Goal: Task Accomplishment & Management: Manage account settings

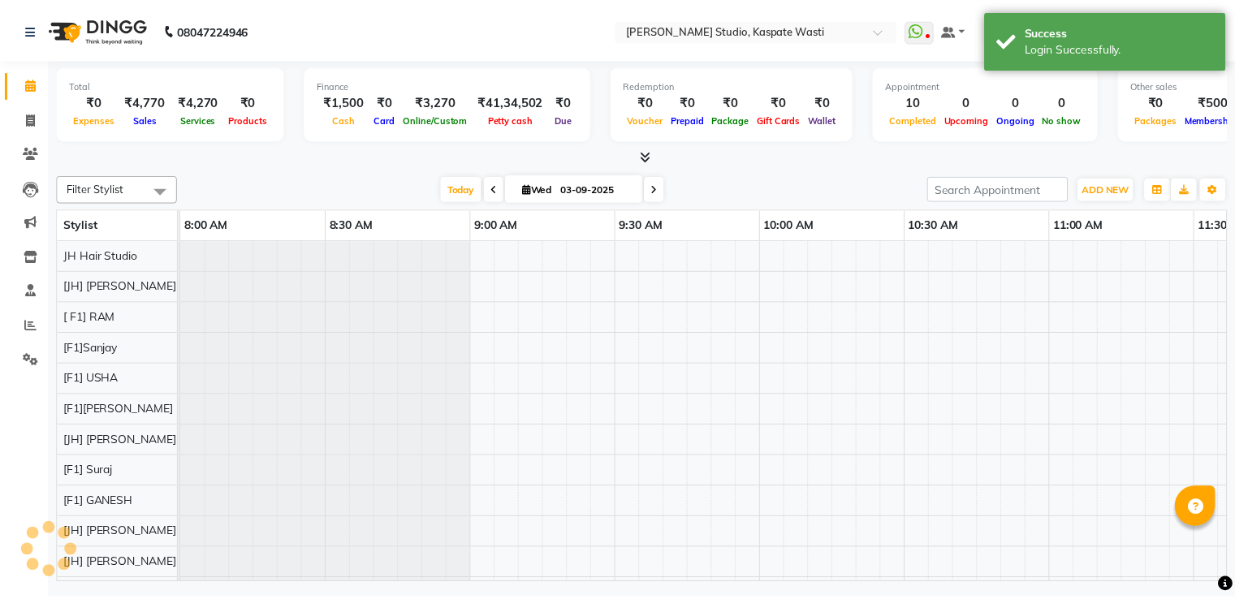
scroll to position [22, 0]
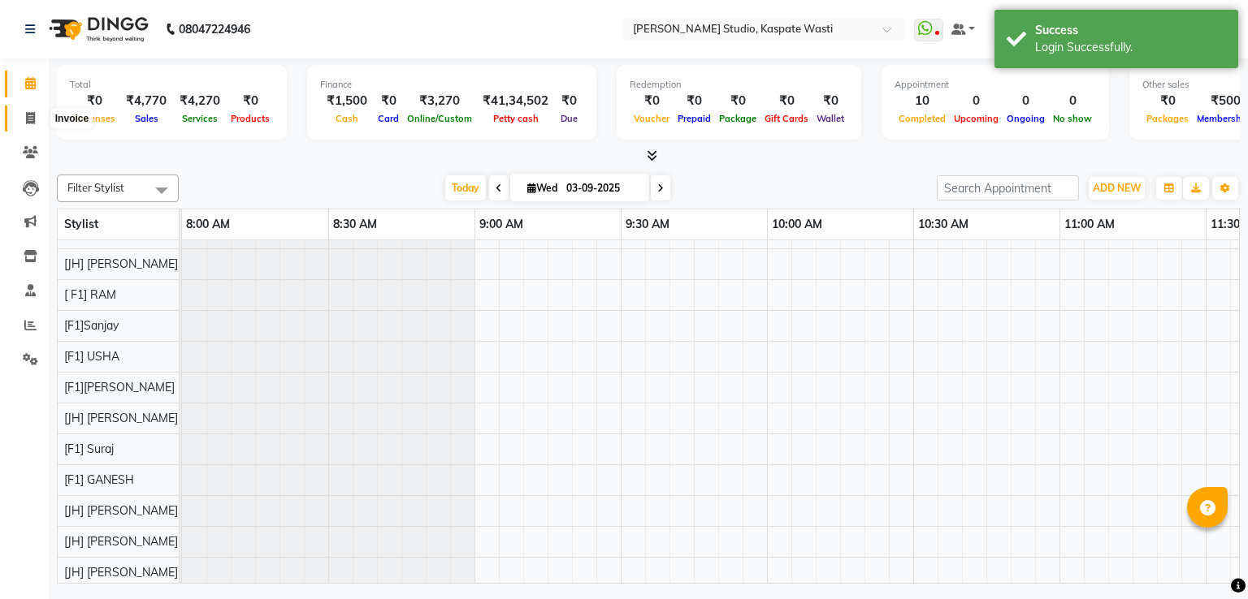
click at [28, 116] on icon at bounding box center [30, 118] width 9 height 12
select select "130"
select select "service"
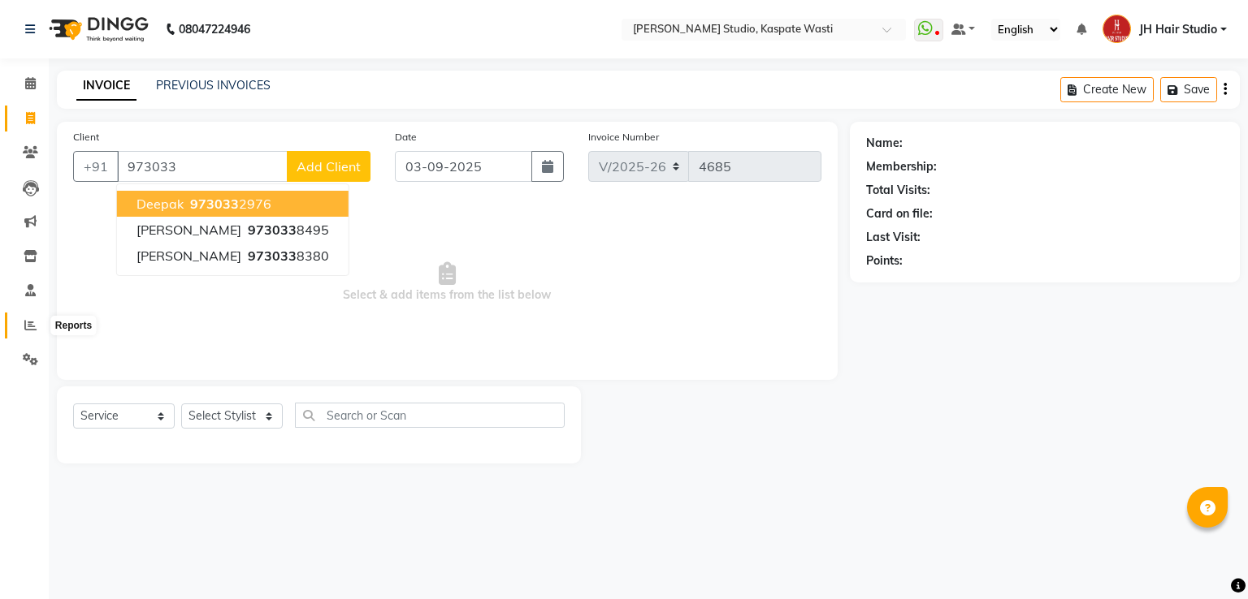
type input "973033"
click at [28, 334] on span at bounding box center [30, 326] width 28 height 19
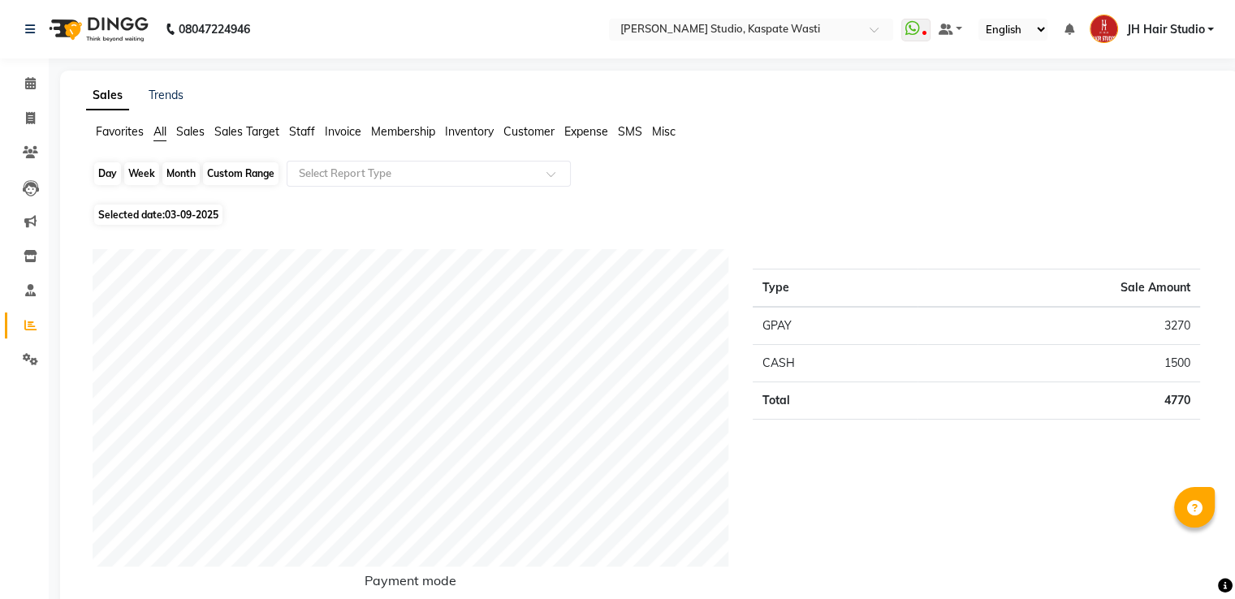
click at [95, 175] on div "Day" at bounding box center [107, 173] width 27 height 23
select select "9"
select select "2025"
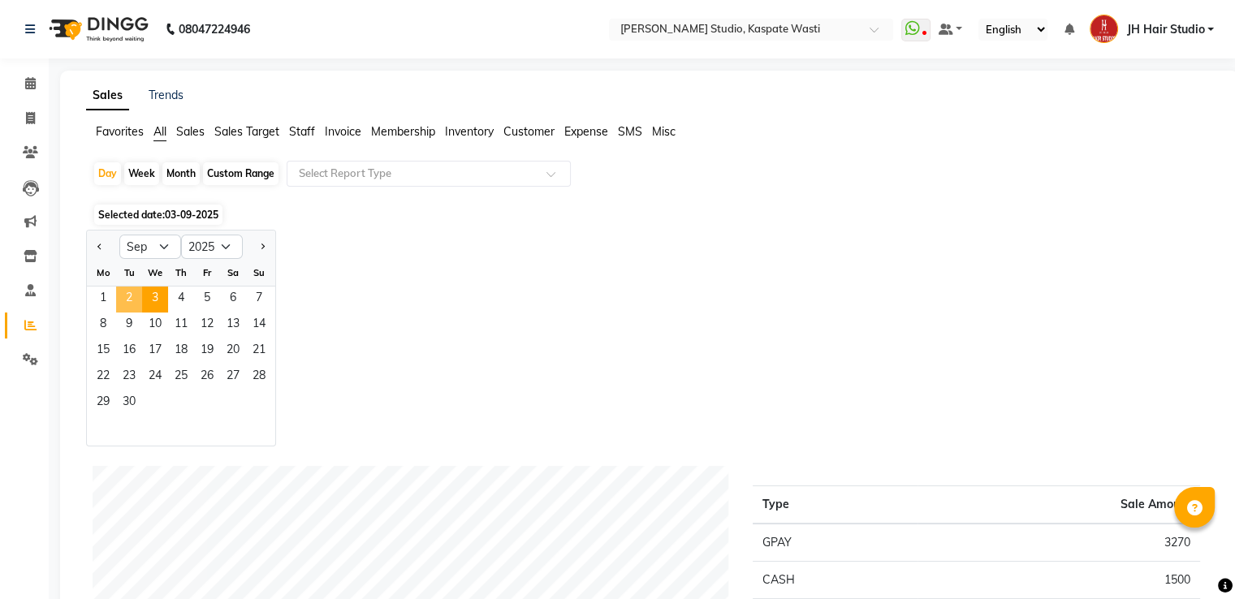
click at [128, 303] on span "2" at bounding box center [129, 300] width 26 height 26
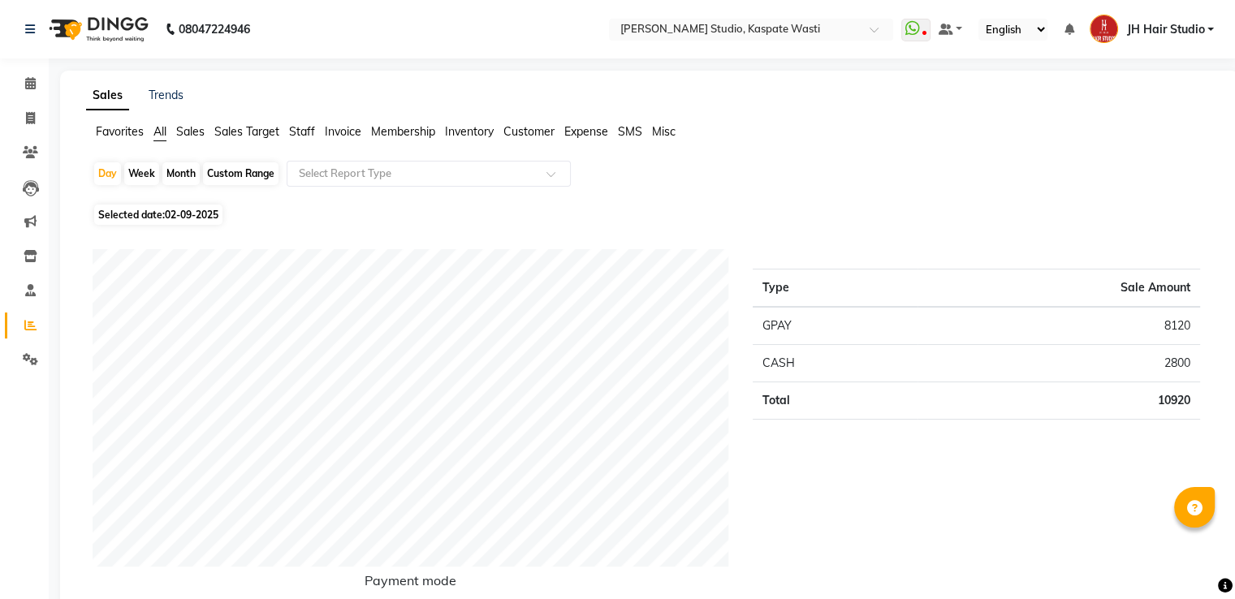
scroll to position [523, 0]
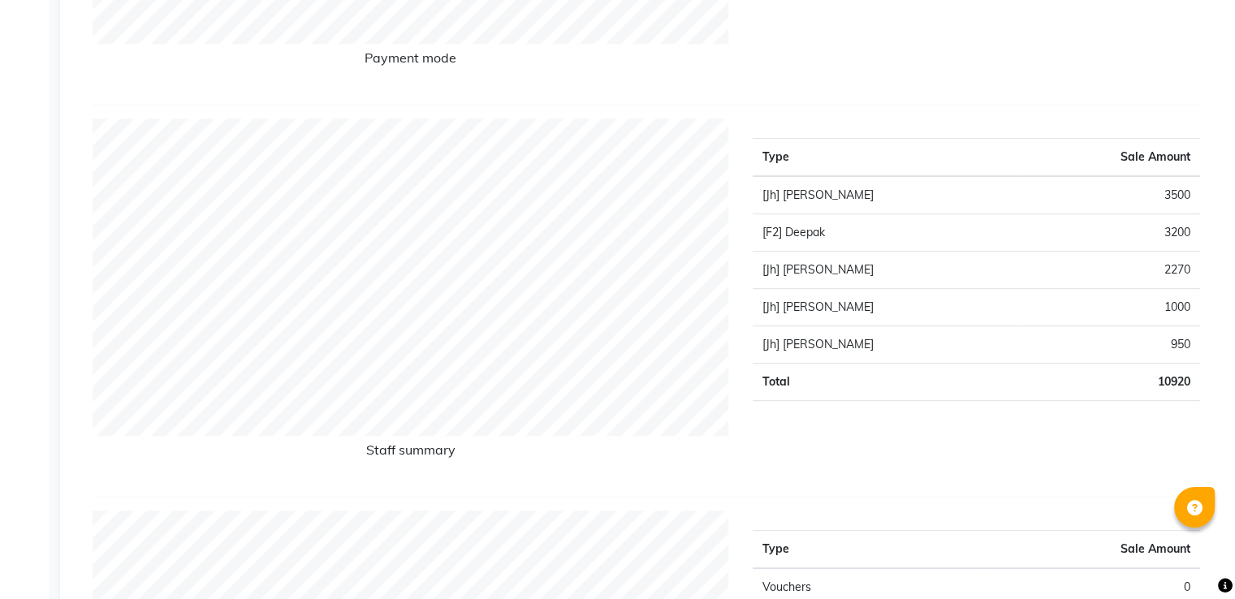
click at [1183, 195] on td "3500" at bounding box center [1110, 195] width 182 height 38
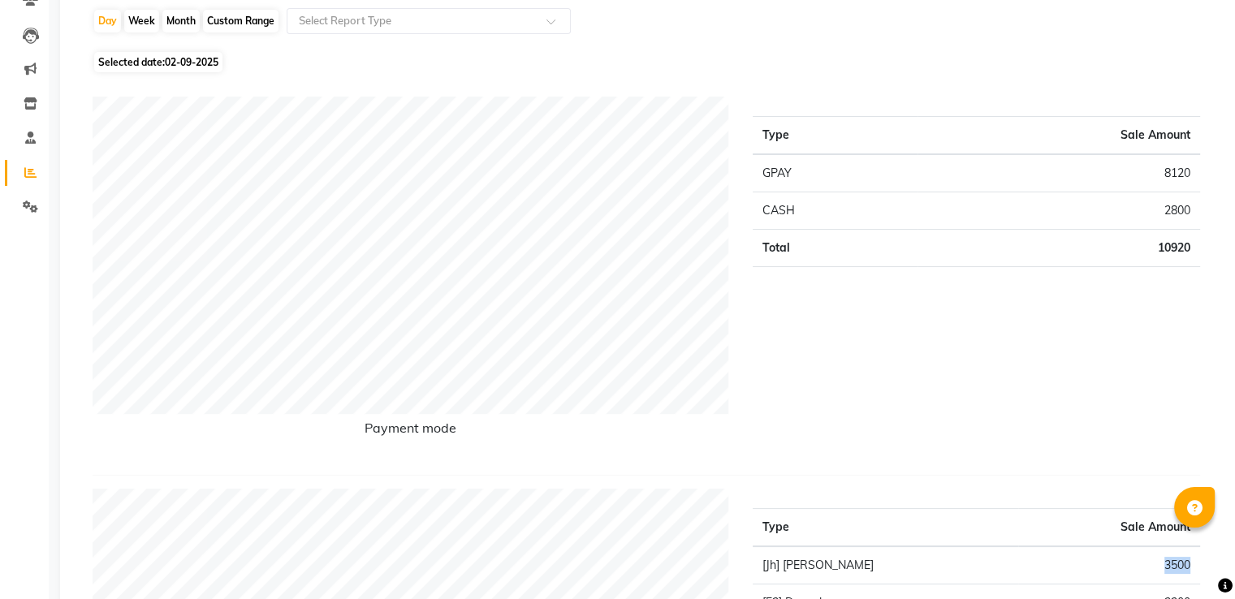
scroll to position [0, 0]
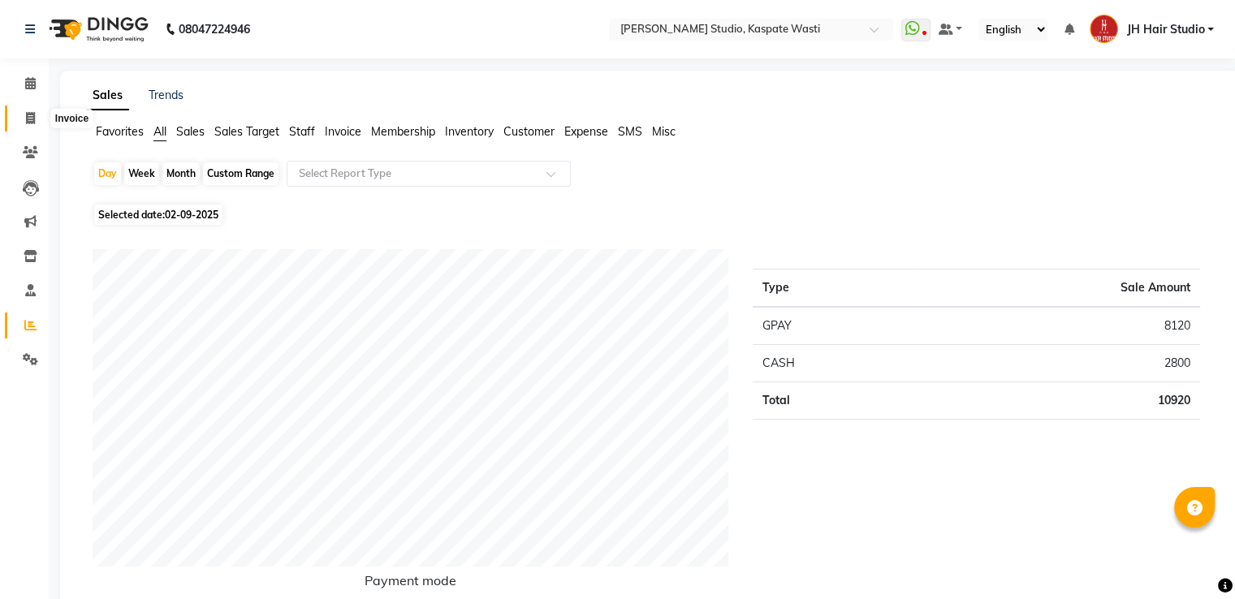
click at [22, 121] on span at bounding box center [30, 119] width 28 height 19
select select "130"
select select "service"
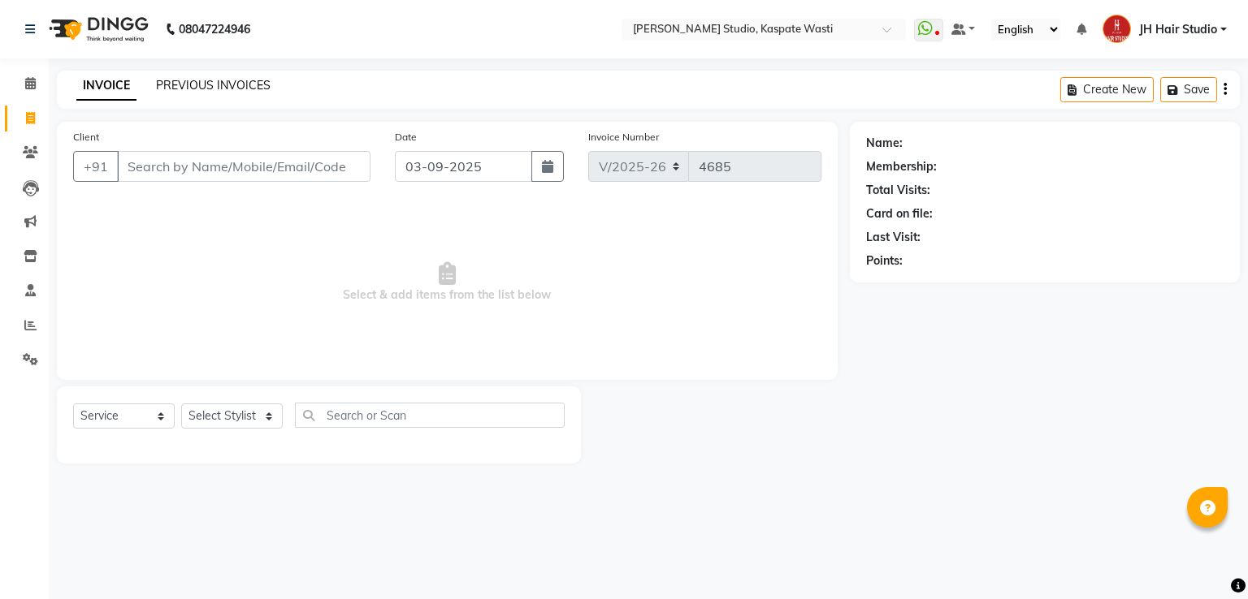
click at [205, 80] on link "PREVIOUS INVOICES" at bounding box center [213, 85] width 115 height 15
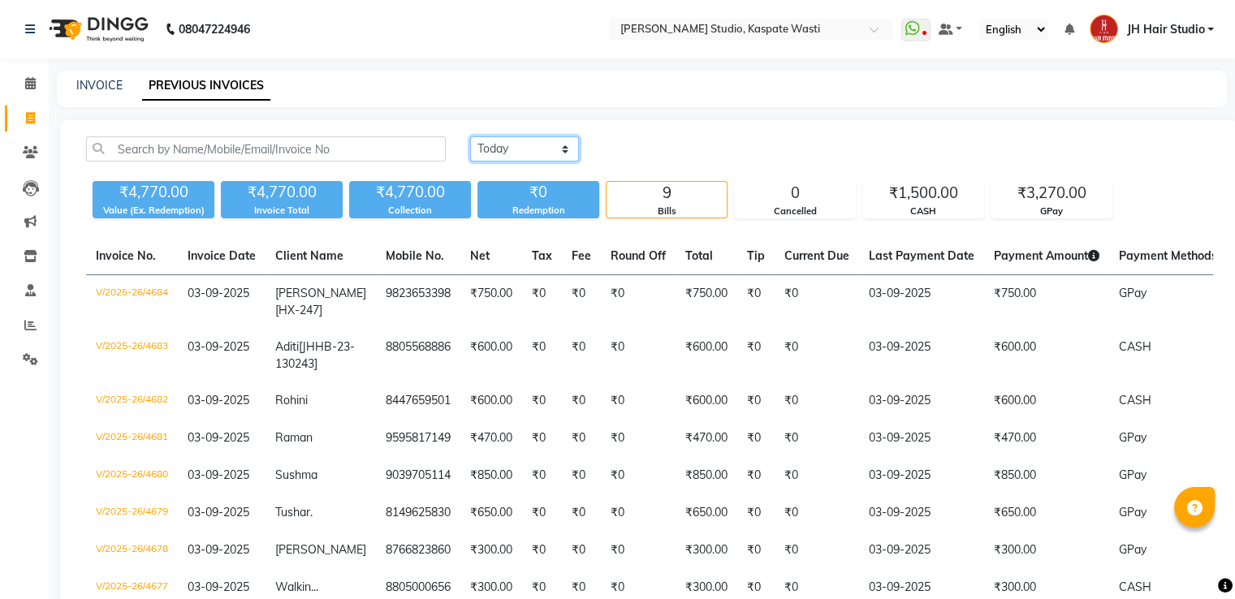
click at [519, 155] on select "Today Yesterday Custom Range" at bounding box center [524, 148] width 109 height 25
select select "yesterday"
click at [470, 136] on select "Today Yesterday Custom Range" at bounding box center [524, 148] width 109 height 25
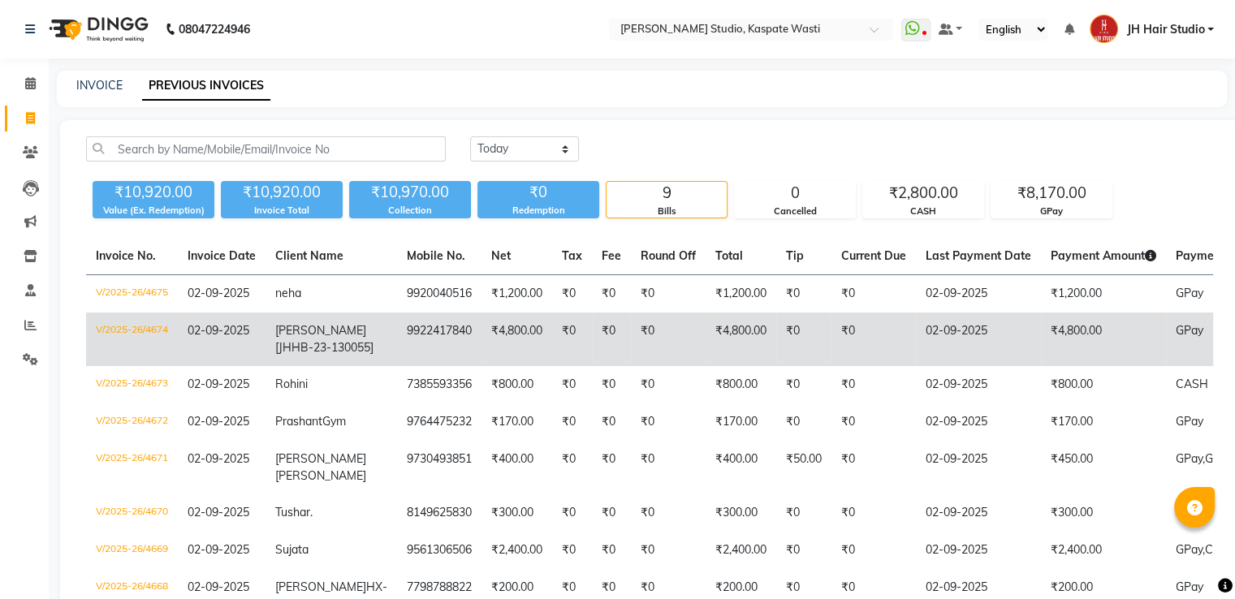
click at [725, 362] on td "₹4,800.00" at bounding box center [741, 340] width 71 height 54
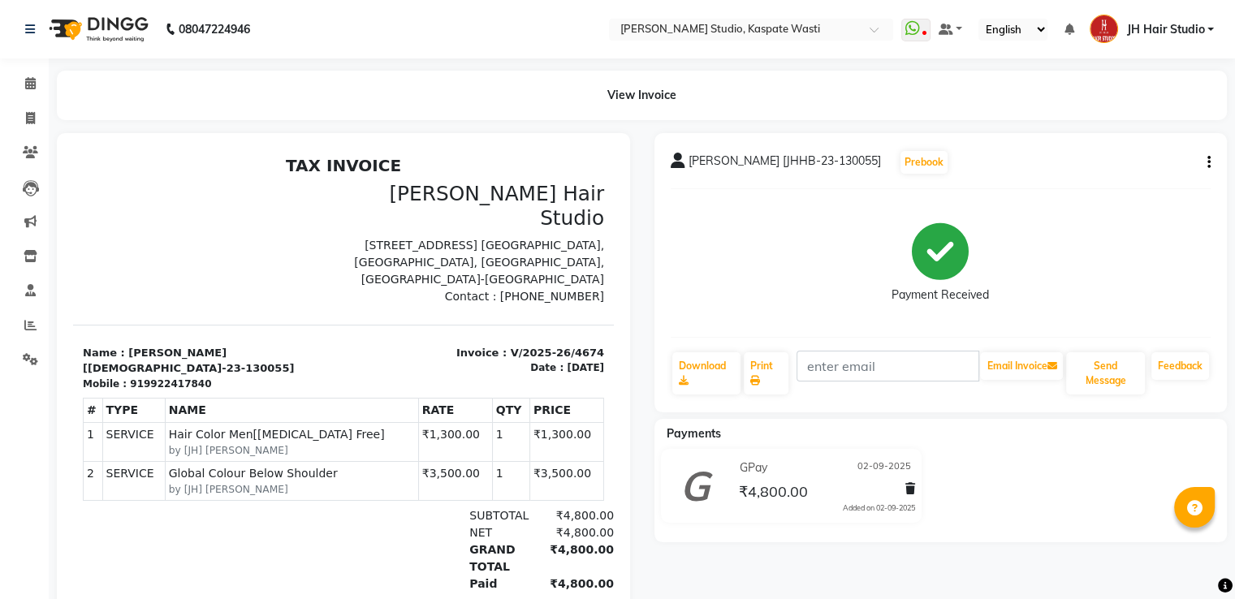
click at [1202, 163] on button "button" at bounding box center [1206, 162] width 10 height 17
click at [1153, 170] on div "Edit Invoice" at bounding box center [1143, 172] width 81 height 20
select select "service"
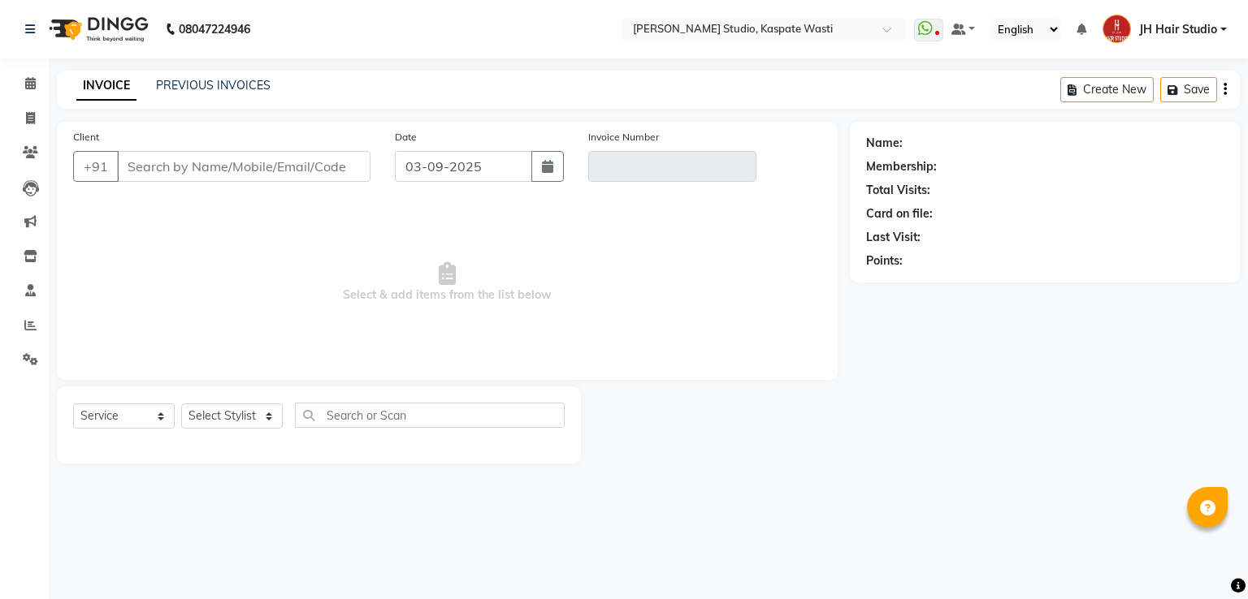
type input "9922417840"
type input "V/2025-26/4674"
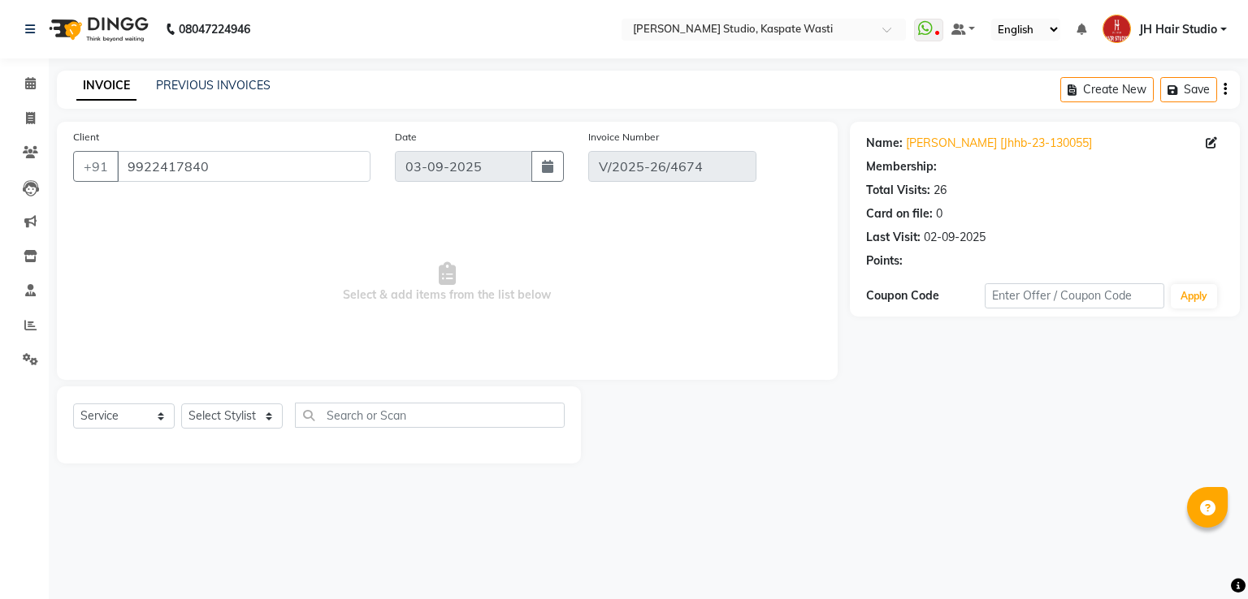
select select "1: Object"
type input "02-09-2025"
select select "select"
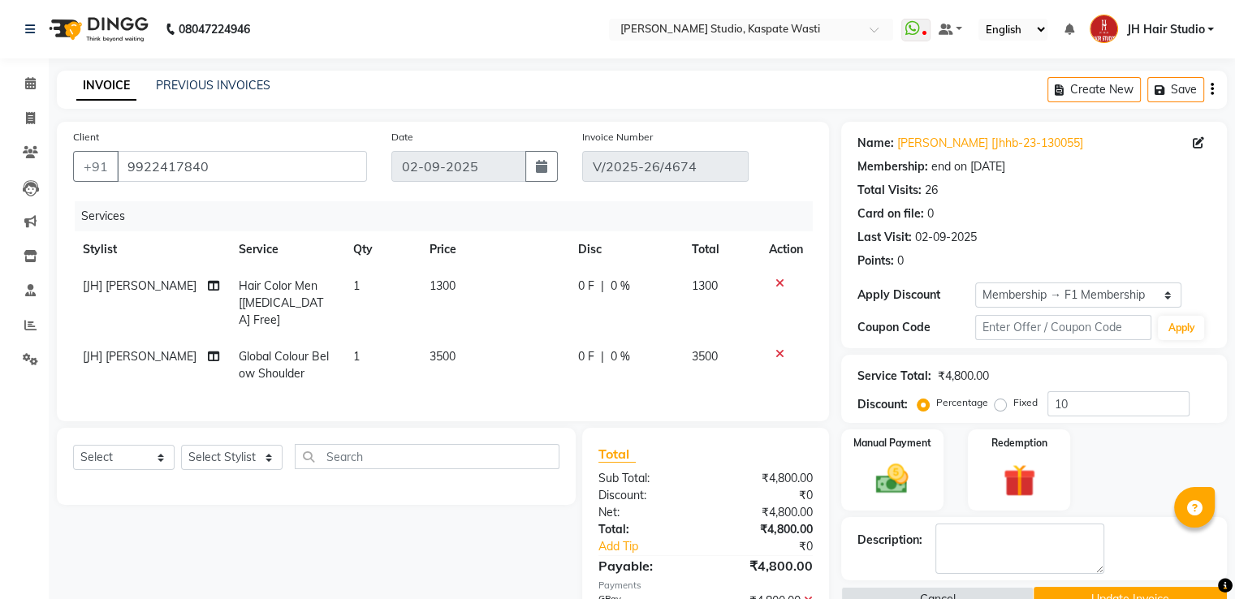
click at [120, 349] on span "[JH] [PERSON_NAME]" at bounding box center [140, 356] width 114 height 15
select select "3887"
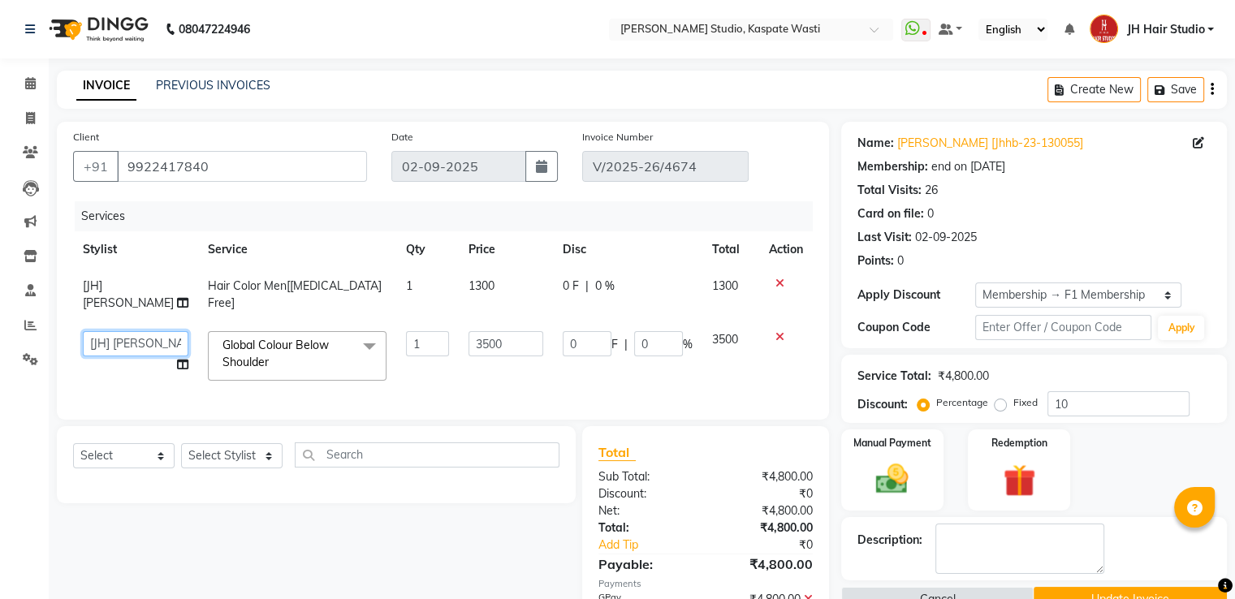
click at [120, 338] on select "[F1] GANESH [F1] [PERSON_NAME] [ F1] RAM [F1]Sanjay [F1][PERSON_NAME] [F1] Sura…" at bounding box center [136, 343] width 106 height 25
select select "70614"
click at [1158, 591] on button "Update Invoice" at bounding box center [1130, 599] width 193 height 25
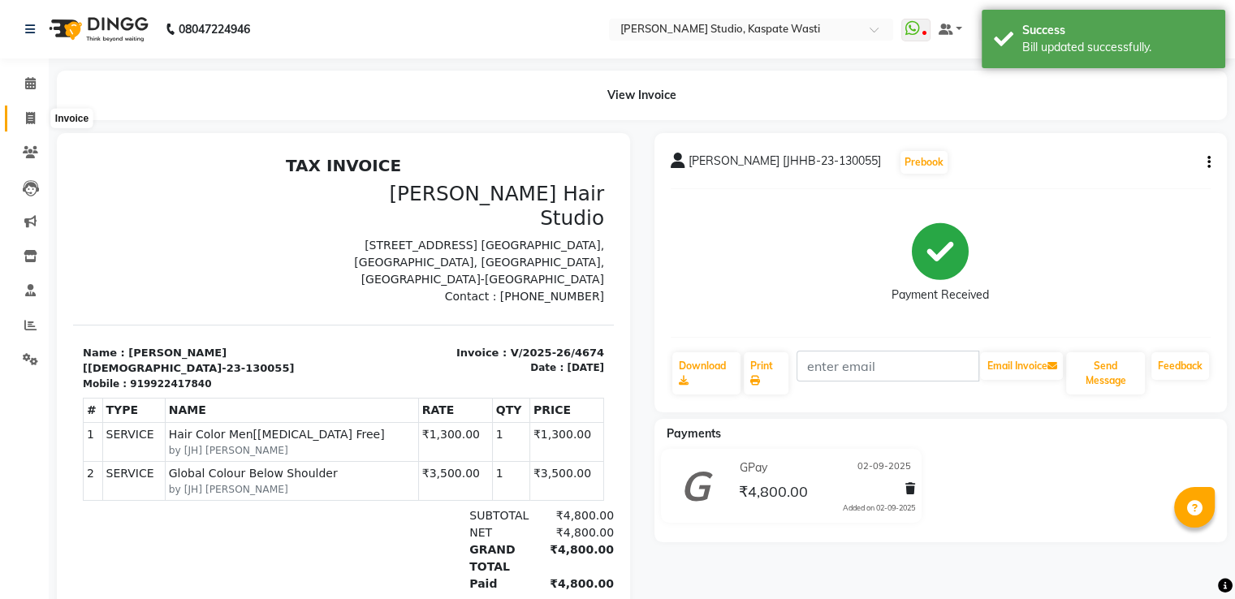
click at [36, 123] on span at bounding box center [30, 119] width 28 height 19
select select "130"
select select "service"
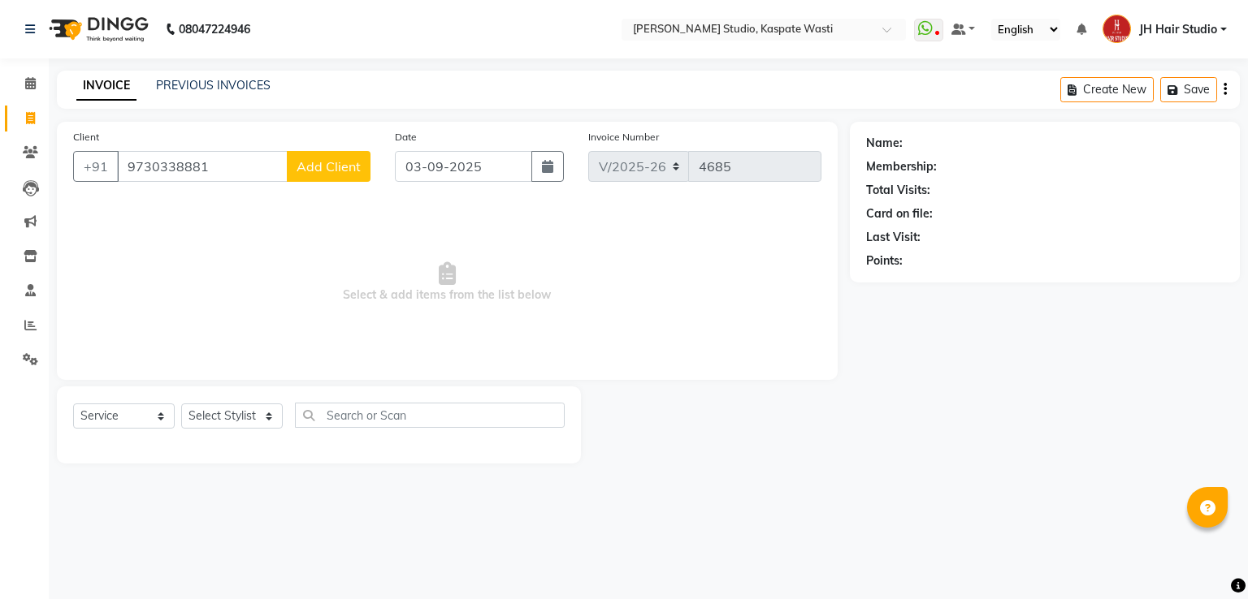
type input "9730338881"
click at [346, 173] on span "Add Client" at bounding box center [328, 166] width 64 height 16
select select "22"
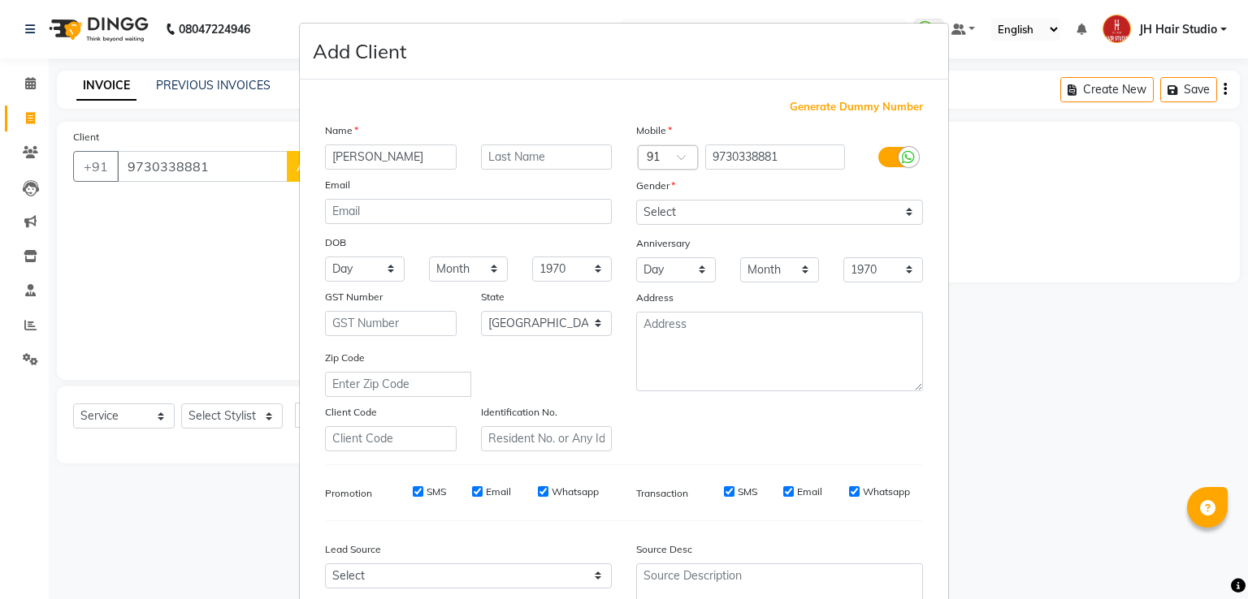
type input "[PERSON_NAME]"
click at [672, 215] on select "Select [DEMOGRAPHIC_DATA] [DEMOGRAPHIC_DATA] Other Prefer Not To Say" at bounding box center [779, 212] width 287 height 25
select select "[DEMOGRAPHIC_DATA]"
click at [636, 201] on select "Select [DEMOGRAPHIC_DATA] [DEMOGRAPHIC_DATA] Other Prefer Not To Say" at bounding box center [779, 212] width 287 height 25
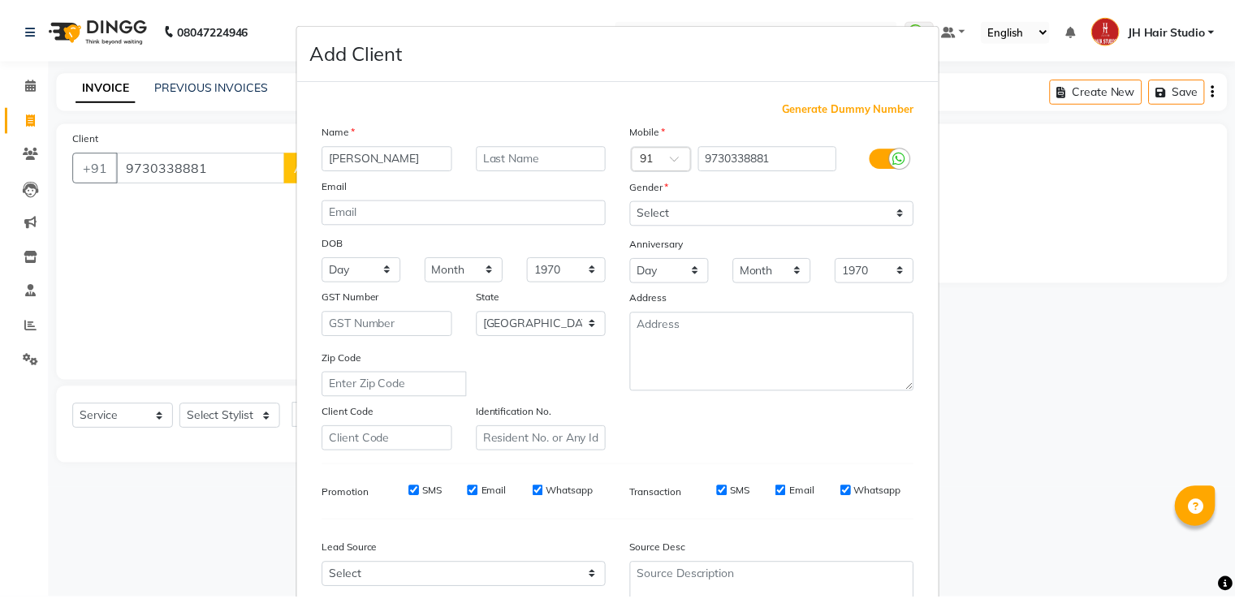
scroll to position [158, 0]
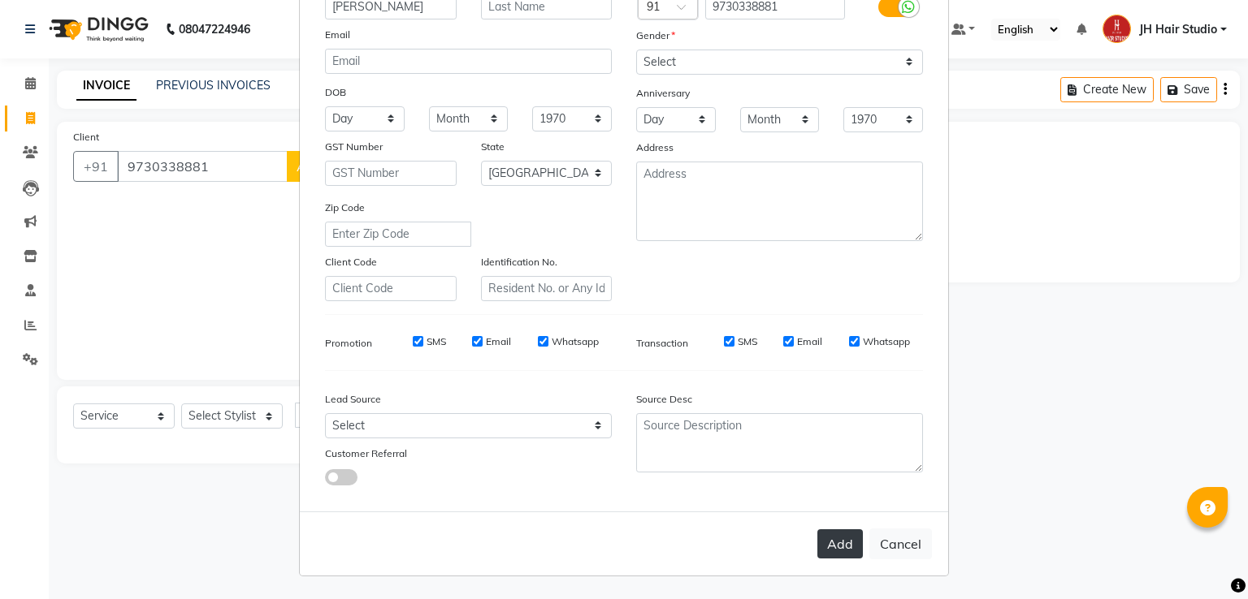
click at [832, 536] on button "Add" at bounding box center [839, 544] width 45 height 29
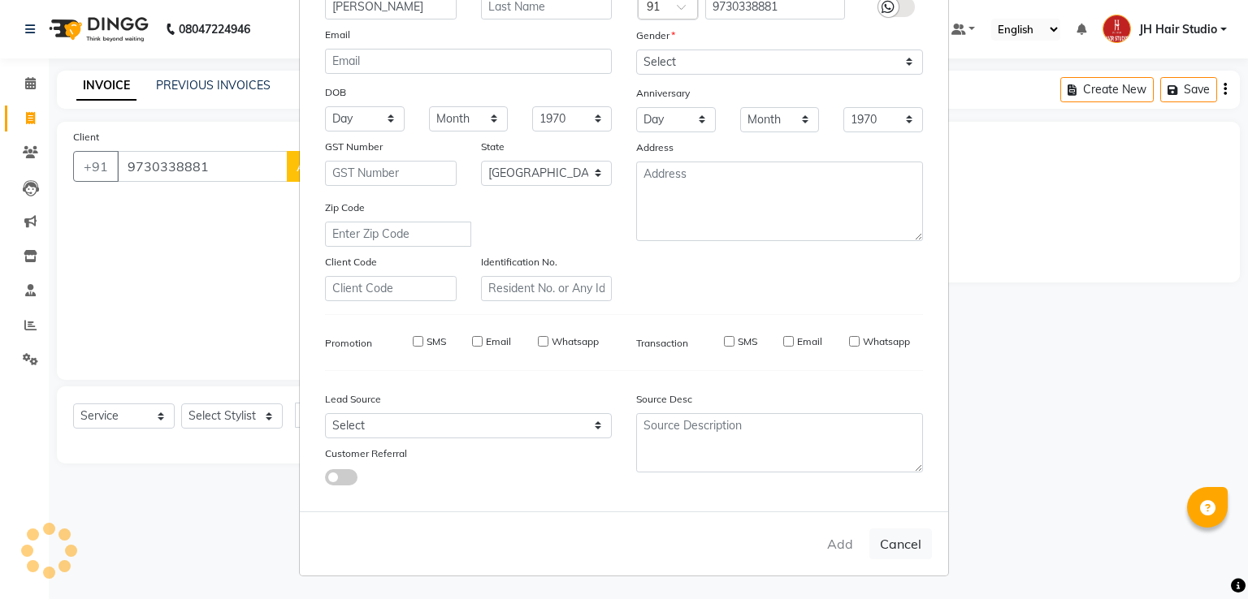
select select
select select "null"
select select
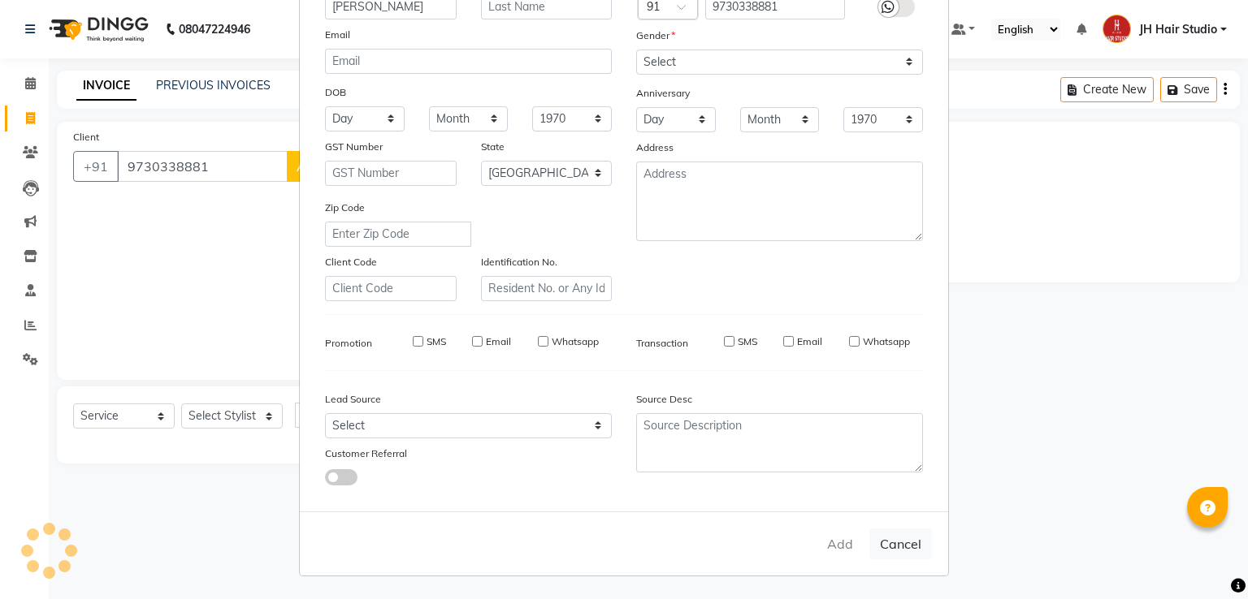
select select
checkbox input "false"
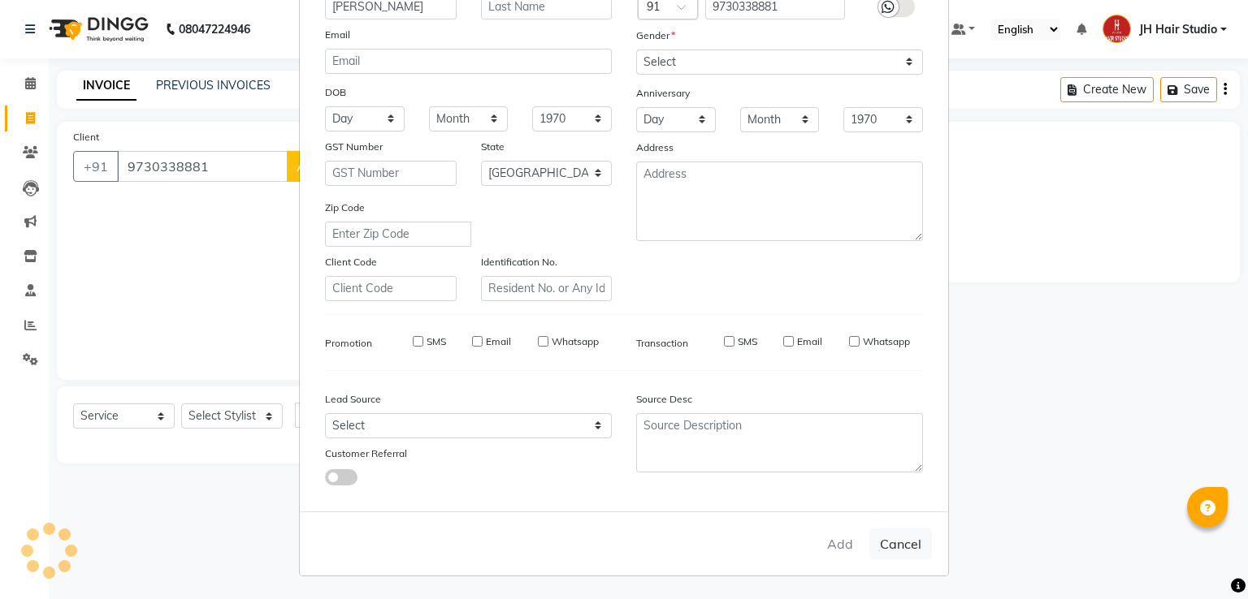
checkbox input "false"
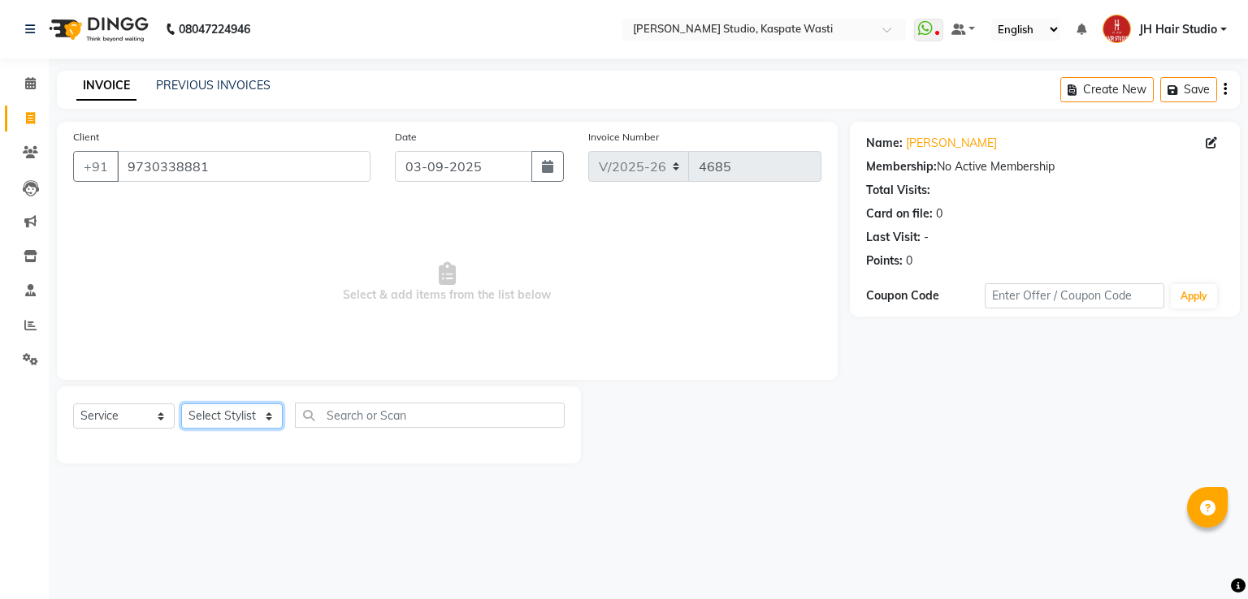
click at [249, 417] on select "Select Stylist [F1] GANESH [F1] [PERSON_NAME] [ F1] RAM [F1]Sanjay [F1][PERSON_…" at bounding box center [232, 416] width 102 height 25
select select "63820"
click at [181, 404] on select "Select Stylist [F1] GANESH [F1] [PERSON_NAME] [ F1] RAM [F1]Sanjay [F1][PERSON_…" at bounding box center [232, 416] width 102 height 25
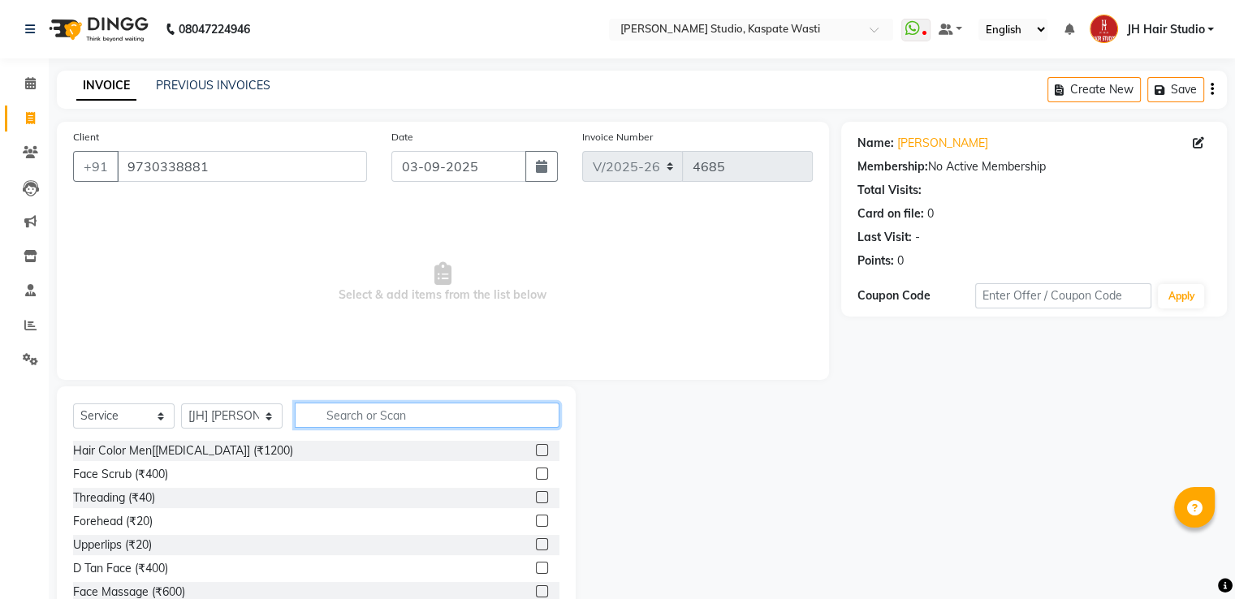
click at [392, 424] on input "text" at bounding box center [427, 415] width 265 height 25
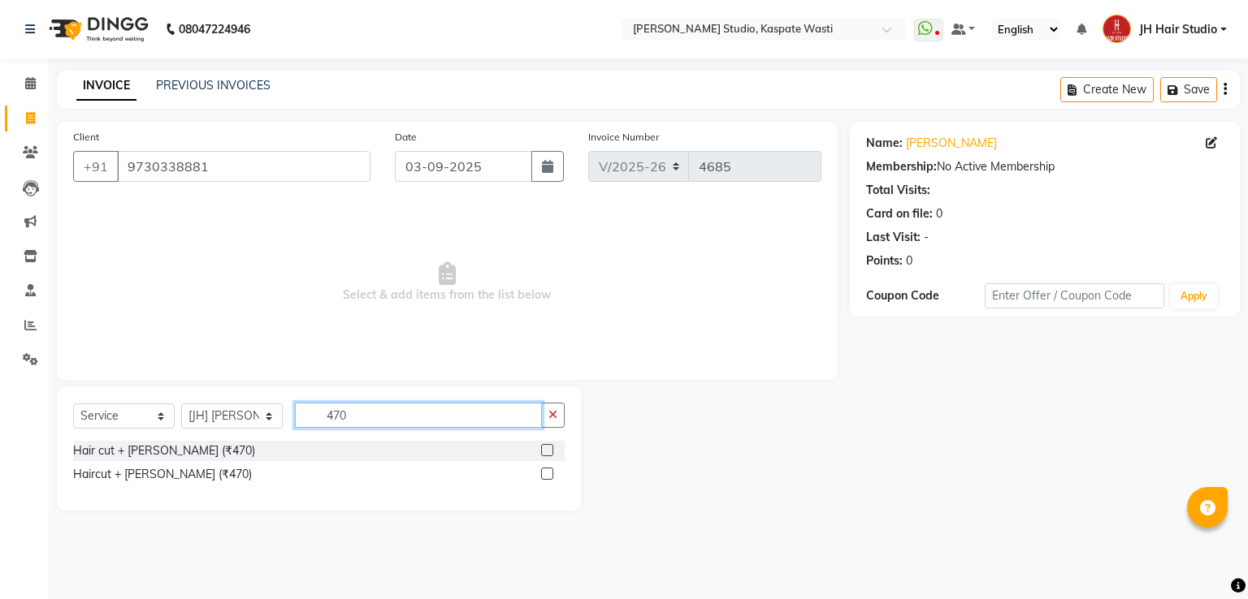
type input "470"
click at [547, 452] on label at bounding box center [547, 450] width 12 height 12
click at [547, 452] on input "checkbox" at bounding box center [546, 451] width 11 height 11
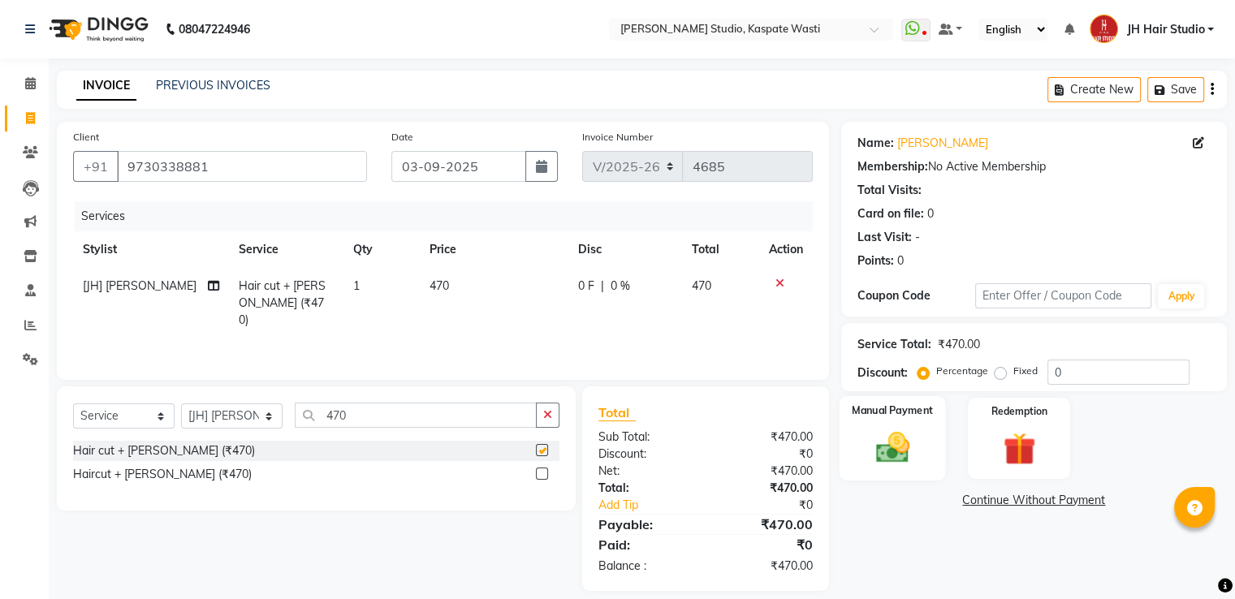
checkbox input "false"
click at [901, 436] on img at bounding box center [892, 448] width 54 height 39
click at [975, 502] on span "GPay" at bounding box center [975, 501] width 33 height 19
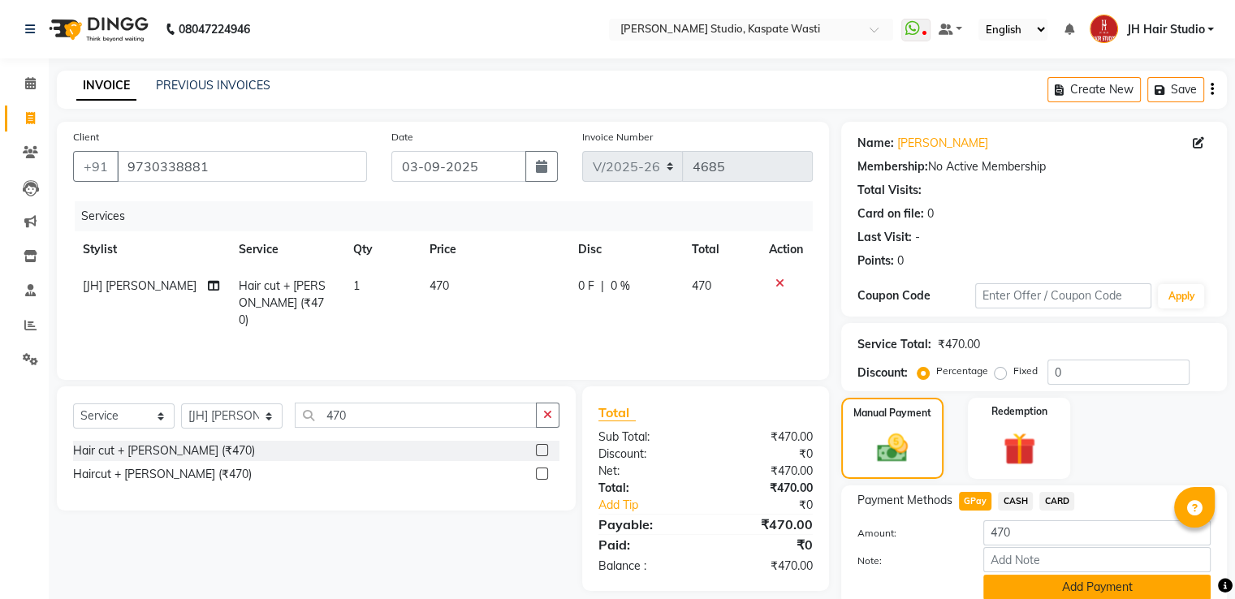
click at [1077, 586] on button "Add Payment" at bounding box center [1097, 587] width 227 height 25
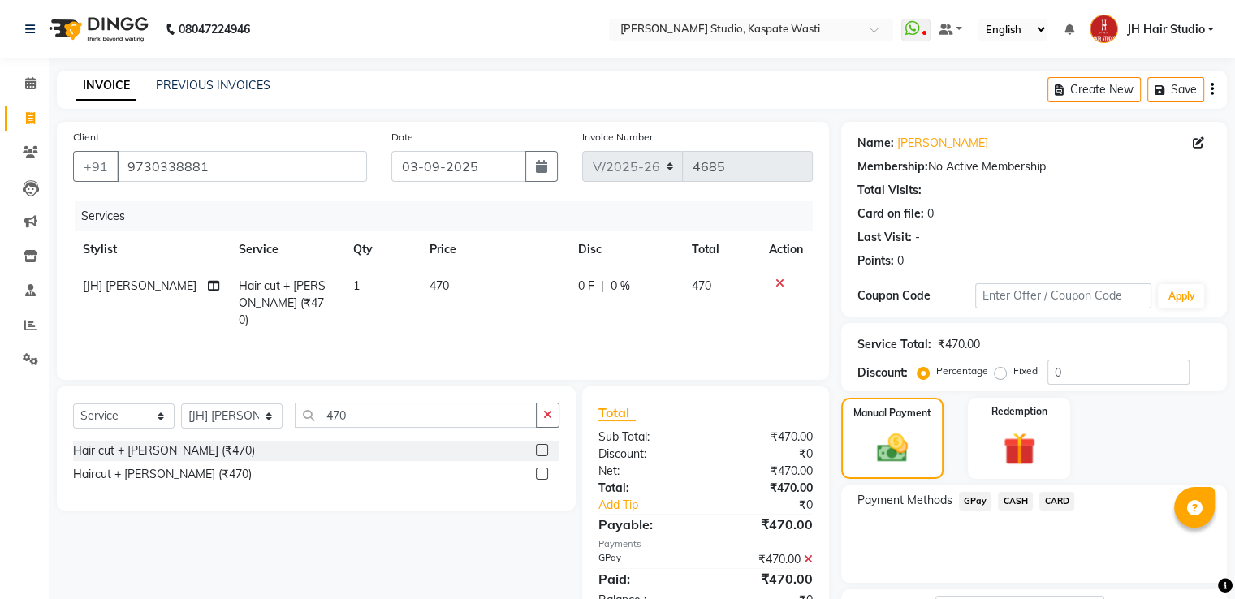
scroll to position [132, 0]
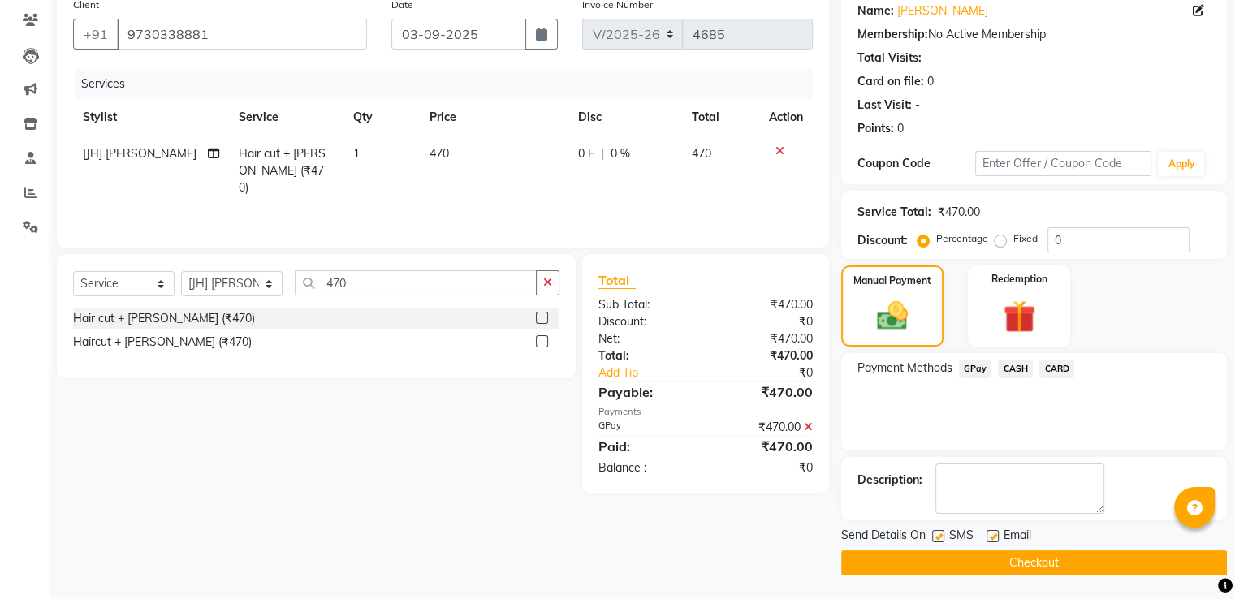
click at [988, 553] on button "Checkout" at bounding box center [1034, 563] width 386 height 25
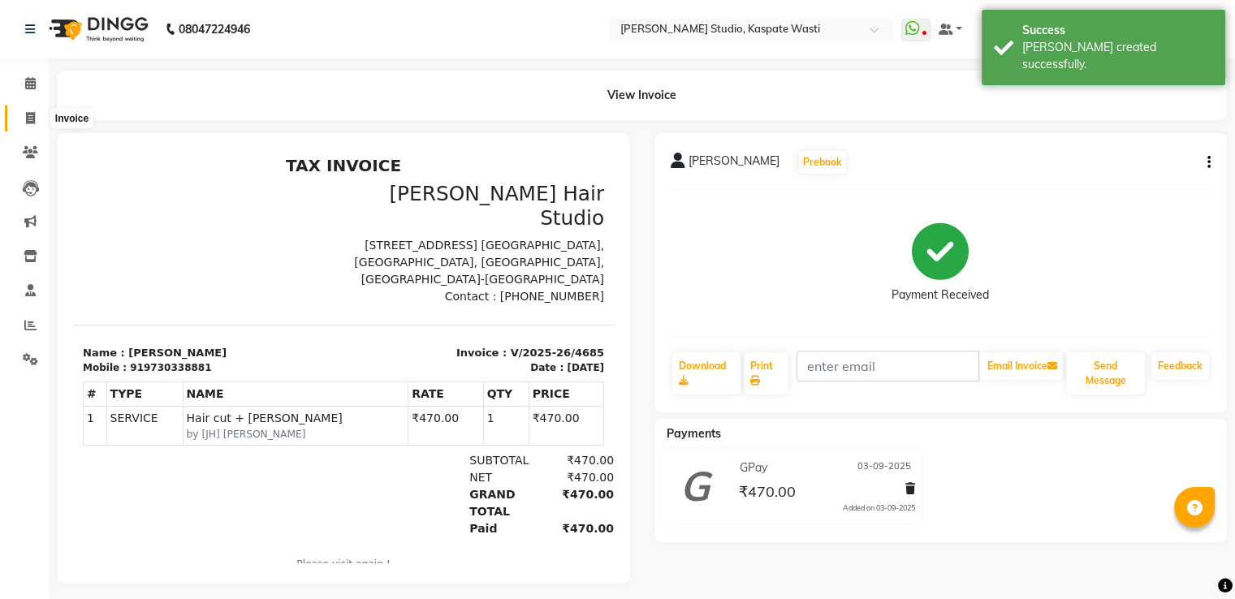
click at [23, 113] on span at bounding box center [30, 119] width 28 height 19
select select "service"
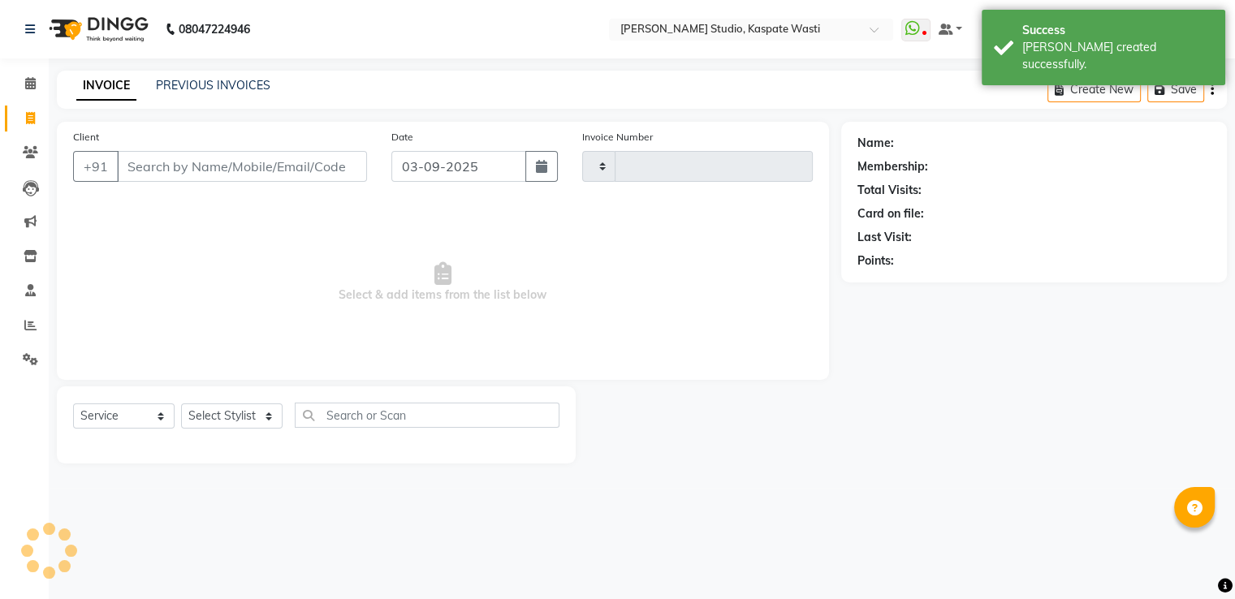
type input "4686"
select select "130"
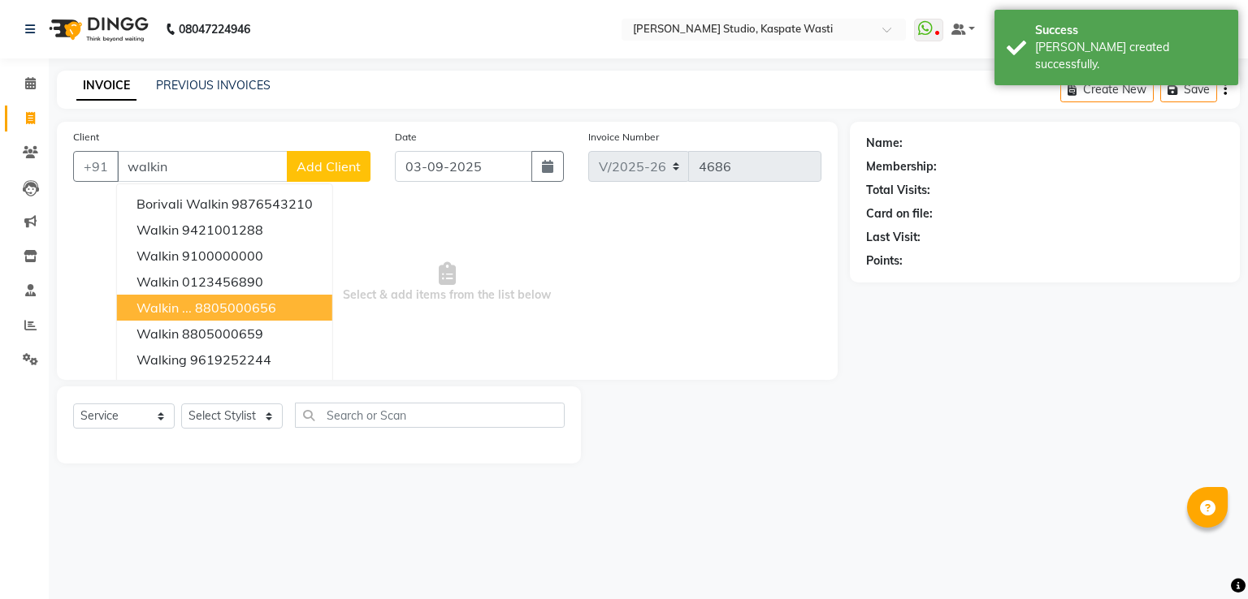
click at [235, 309] on ngb-highlight "8805000656" at bounding box center [235, 308] width 81 height 16
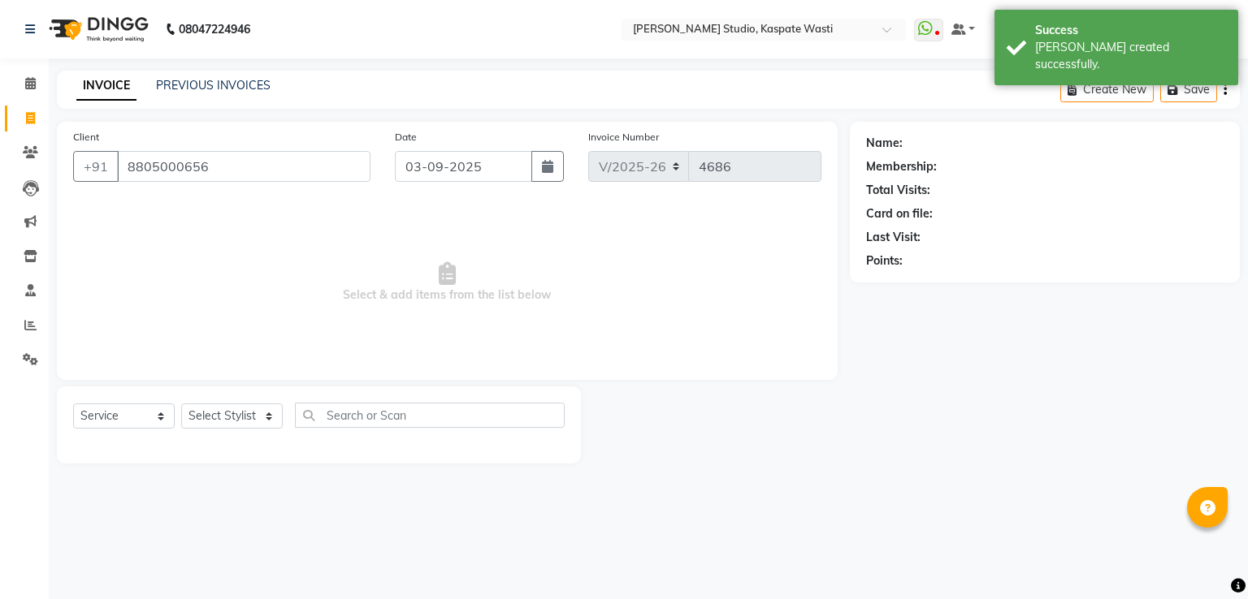
type input "8805000656"
select select "1: Object"
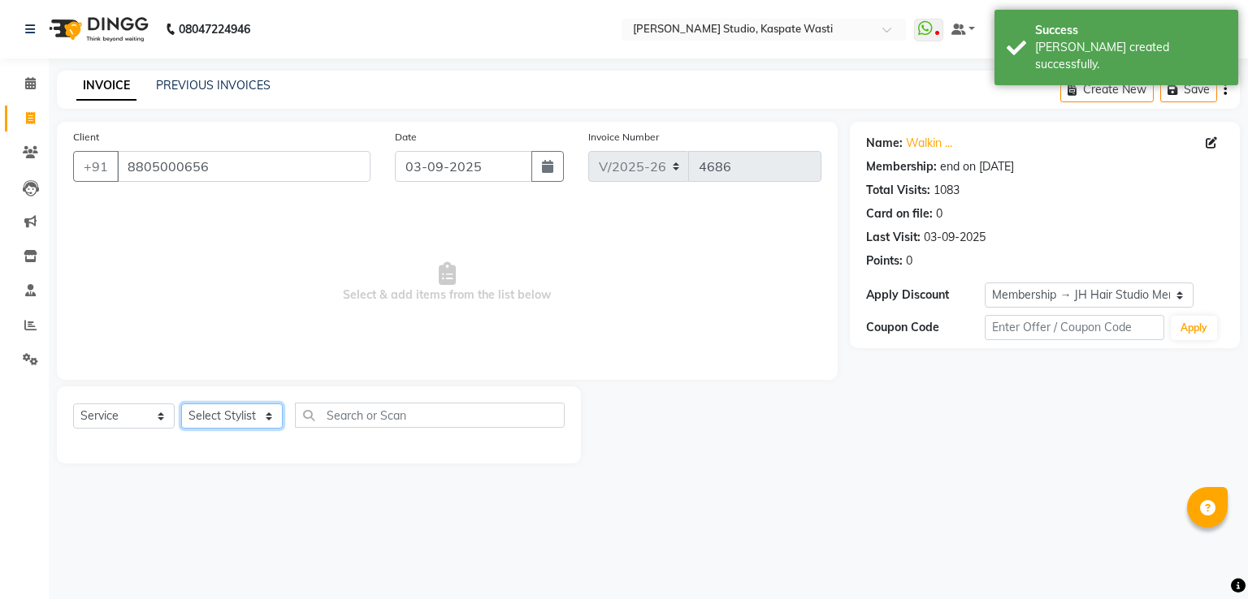
click at [228, 418] on select "Select Stylist [F1] GANESH [F1] [PERSON_NAME] [ F1] RAM [F1]Sanjay [F1][PERSON_…" at bounding box center [232, 416] width 102 height 25
select select "47594"
click at [181, 404] on select "Select Stylist [F1] GANESH [F1] [PERSON_NAME] [ F1] RAM [F1]Sanjay [F1][PERSON_…" at bounding box center [232, 416] width 102 height 25
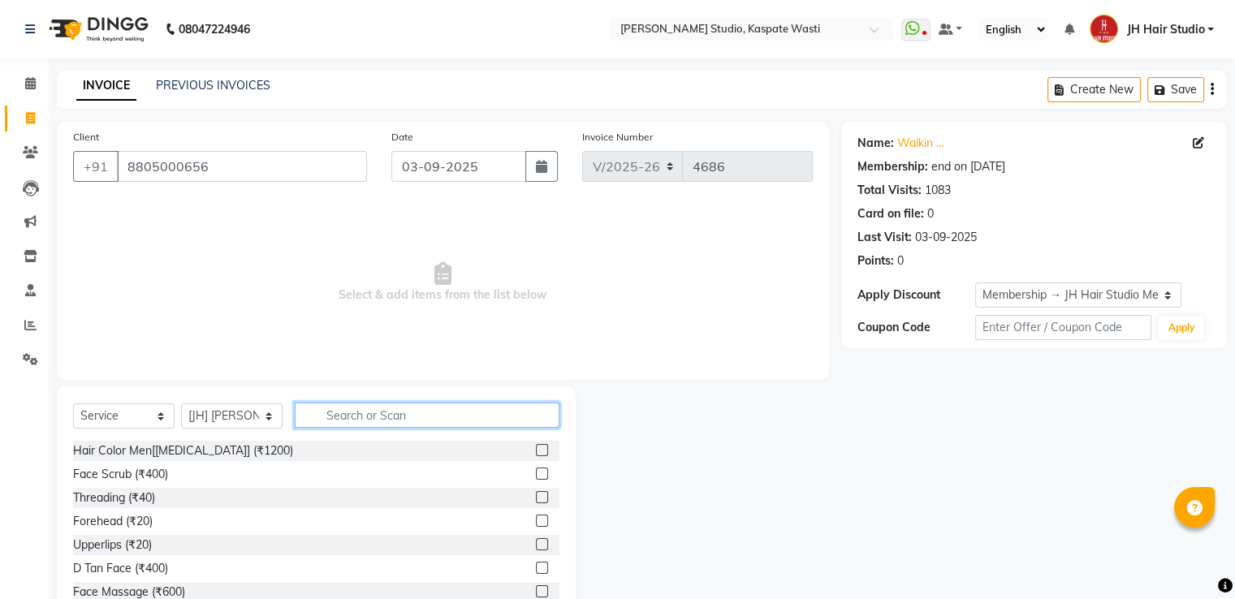
click at [426, 403] on input "text" at bounding box center [427, 415] width 265 height 25
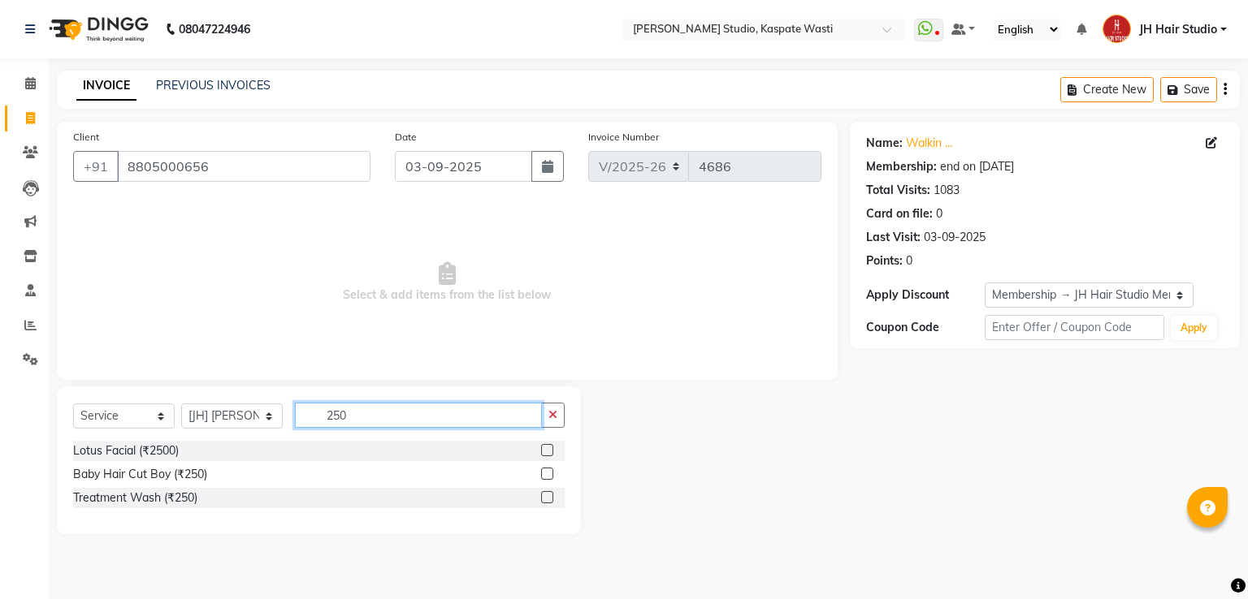
type input "250"
click at [548, 474] on label at bounding box center [547, 474] width 12 height 12
click at [548, 474] on input "checkbox" at bounding box center [546, 474] width 11 height 11
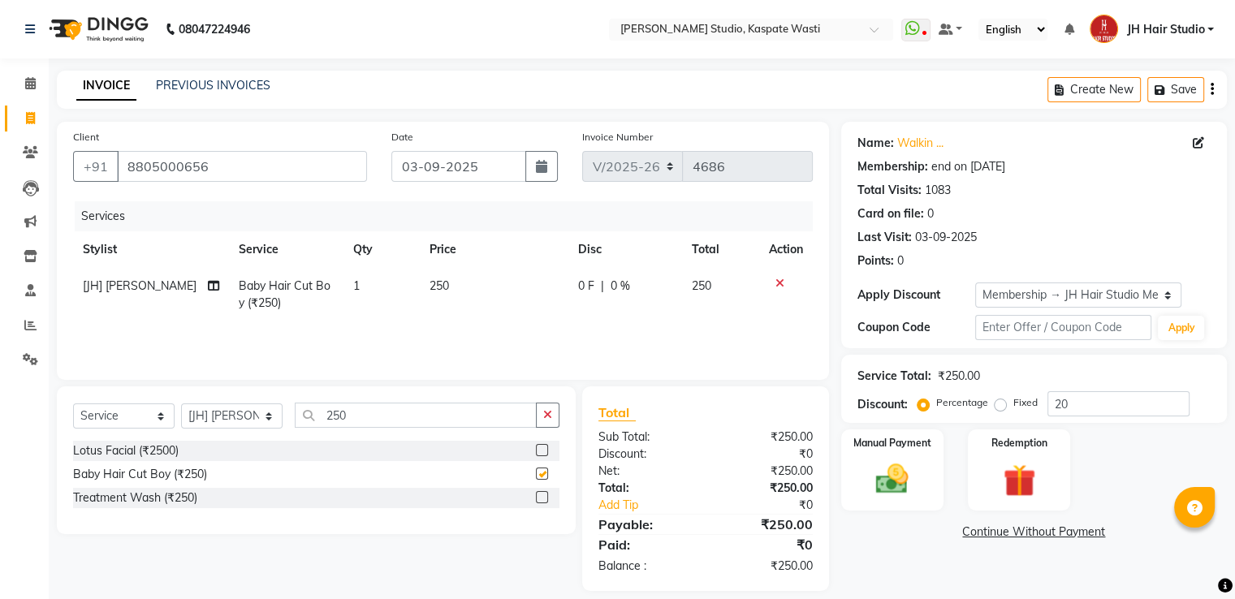
checkbox input "false"
click at [437, 283] on span "250" at bounding box center [439, 286] width 19 height 15
select select "47594"
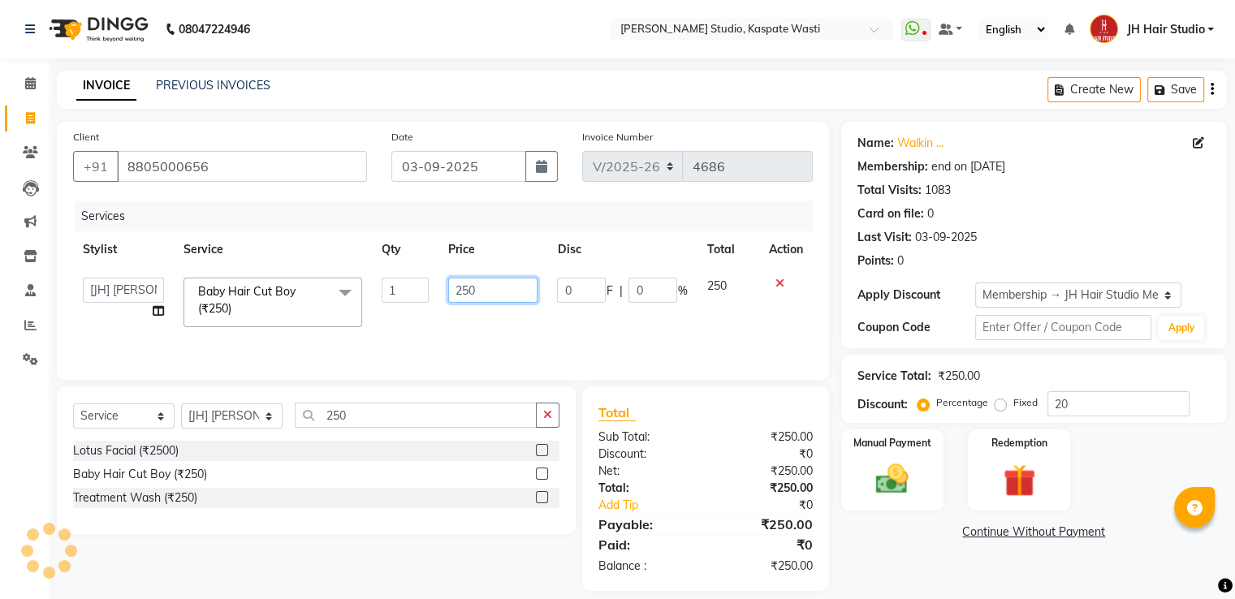
click at [468, 295] on input "250" at bounding box center [492, 290] width 89 height 25
type input "200"
click at [900, 483] on img at bounding box center [892, 480] width 54 height 39
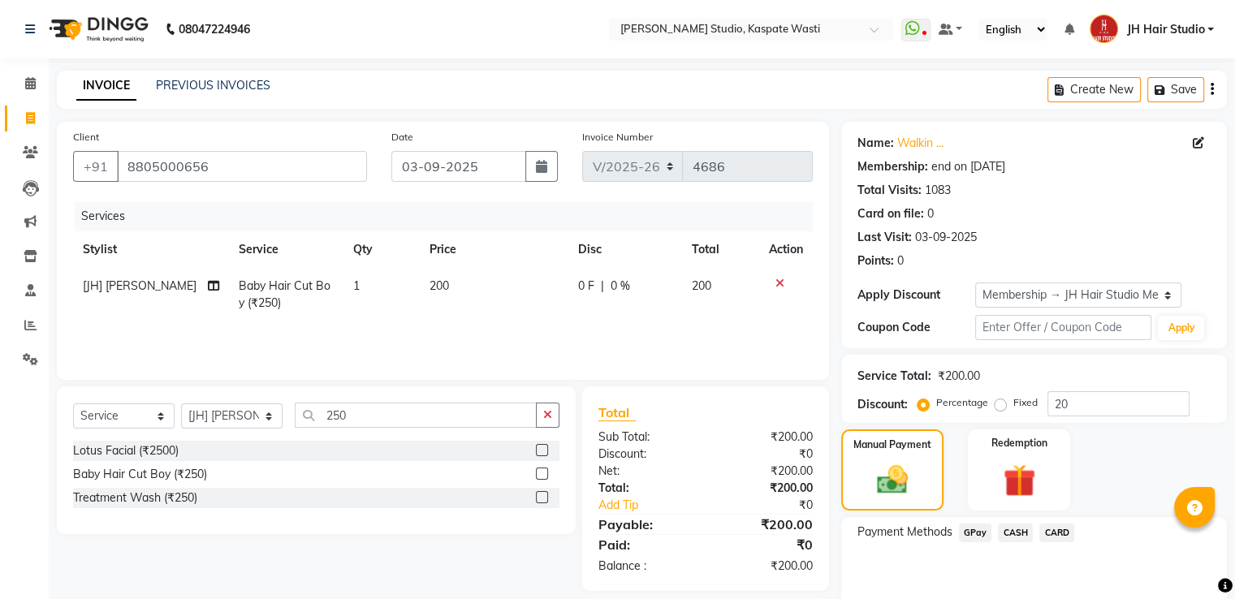
click at [971, 532] on span "GPay" at bounding box center [975, 533] width 33 height 19
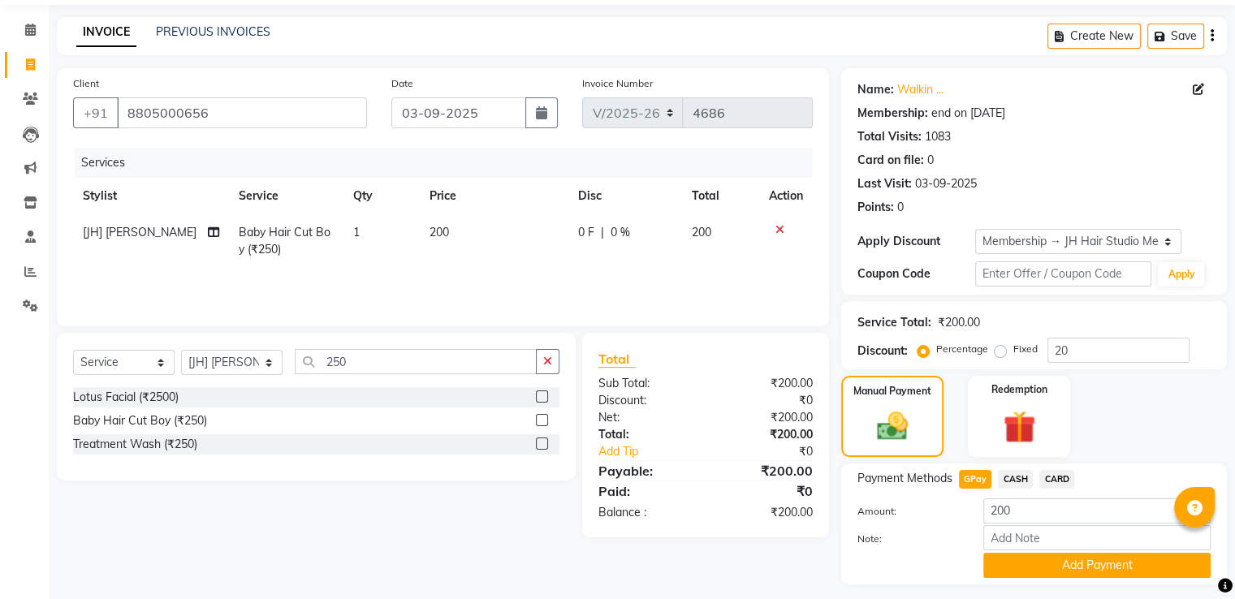
scroll to position [97, 0]
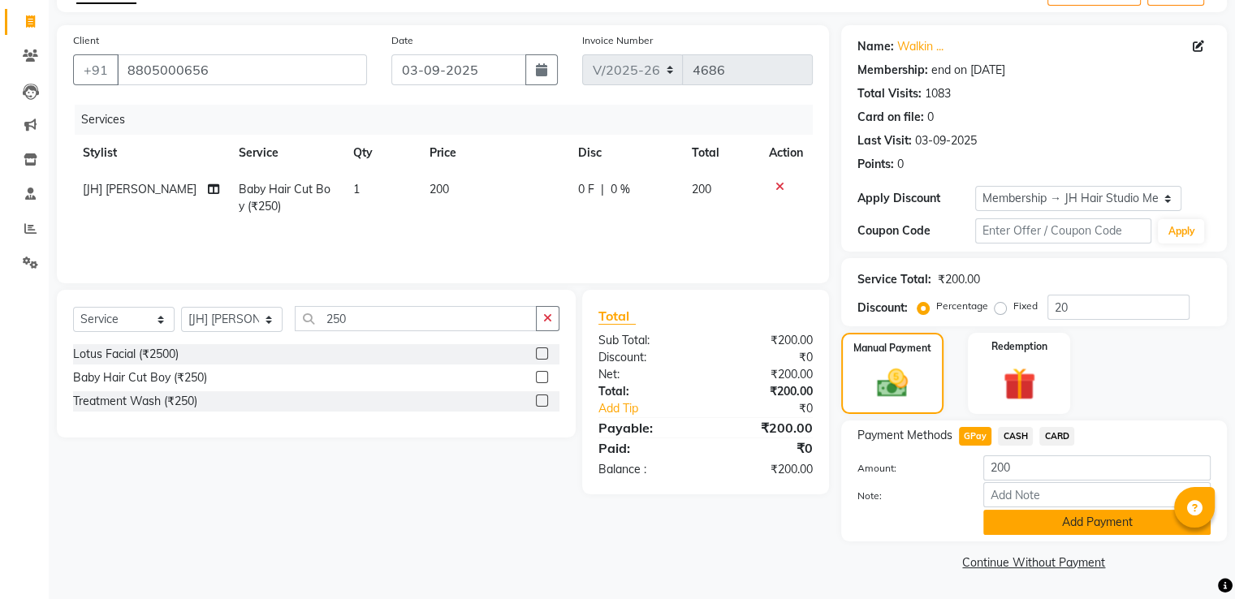
click at [1063, 518] on button "Add Payment" at bounding box center [1097, 522] width 227 height 25
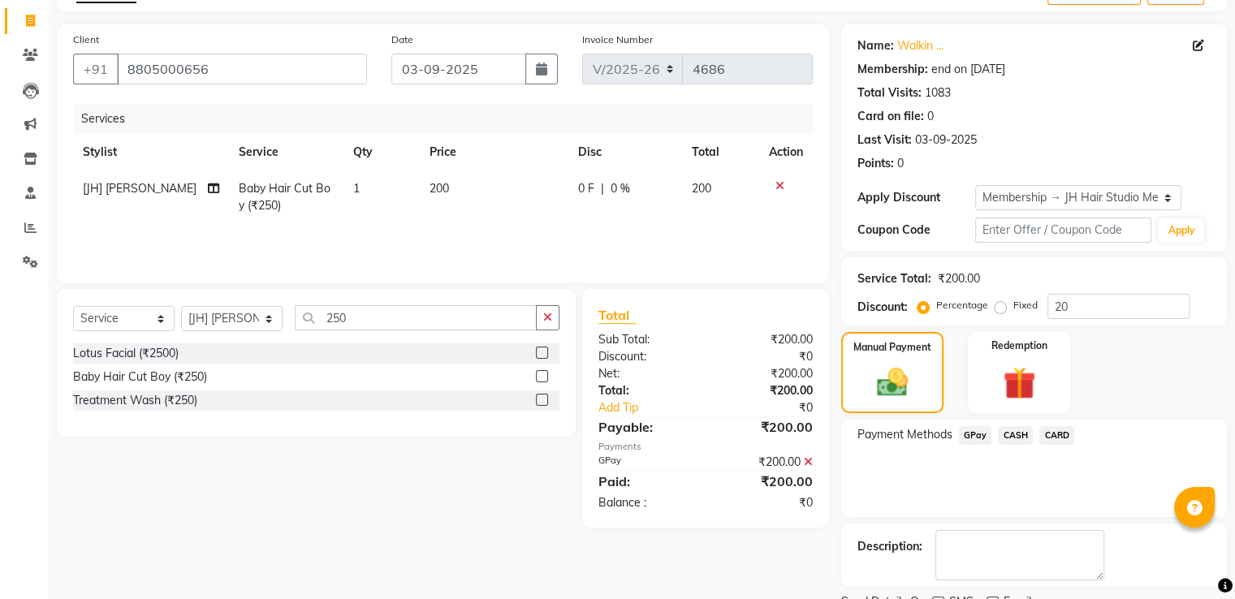
scroll to position [163, 0]
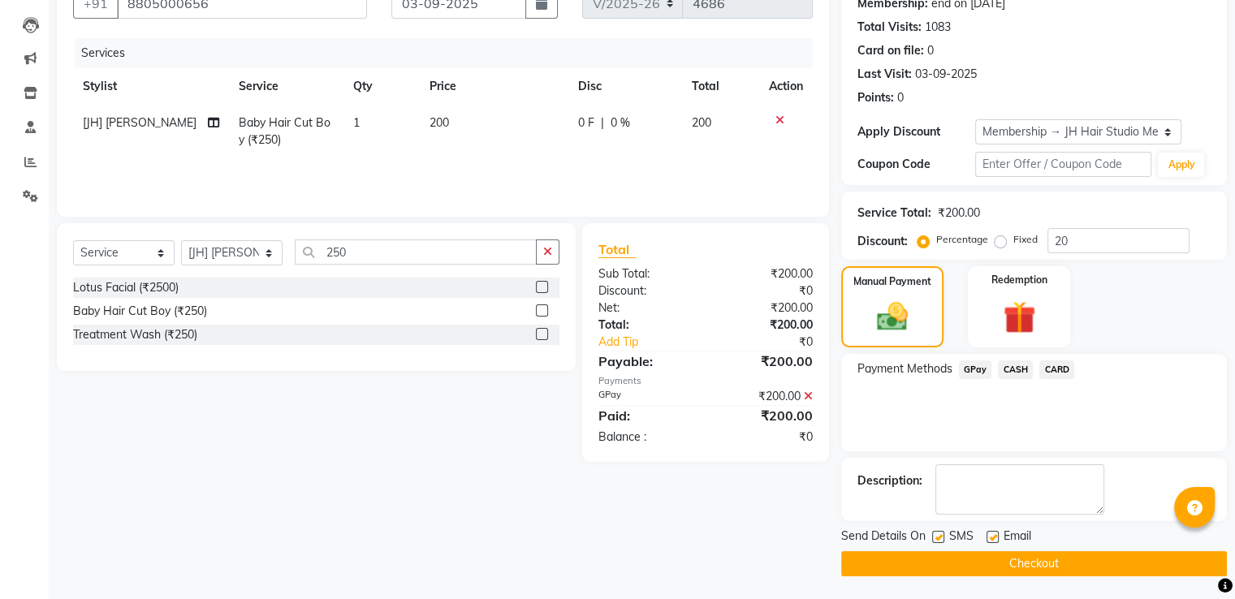
click at [1017, 565] on button "Checkout" at bounding box center [1034, 564] width 386 height 25
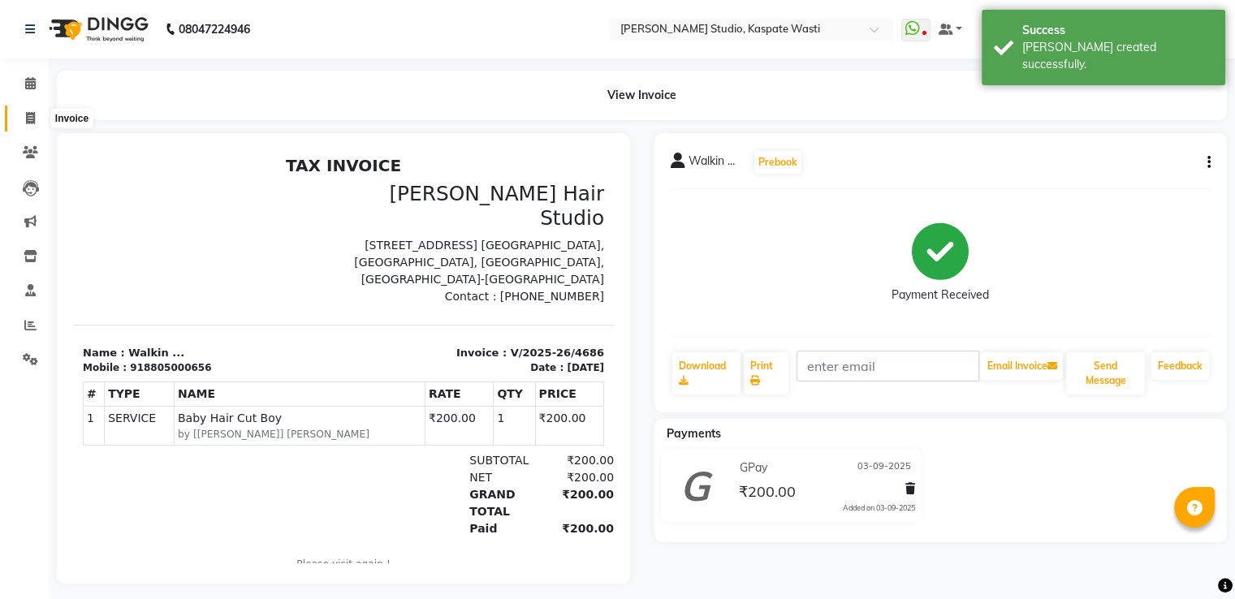
click at [21, 114] on span at bounding box center [30, 119] width 28 height 19
select select "service"
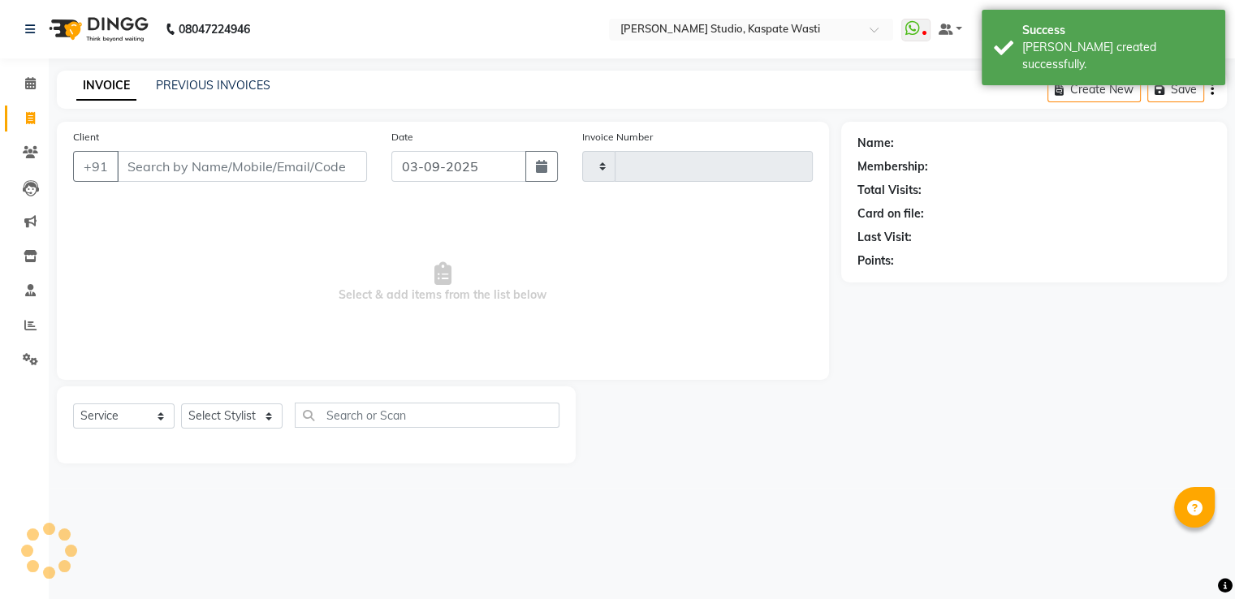
type input "4687"
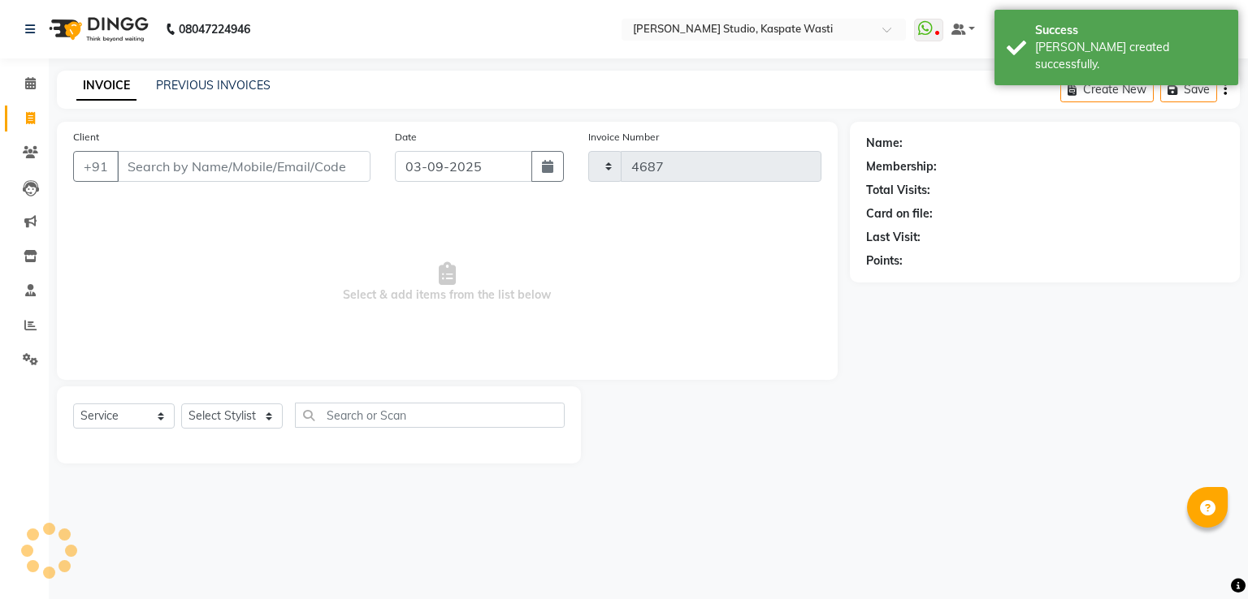
select select "130"
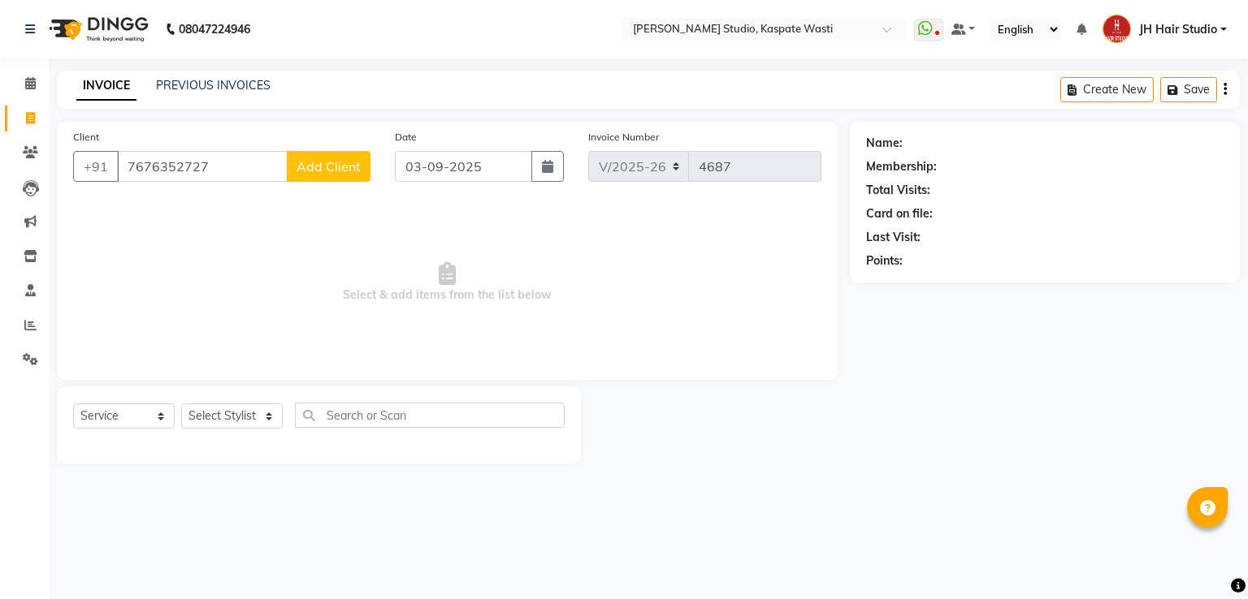
type input "7676352727"
click at [322, 176] on button "Add Client" at bounding box center [329, 166] width 84 height 31
select select "22"
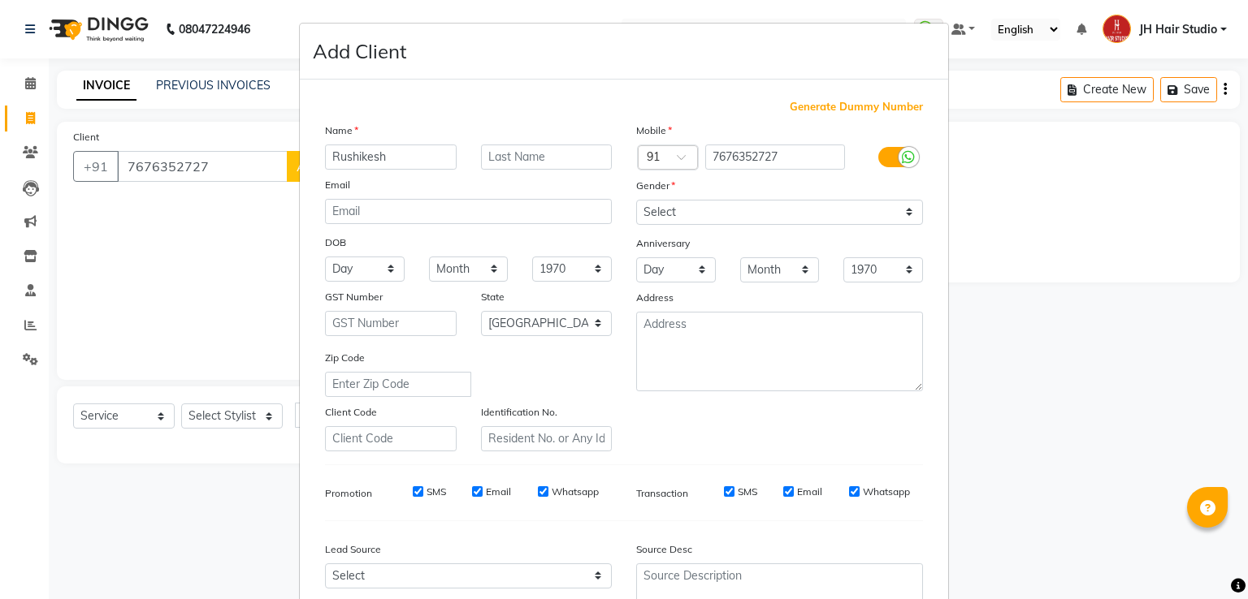
type input "Rushikesh"
click at [712, 218] on select "Select [DEMOGRAPHIC_DATA] [DEMOGRAPHIC_DATA] Other Prefer Not To Say" at bounding box center [779, 212] width 287 height 25
select select "[DEMOGRAPHIC_DATA]"
click at [636, 201] on select "Select [DEMOGRAPHIC_DATA] [DEMOGRAPHIC_DATA] Other Prefer Not To Say" at bounding box center [779, 212] width 287 height 25
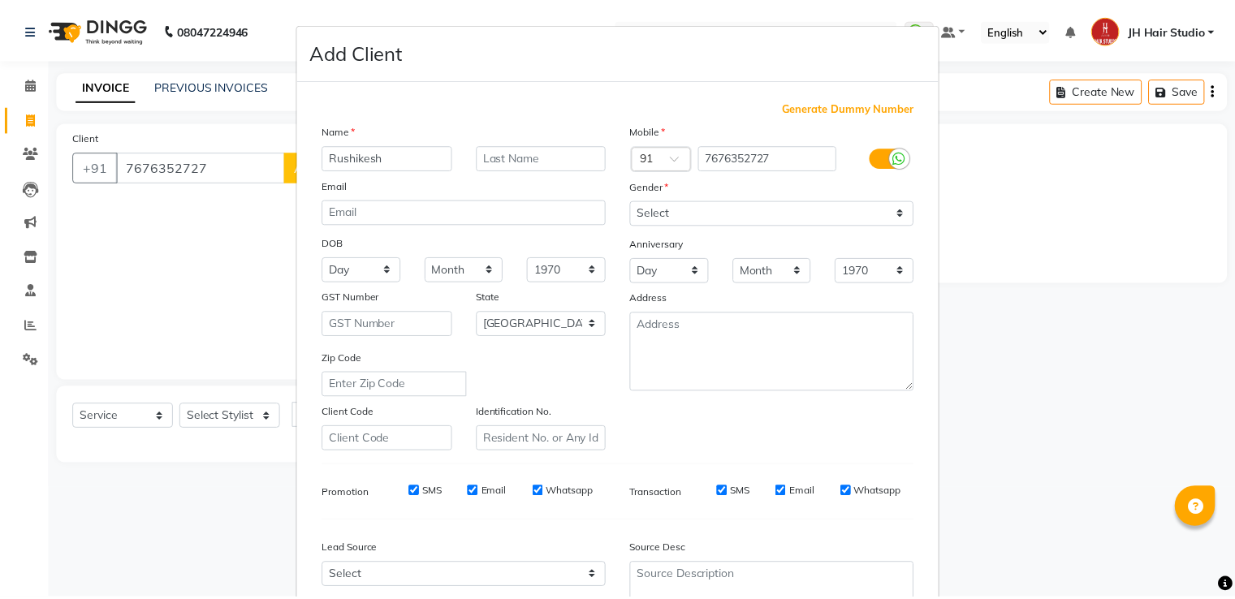
scroll to position [158, 0]
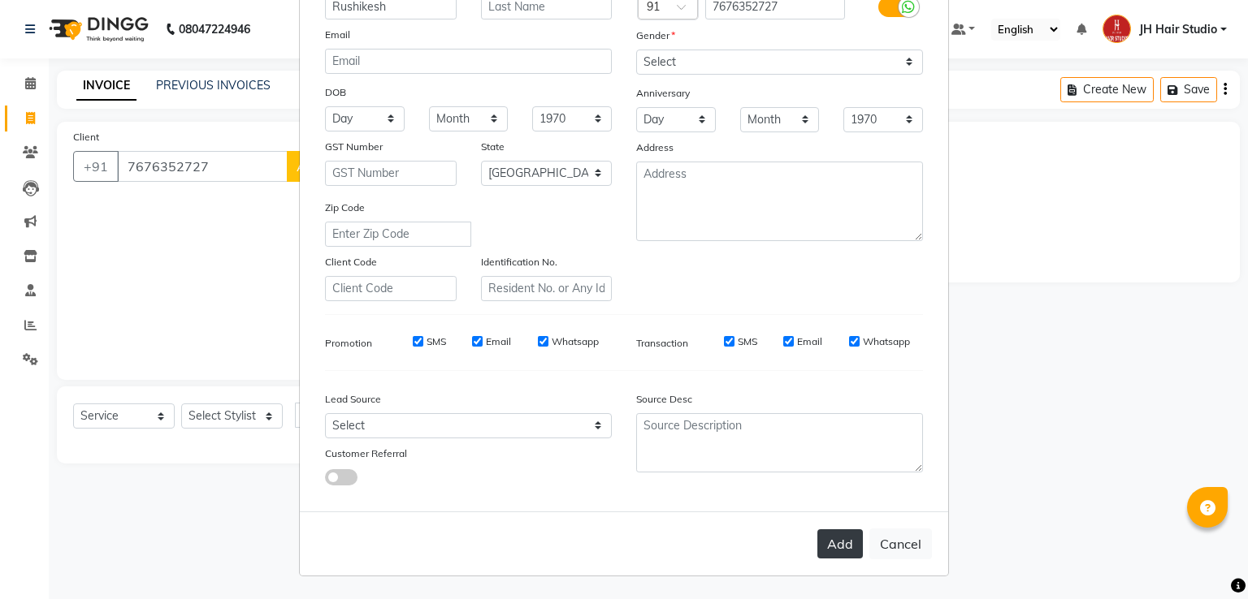
click at [817, 539] on button "Add" at bounding box center [839, 544] width 45 height 29
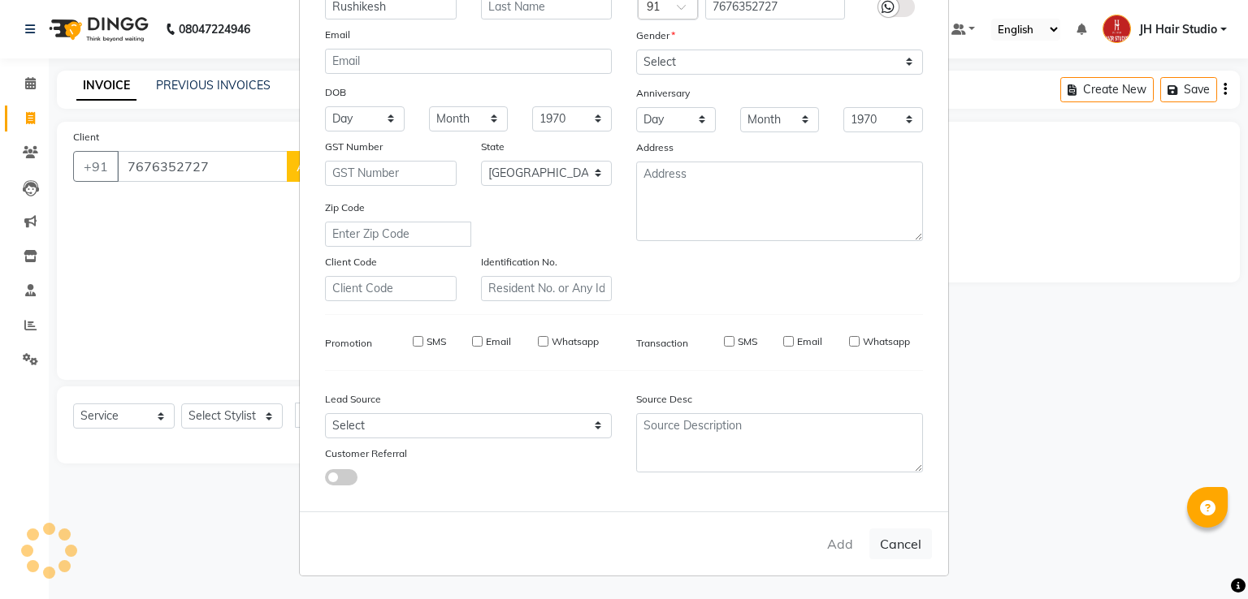
select select
select select "null"
select select
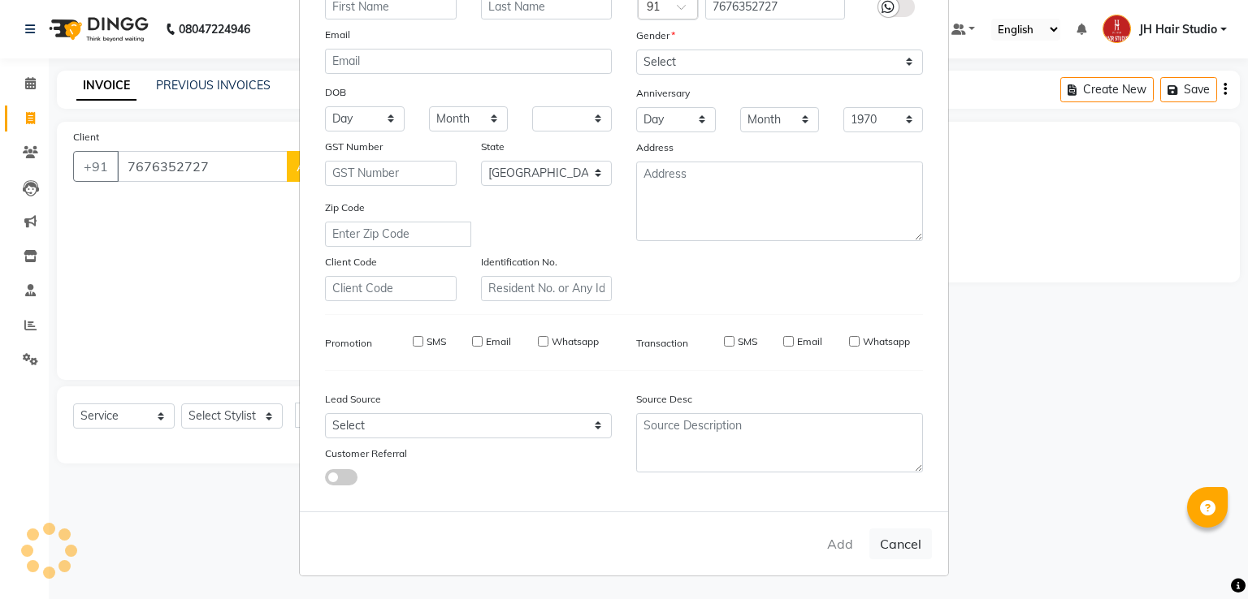
select select
checkbox input "false"
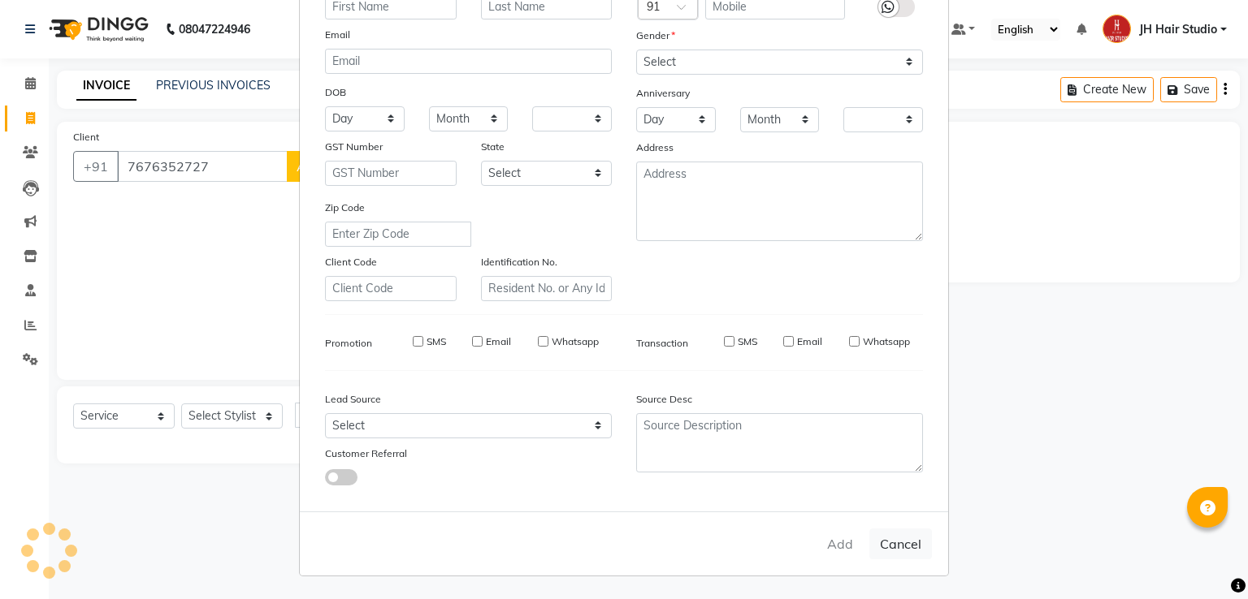
checkbox input "false"
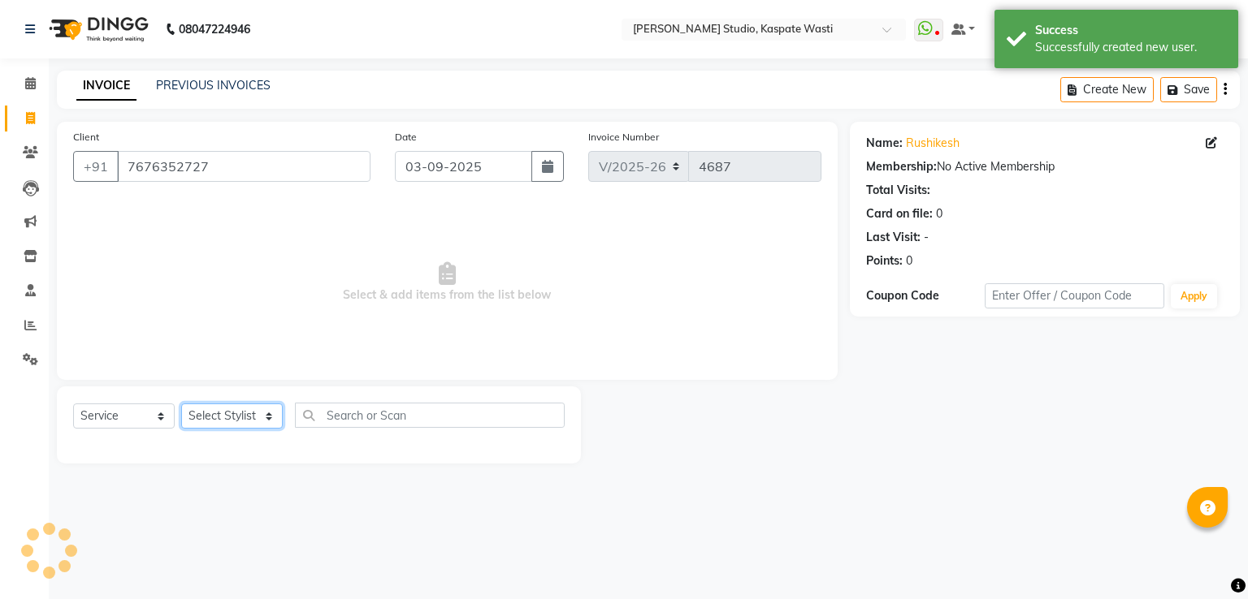
click at [231, 413] on select "Select Stylist [F1] GANESH [F1] [PERSON_NAME] [ F1] RAM [F1]Sanjay [F1][PERSON_…" at bounding box center [232, 416] width 102 height 25
select select "3887"
click at [181, 404] on select "Select Stylist [F1] GANESH [F1] [PERSON_NAME] [ F1] RAM [F1]Sanjay [F1][PERSON_…" at bounding box center [232, 416] width 102 height 25
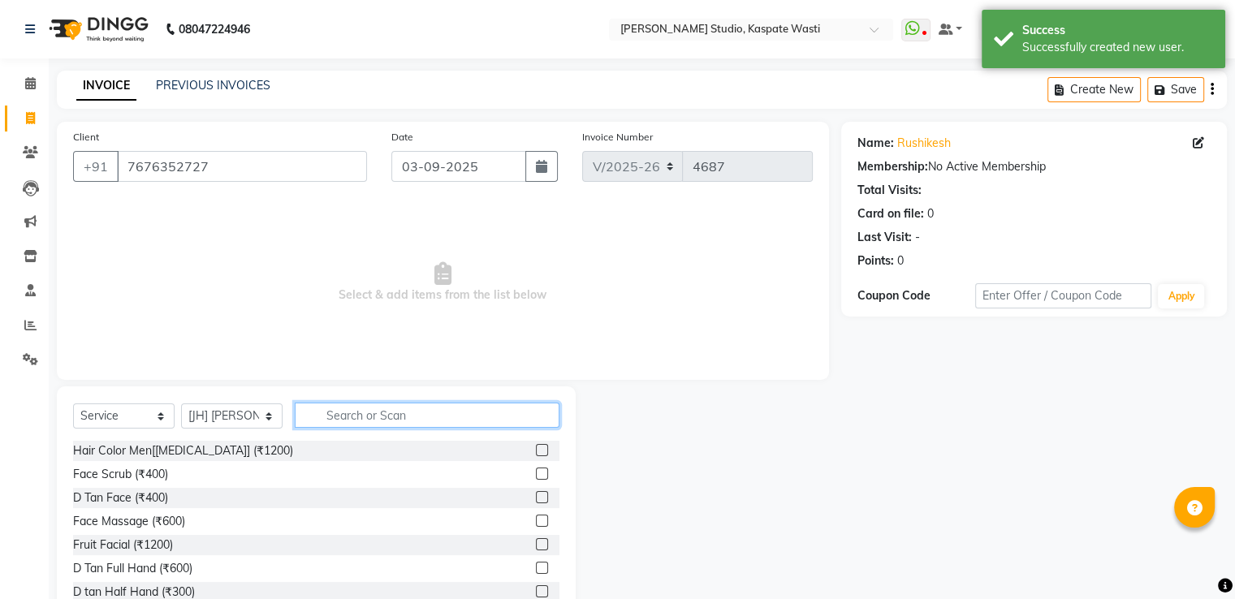
click at [377, 417] on input "text" at bounding box center [427, 415] width 265 height 25
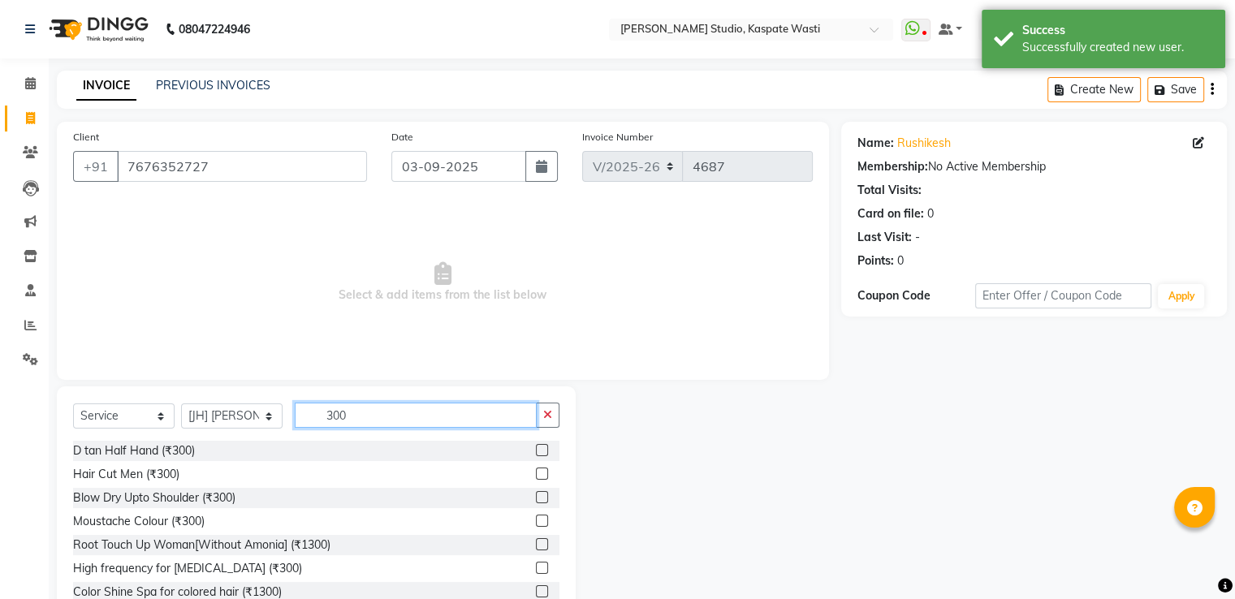
type input "300"
click at [536, 472] on label at bounding box center [542, 474] width 12 height 12
click at [536, 472] on input "checkbox" at bounding box center [541, 474] width 11 height 11
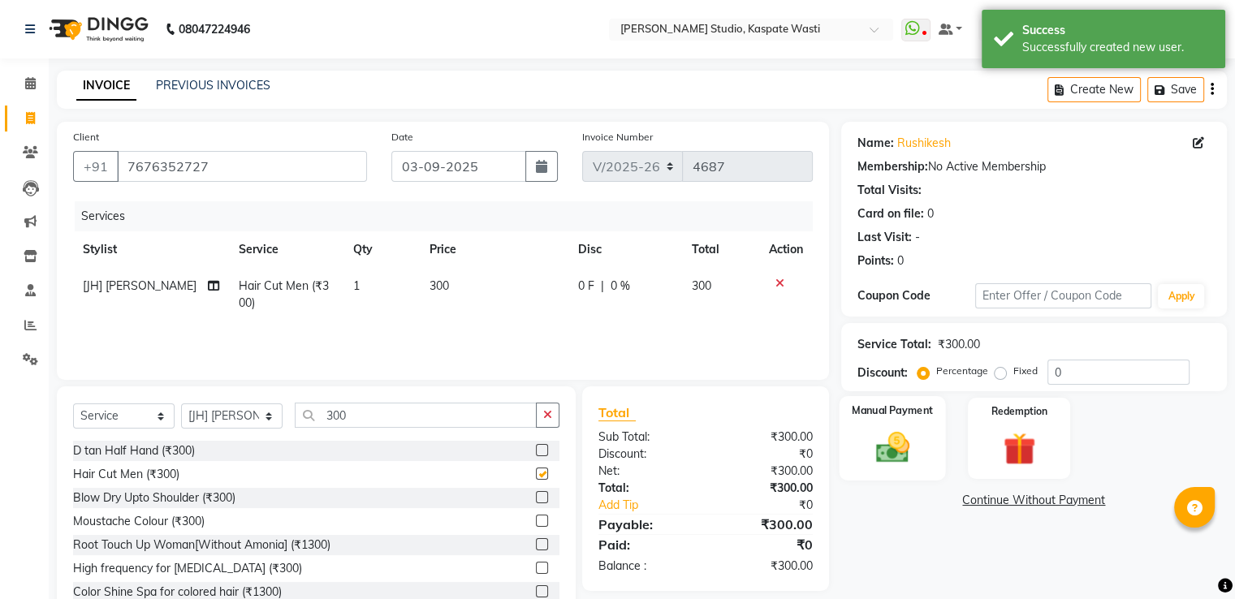
checkbox input "false"
click at [890, 430] on img at bounding box center [892, 448] width 54 height 39
click at [972, 500] on span "GPay" at bounding box center [975, 501] width 33 height 19
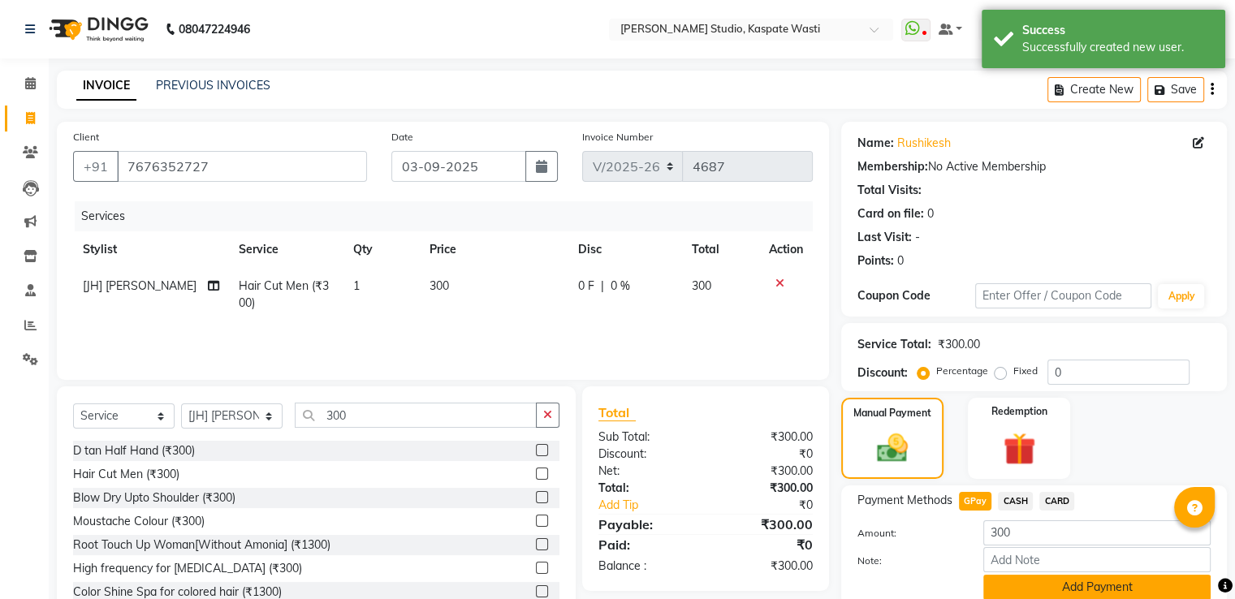
click at [1027, 585] on button "Add Payment" at bounding box center [1097, 587] width 227 height 25
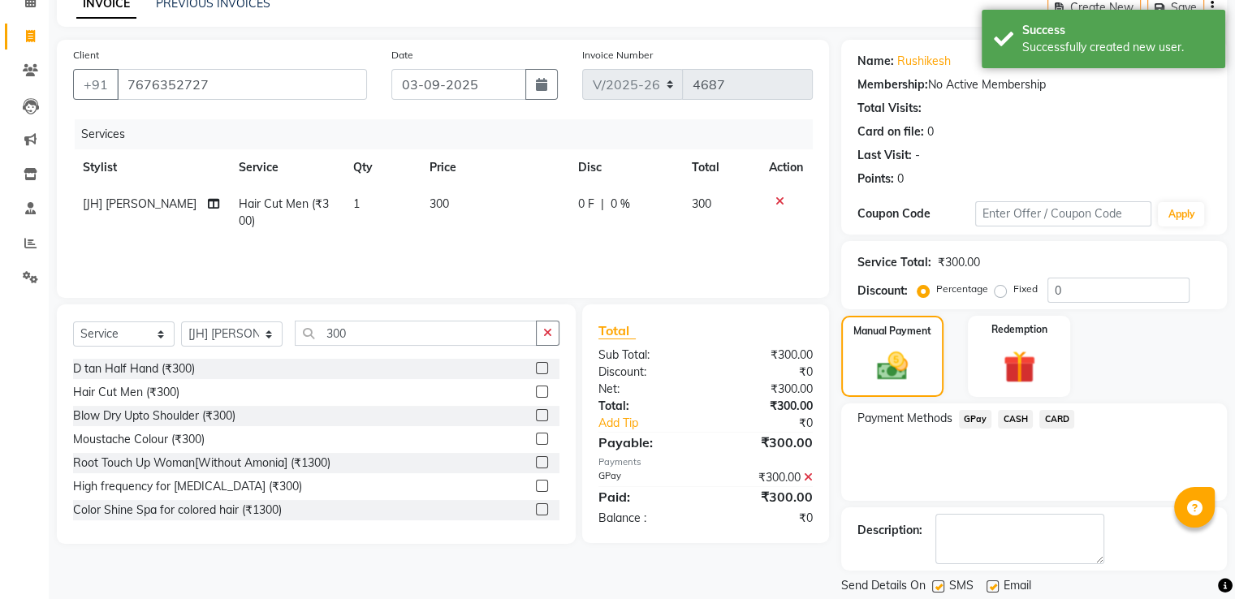
scroll to position [132, 0]
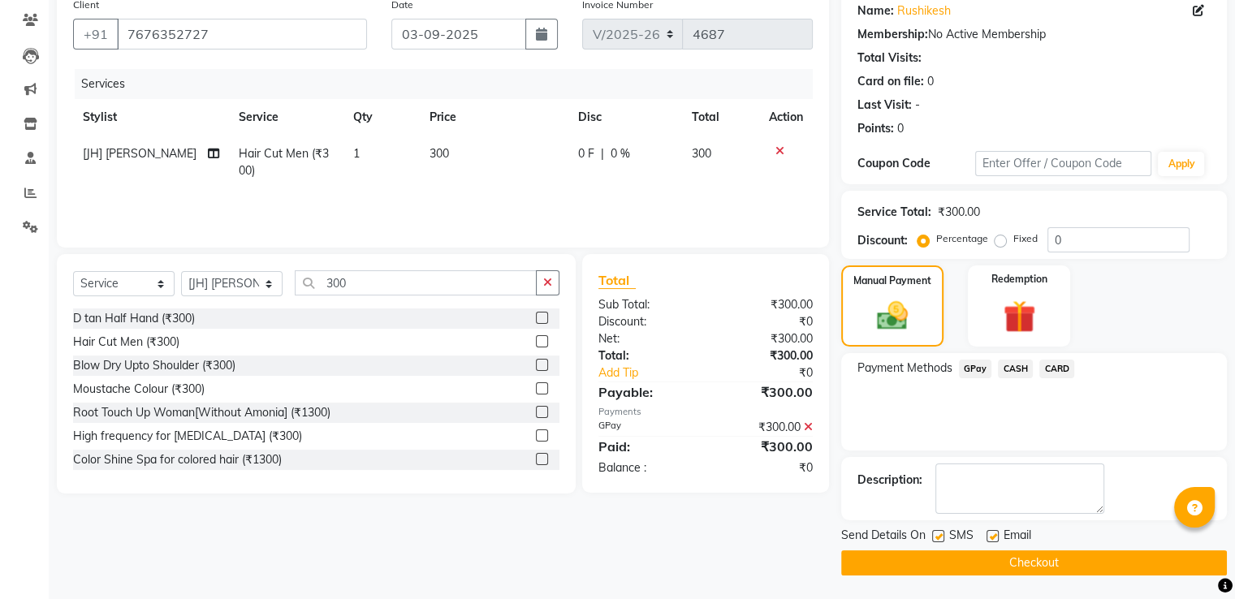
click at [987, 554] on button "Checkout" at bounding box center [1034, 563] width 386 height 25
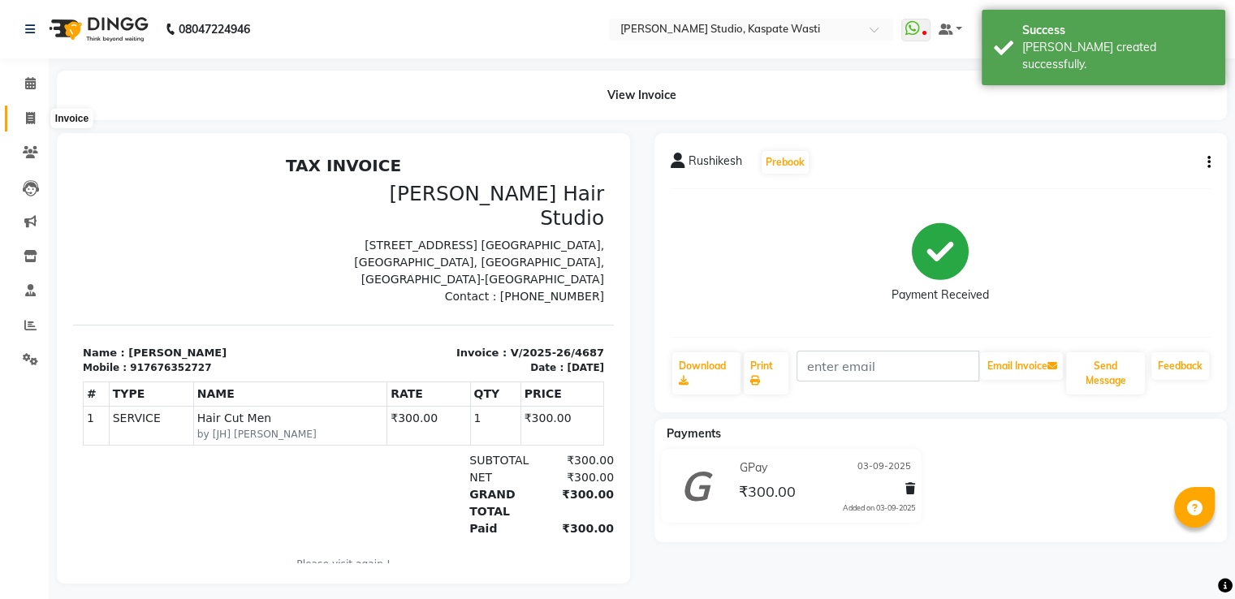
click at [35, 115] on span at bounding box center [30, 119] width 28 height 19
select select "service"
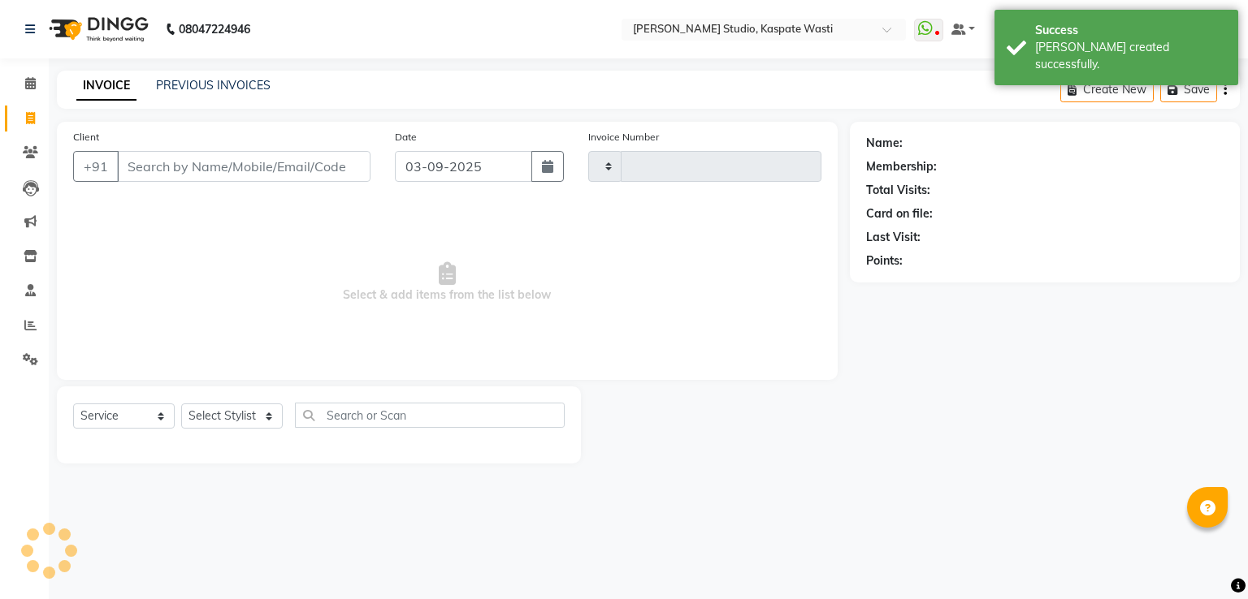
type input "4688"
select select "130"
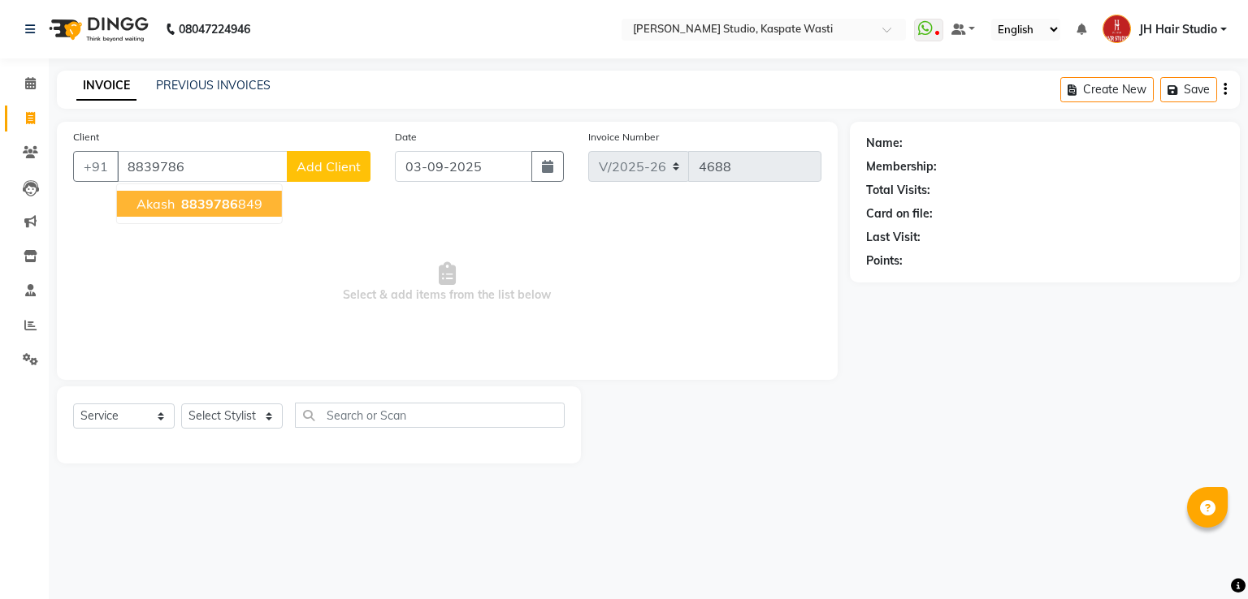
click at [216, 205] on span "8839786" at bounding box center [209, 204] width 57 height 16
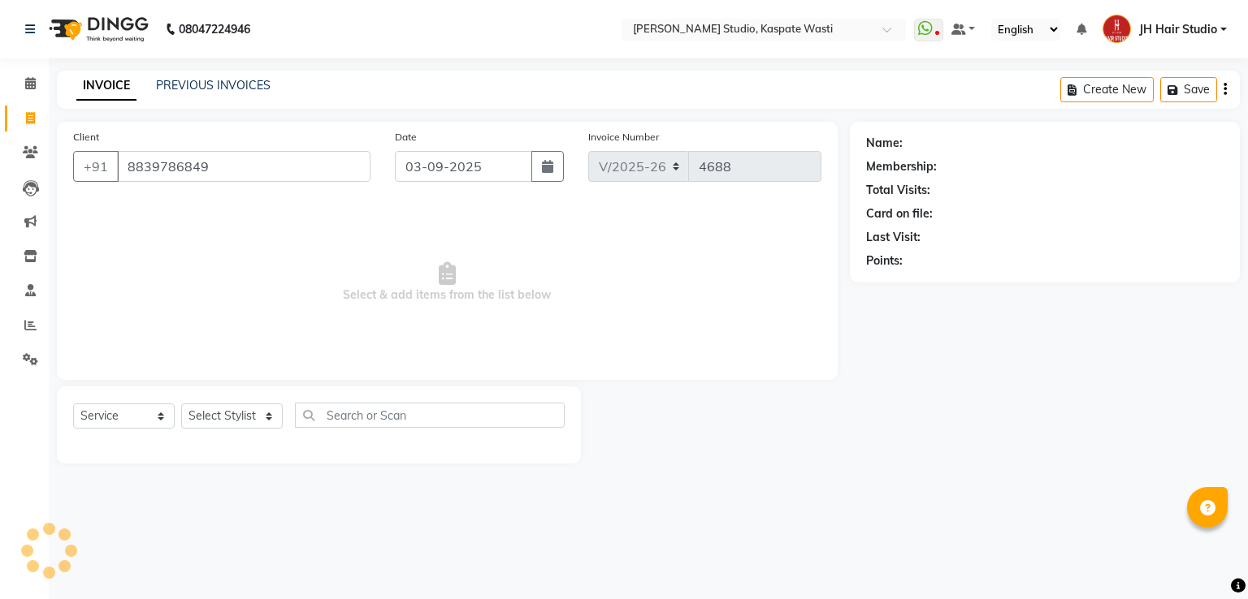
type input "8839786849"
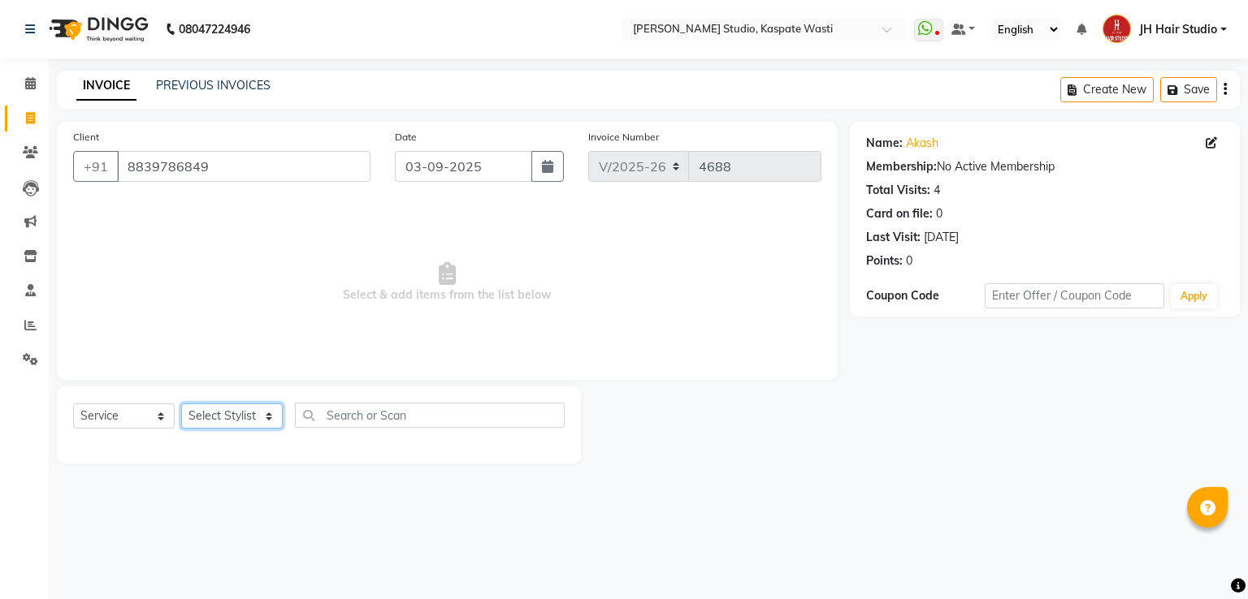
click at [225, 426] on select "Select Stylist [F1] GANESH [F1] [PERSON_NAME] [ F1] RAM [F1]Sanjay [F1][PERSON_…" at bounding box center [232, 416] width 102 height 25
select select "70614"
click at [181, 404] on select "Select Stylist [F1] GANESH [F1] [PERSON_NAME] [ F1] RAM [F1]Sanjay [F1][PERSON_…" at bounding box center [232, 416] width 102 height 25
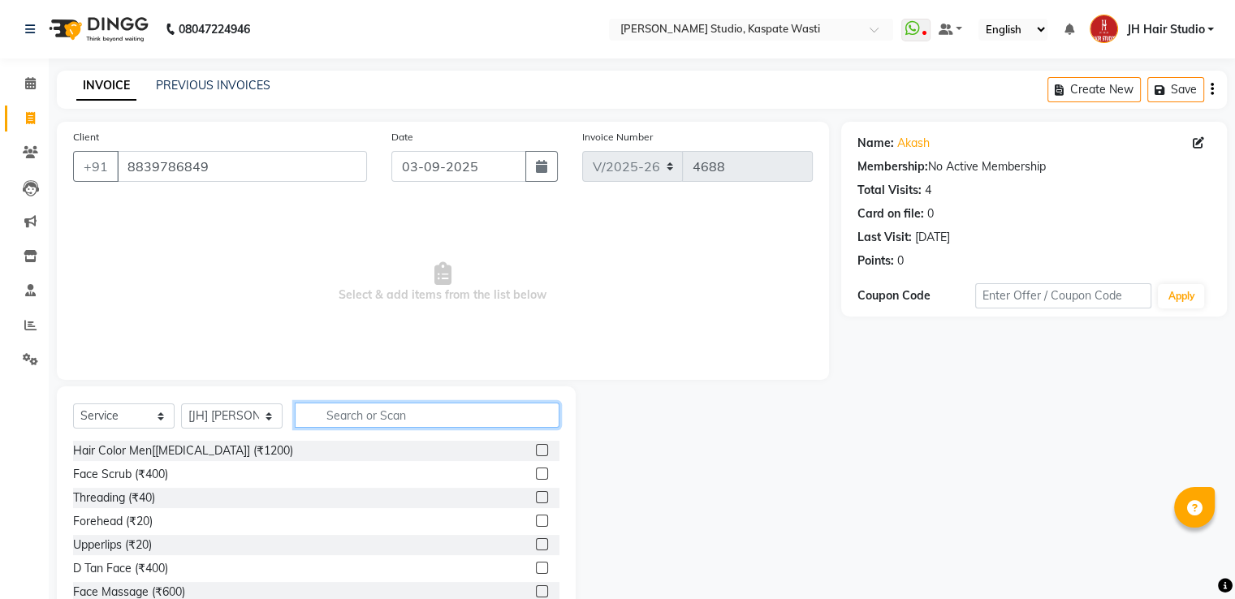
click at [404, 415] on input "text" at bounding box center [427, 415] width 265 height 25
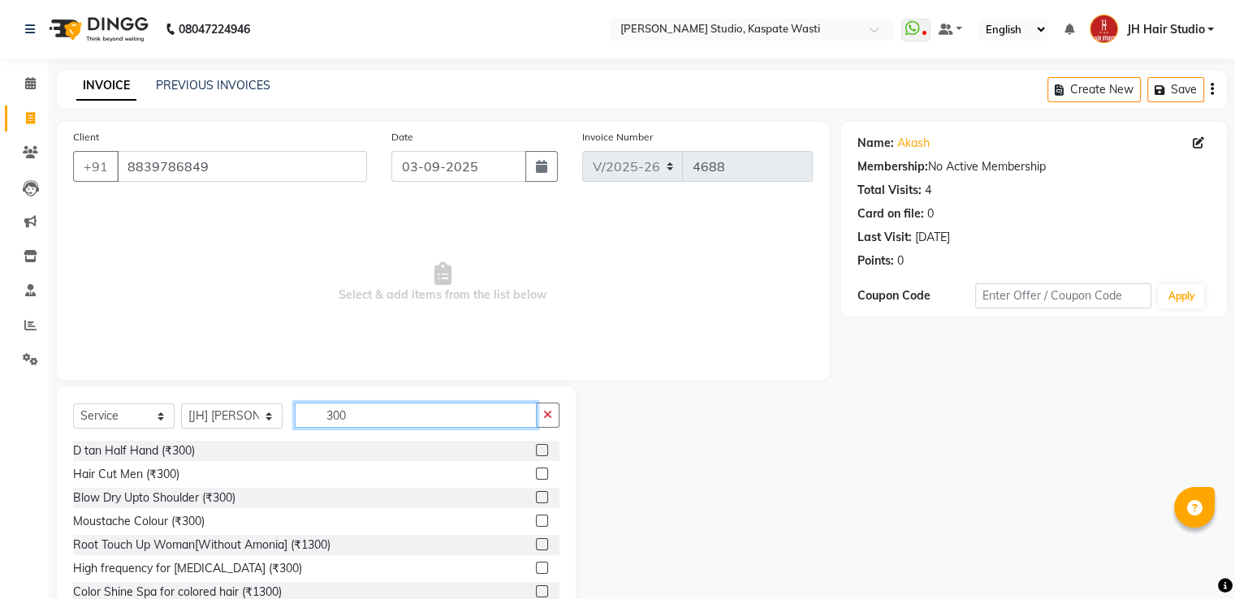
type input "300"
click at [536, 472] on label at bounding box center [542, 474] width 12 height 12
click at [536, 472] on input "checkbox" at bounding box center [541, 474] width 11 height 11
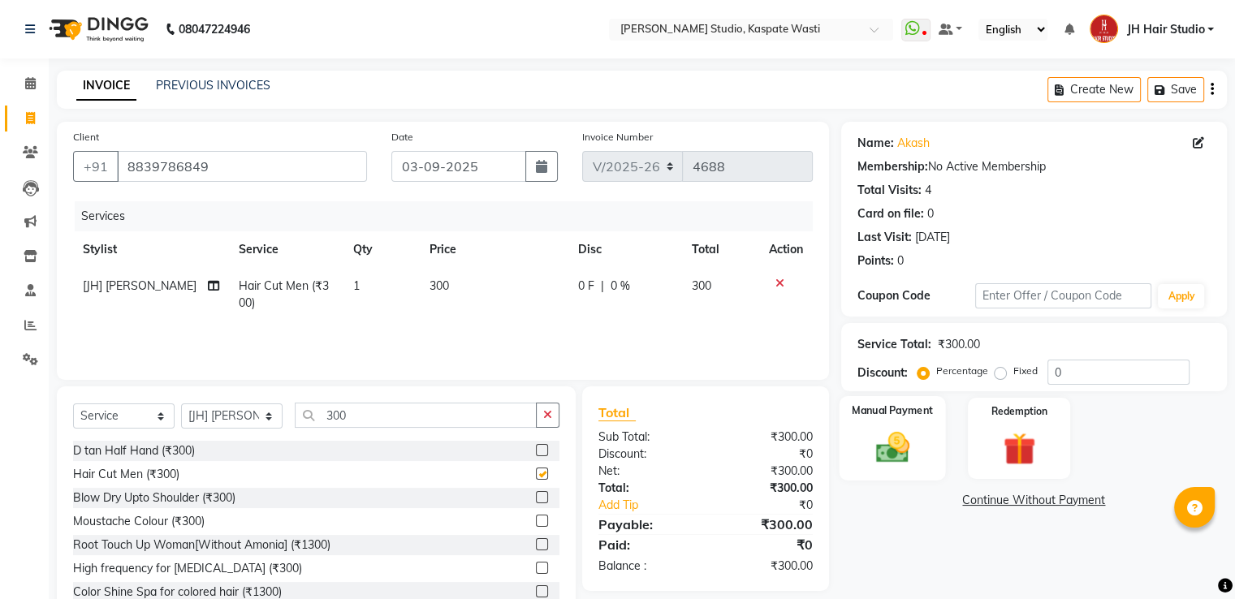
checkbox input "false"
click at [890, 449] on img at bounding box center [892, 448] width 54 height 39
click at [966, 498] on span "GPay" at bounding box center [975, 501] width 33 height 19
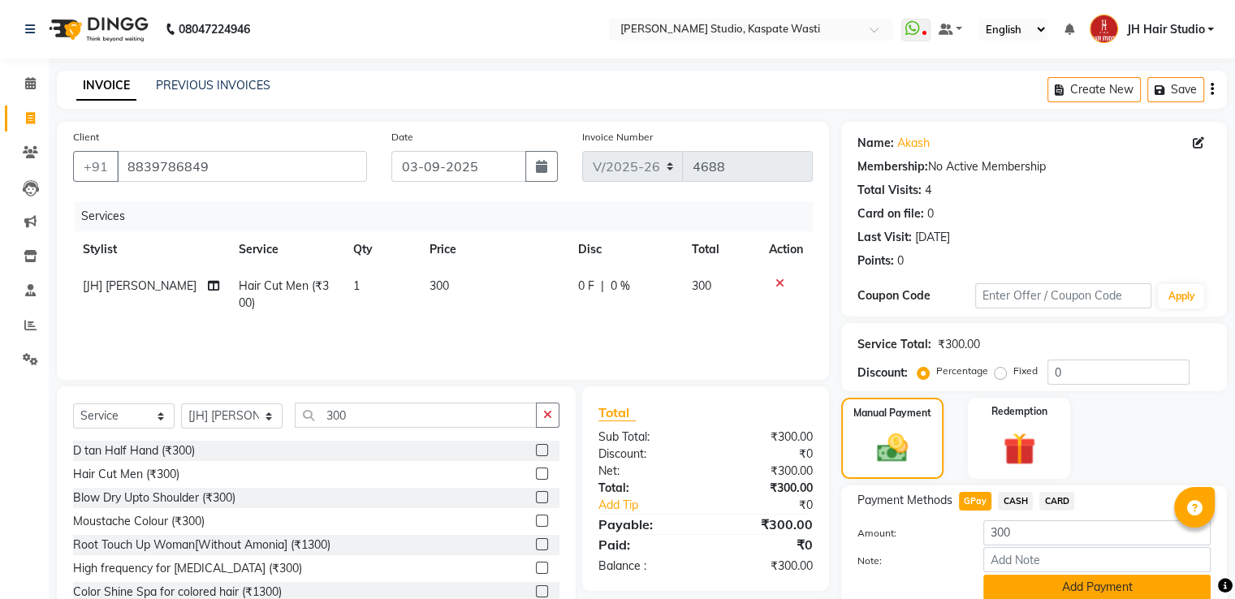
click at [1080, 584] on button "Add Payment" at bounding box center [1097, 587] width 227 height 25
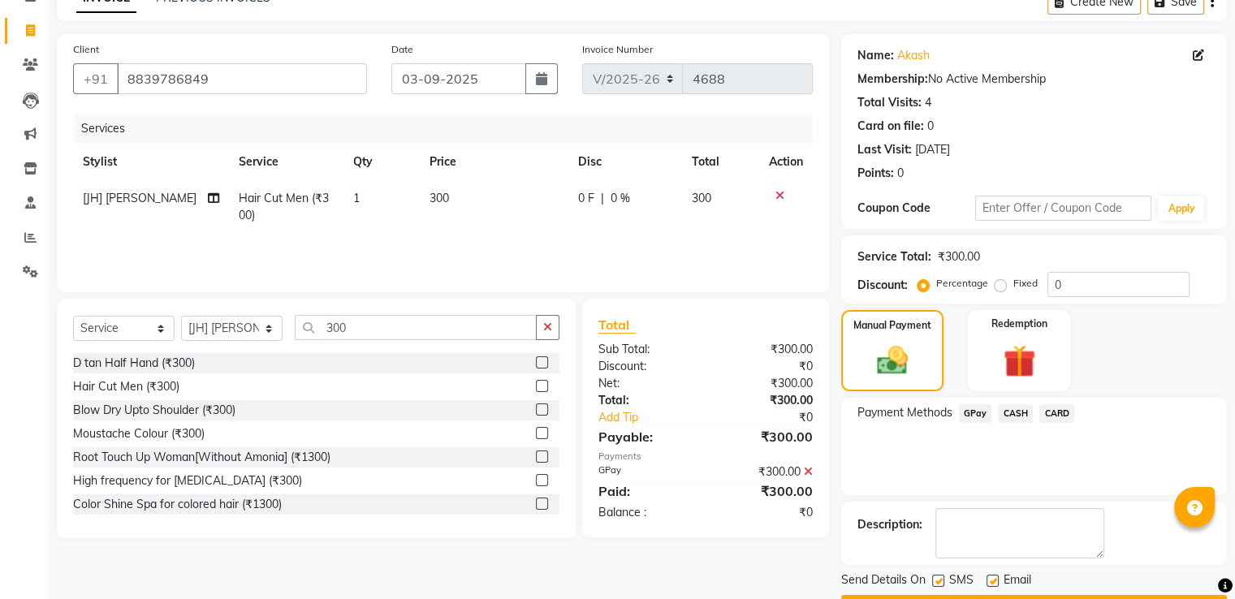
scroll to position [132, 0]
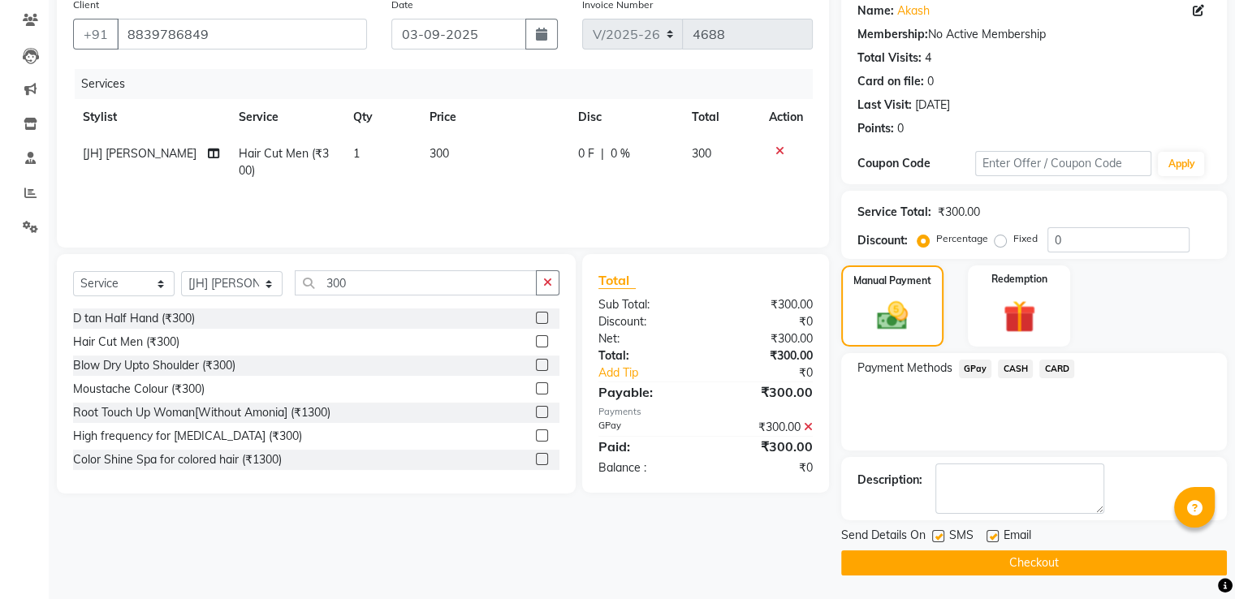
click at [1020, 562] on button "Checkout" at bounding box center [1034, 563] width 386 height 25
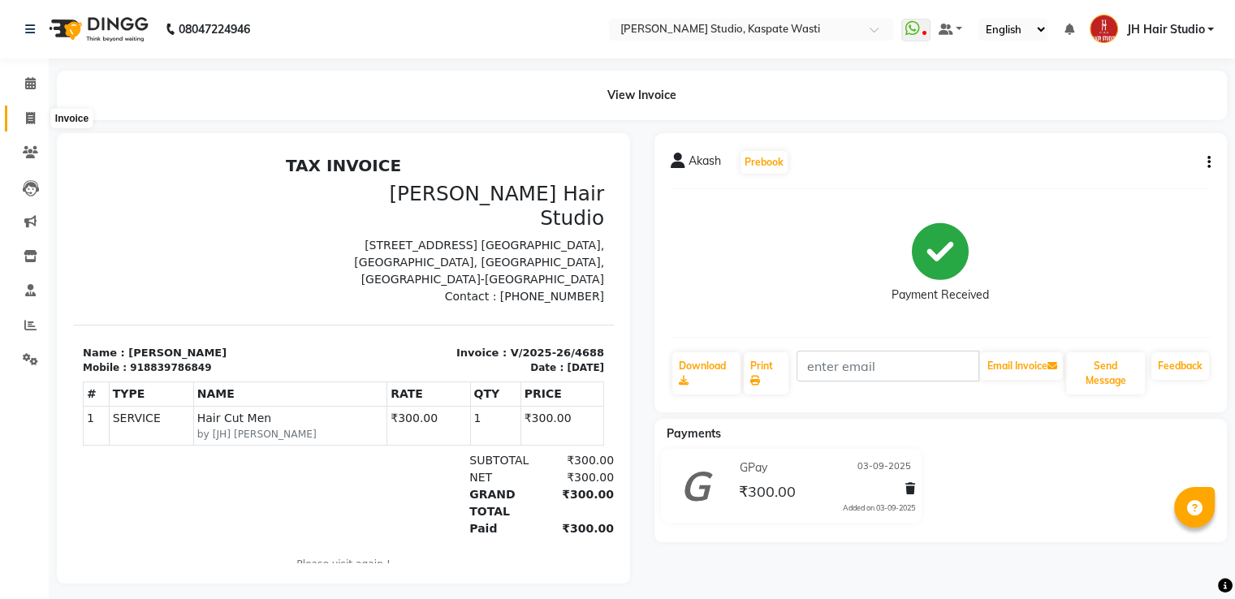
click at [33, 115] on icon at bounding box center [30, 118] width 9 height 12
select select "service"
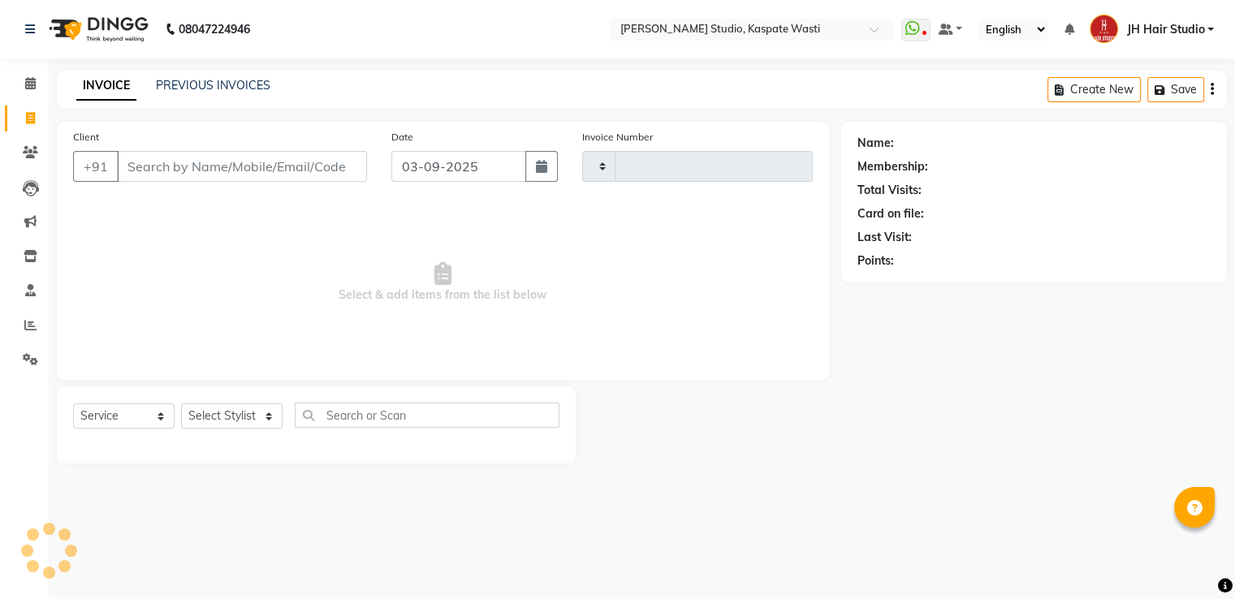
type input "4689"
select select "130"
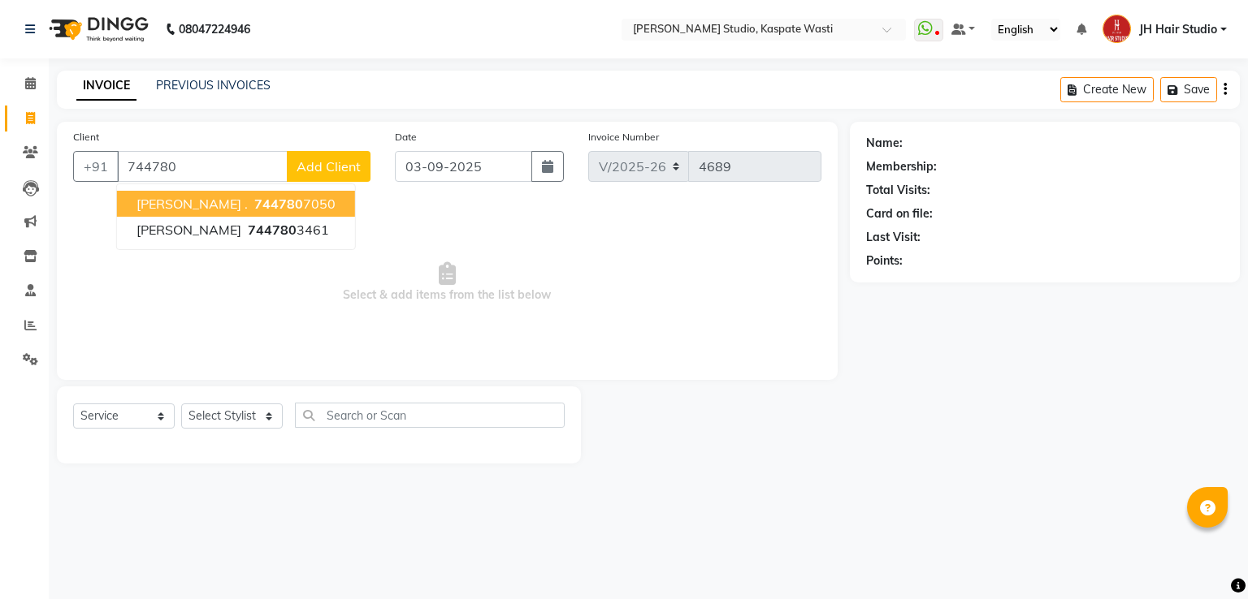
click at [251, 207] on ngb-highlight "744780 7050" at bounding box center [293, 204] width 84 height 16
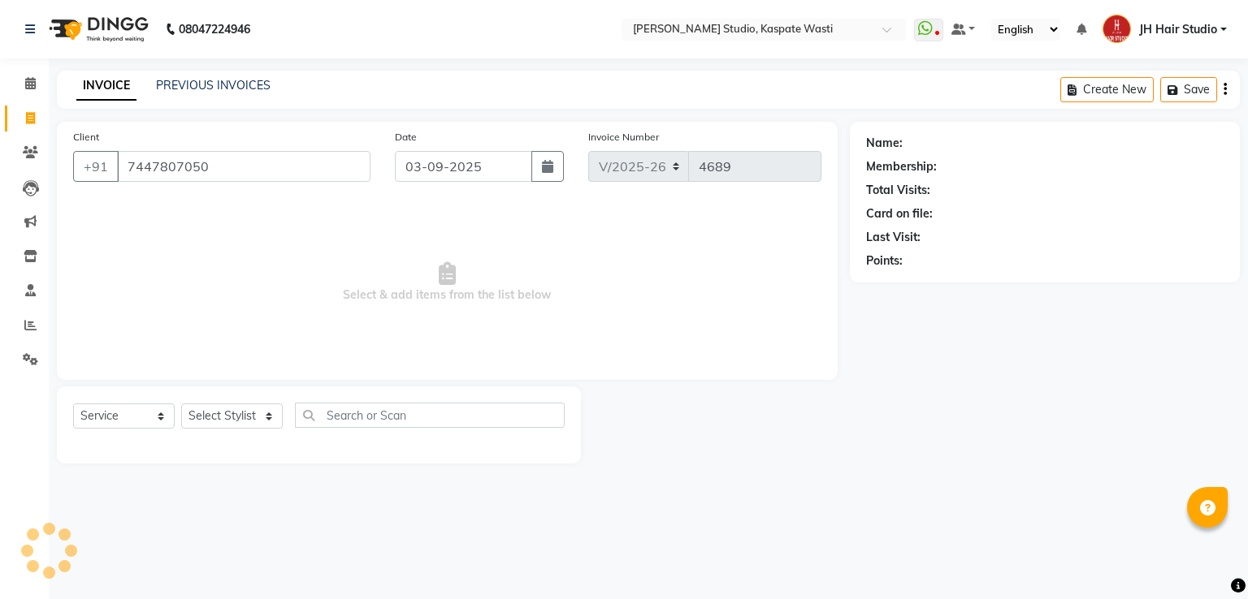
type input "7447807050"
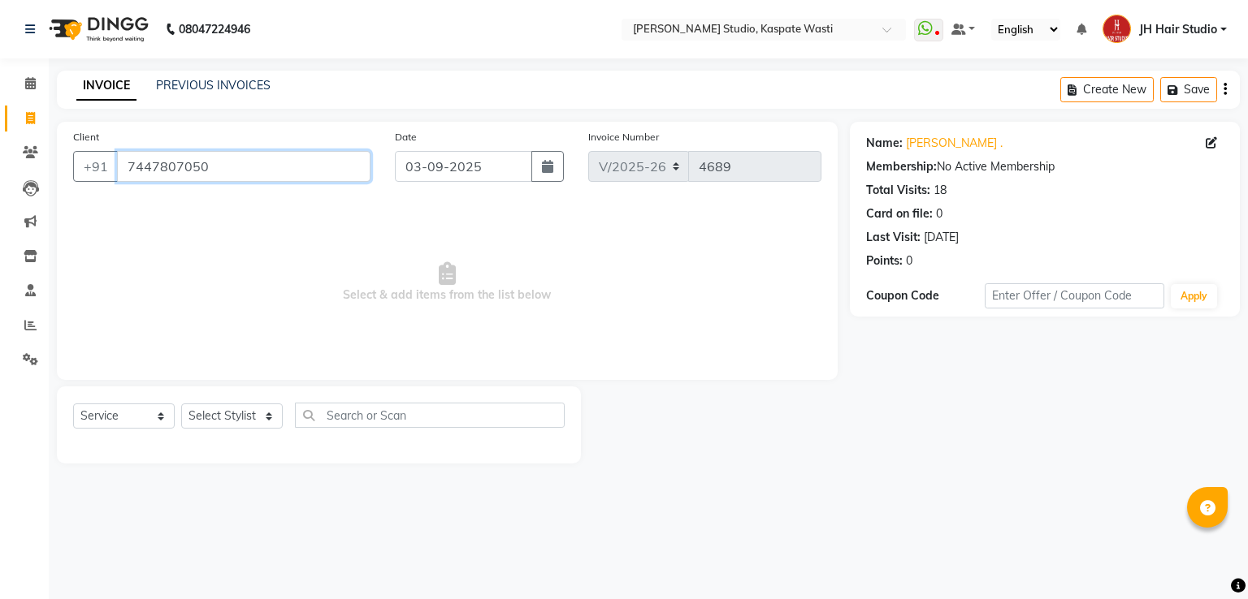
click at [158, 161] on input "7447807050" at bounding box center [243, 166] width 253 height 31
click at [23, 154] on icon at bounding box center [30, 152] width 15 height 12
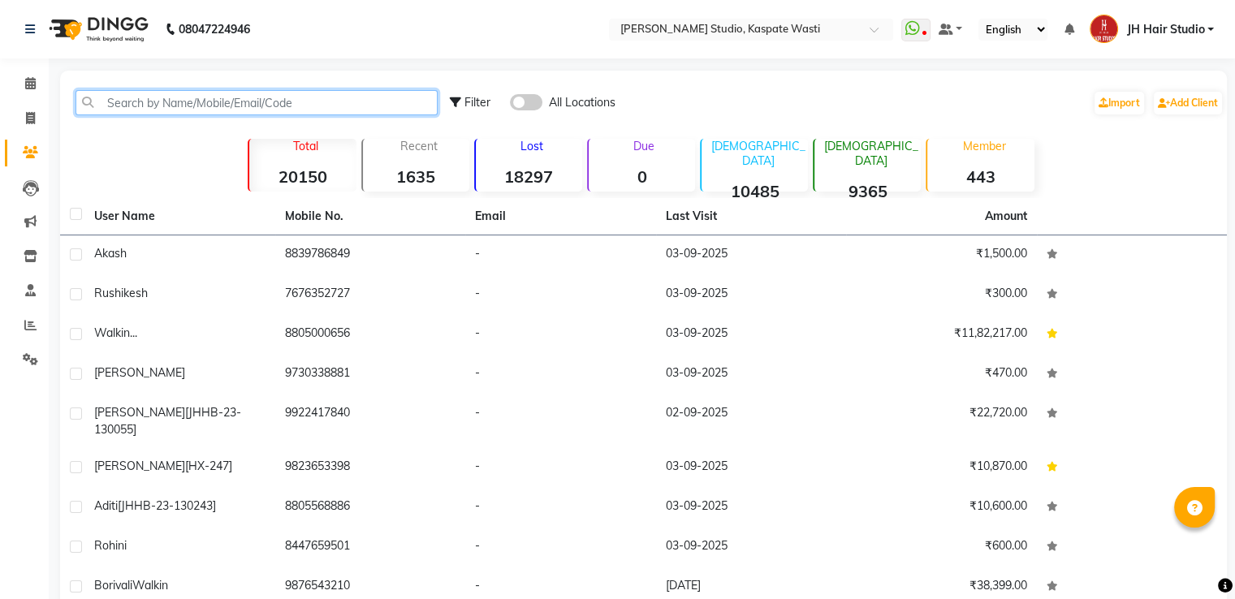
click at [322, 95] on input "text" at bounding box center [257, 102] width 362 height 25
paste input "7447807050"
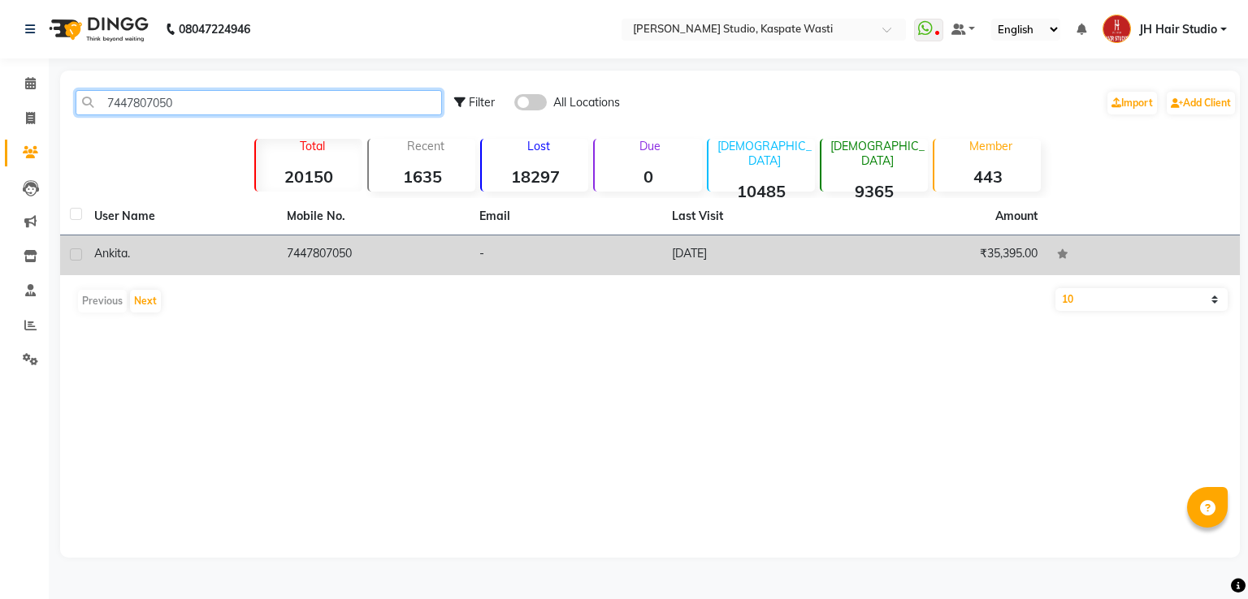
type input "7447807050"
click at [379, 254] on td "7447807050" at bounding box center [373, 256] width 193 height 40
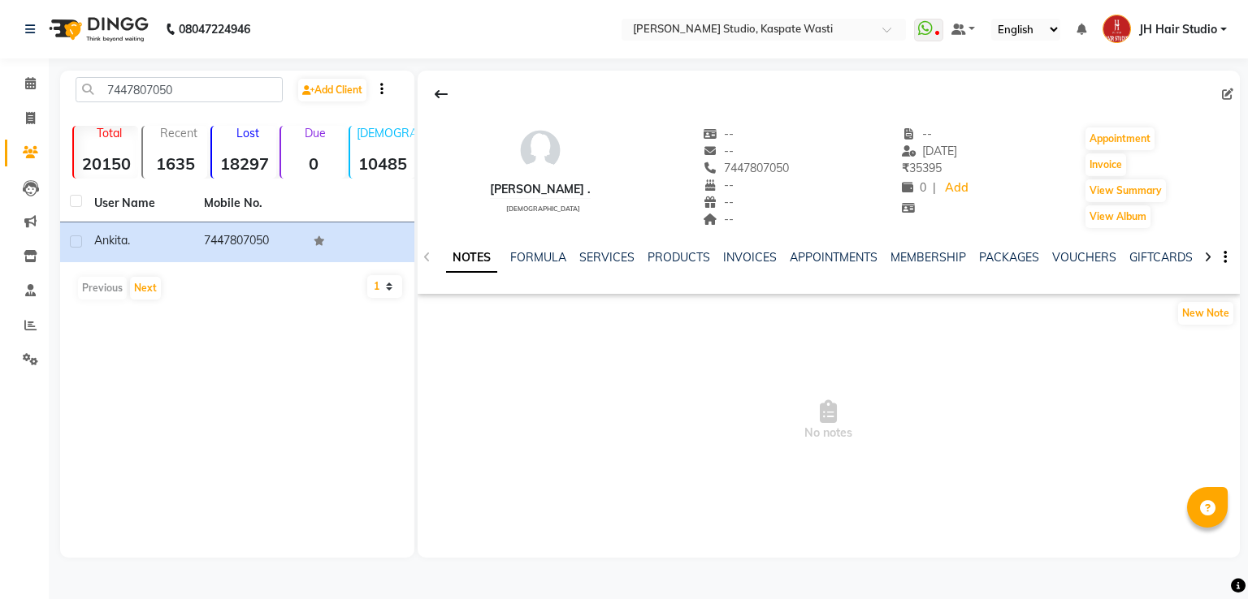
click at [910, 249] on div "MEMBERSHIP" at bounding box center [928, 257] width 76 height 17
click at [911, 262] on link "MEMBERSHIP" at bounding box center [928, 257] width 76 height 15
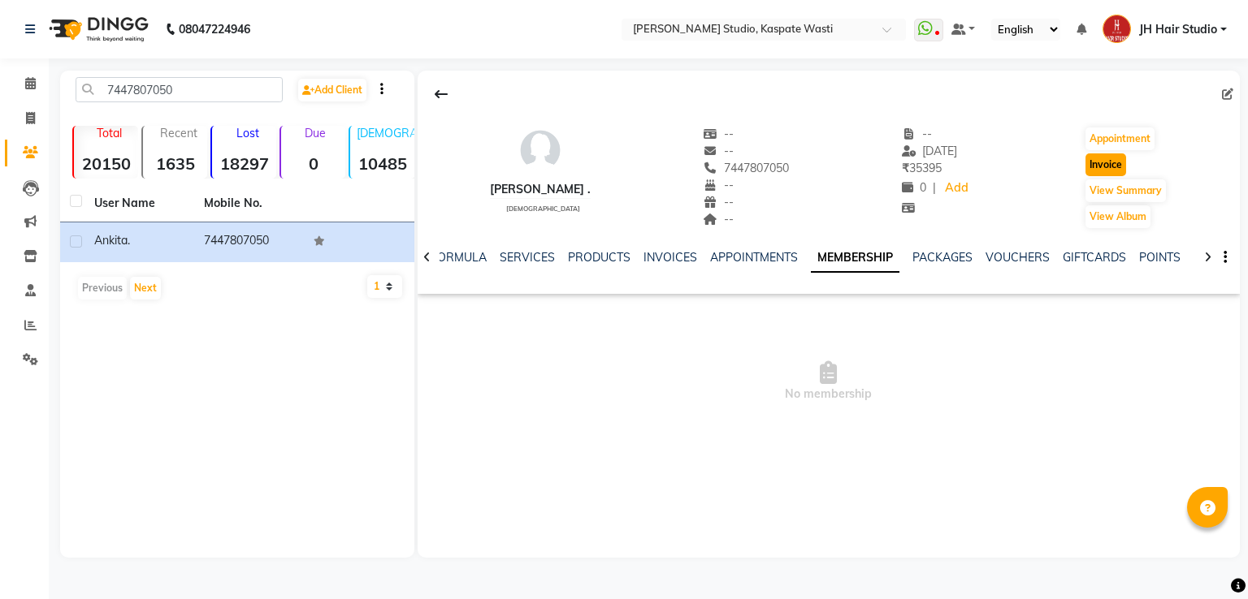
click at [1103, 173] on button "Invoice" at bounding box center [1105, 165] width 41 height 23
select select "service"
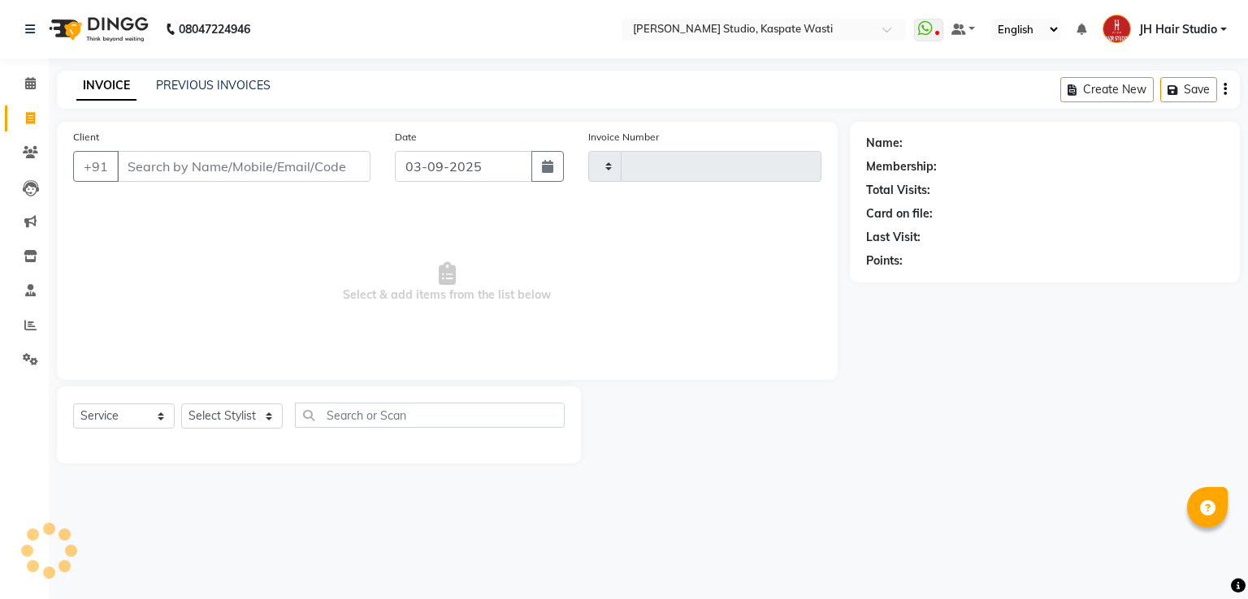
type input "4689"
select select "130"
type input "7447807050"
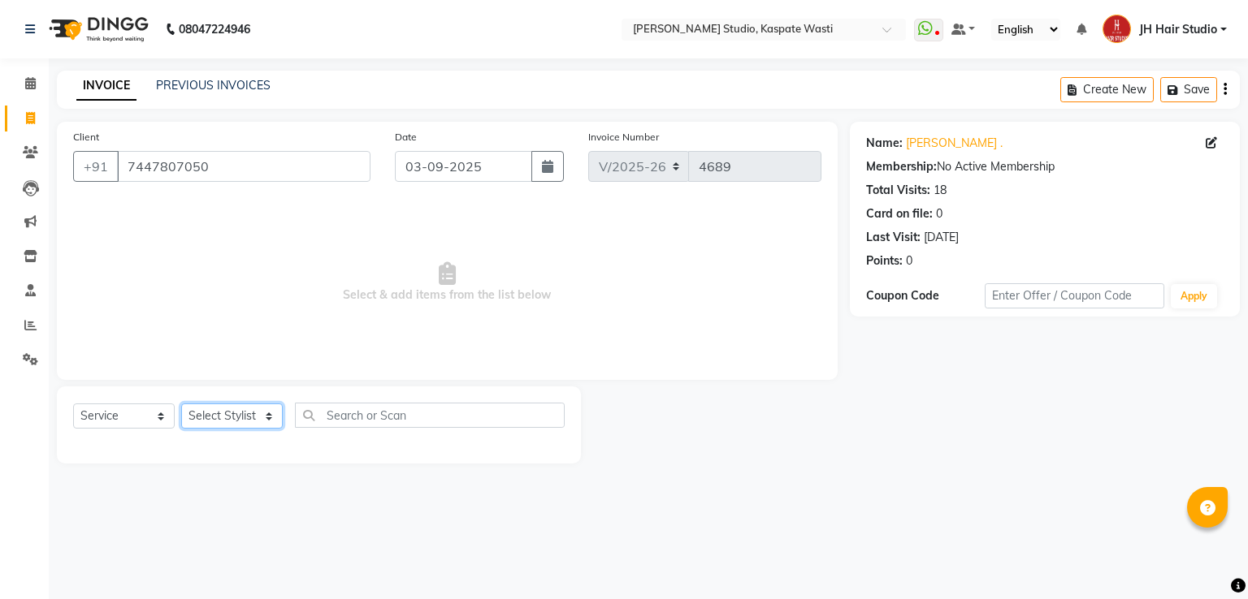
click at [218, 420] on select "Select Stylist [F1] GANESH [F1] [PERSON_NAME] [ F1] RAM [F1]Sanjay [F1][PERSON_…" at bounding box center [232, 416] width 102 height 25
select select "47594"
click at [181, 404] on select "Select Stylist [F1] GANESH [F1] [PERSON_NAME] [ F1] RAM [F1]Sanjay [F1][PERSON_…" at bounding box center [232, 416] width 102 height 25
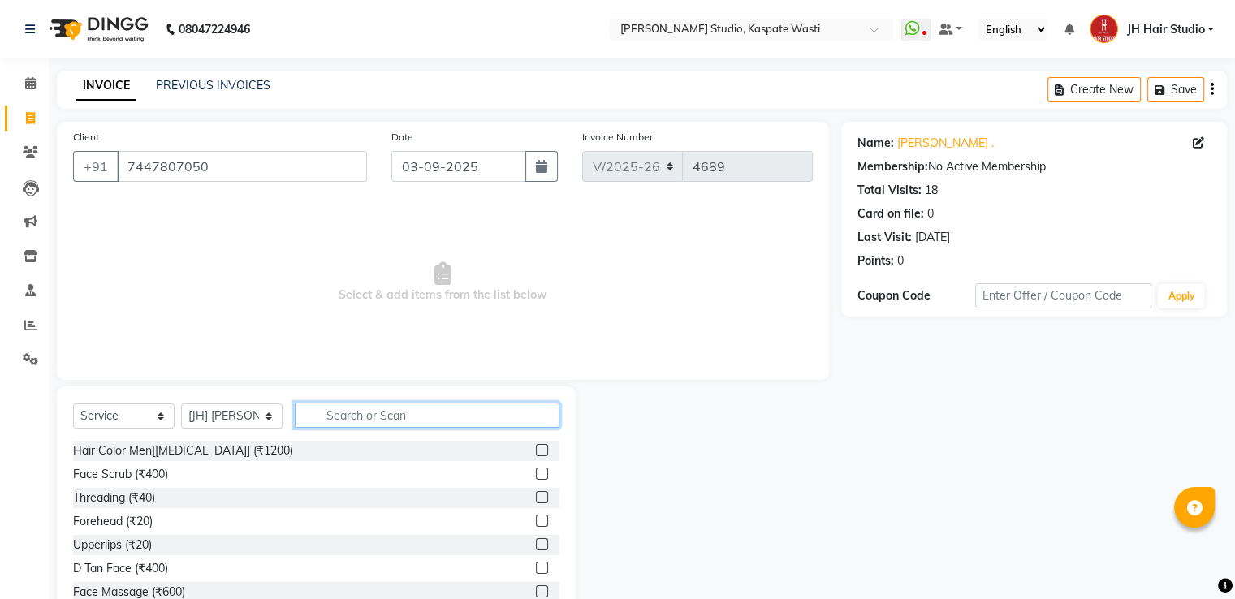
click at [383, 410] on input "text" at bounding box center [427, 415] width 265 height 25
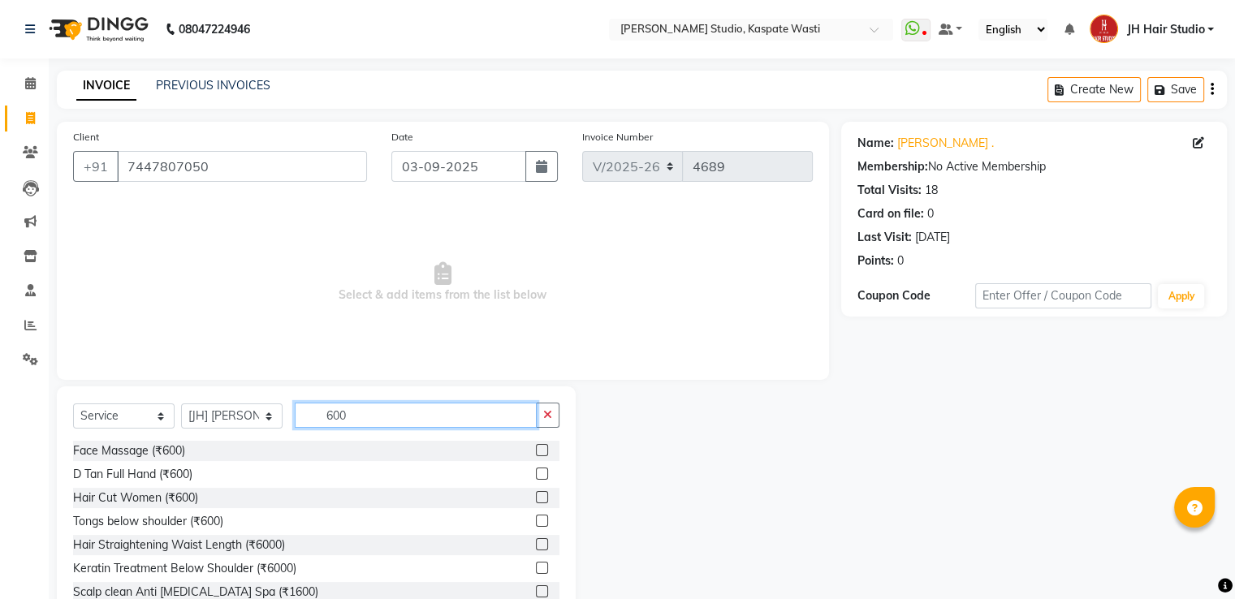
type input "600"
click at [536, 499] on label at bounding box center [542, 497] width 12 height 12
click at [536, 499] on input "checkbox" at bounding box center [541, 498] width 11 height 11
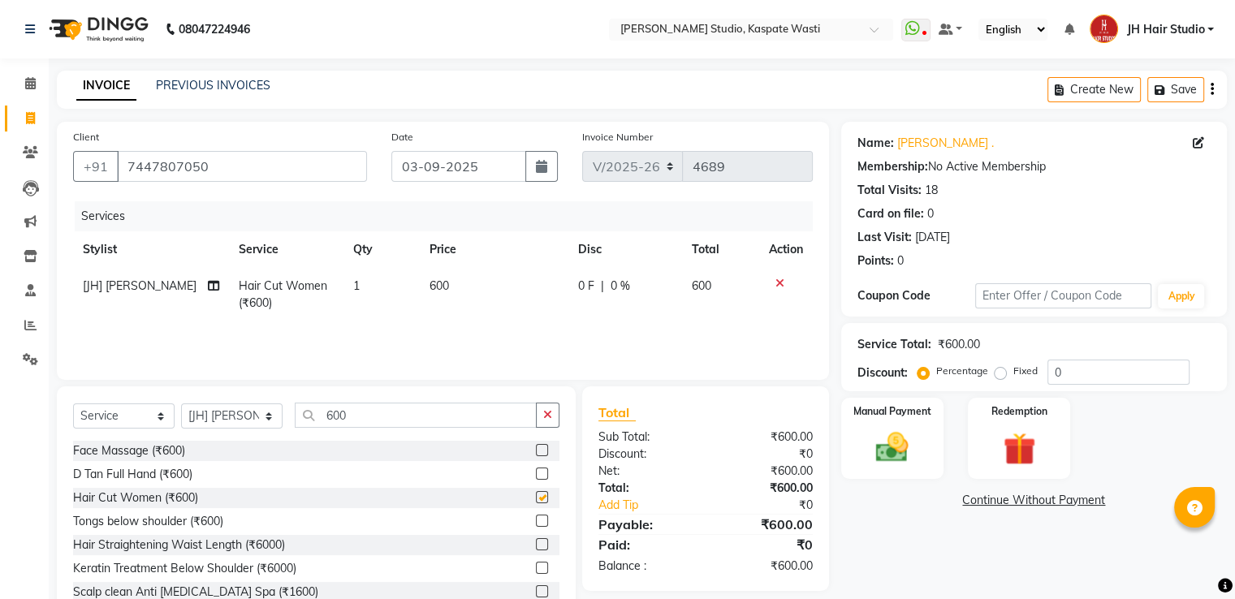
checkbox input "false"
click at [335, 409] on input "600" at bounding box center [416, 415] width 242 height 25
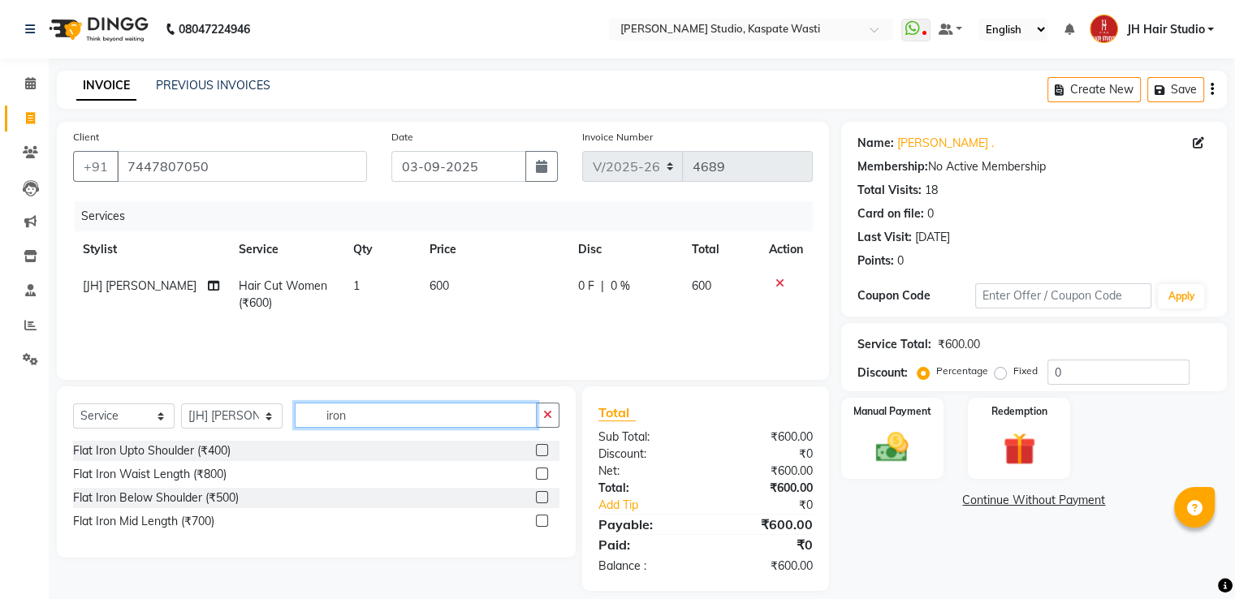
type input "iron"
click at [543, 524] on label at bounding box center [542, 521] width 12 height 12
click at [543, 524] on input "checkbox" at bounding box center [541, 522] width 11 height 11
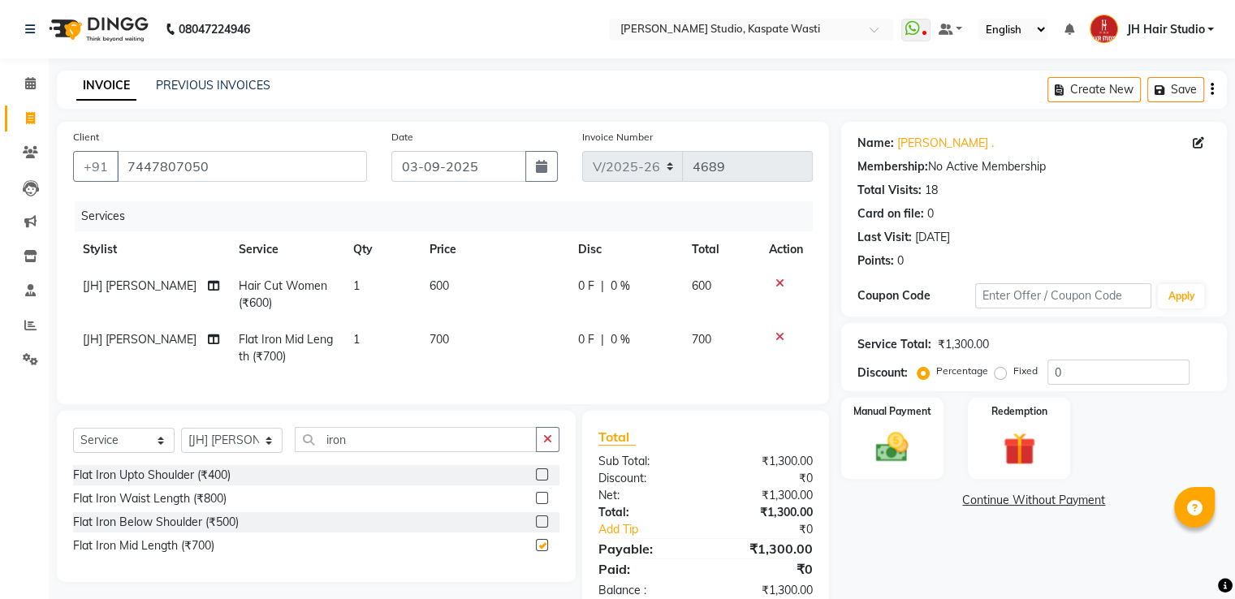
checkbox input "false"
click at [432, 342] on span "700" at bounding box center [439, 339] width 19 height 15
select select "47594"
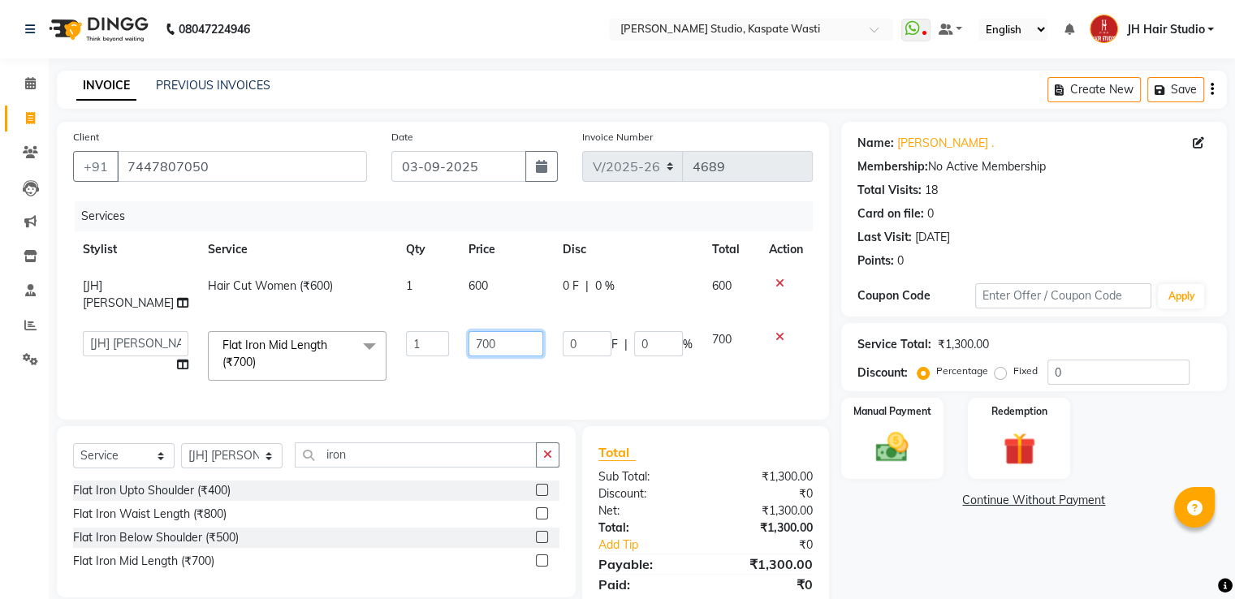
click at [469, 331] on input "700" at bounding box center [506, 343] width 75 height 25
type input "600"
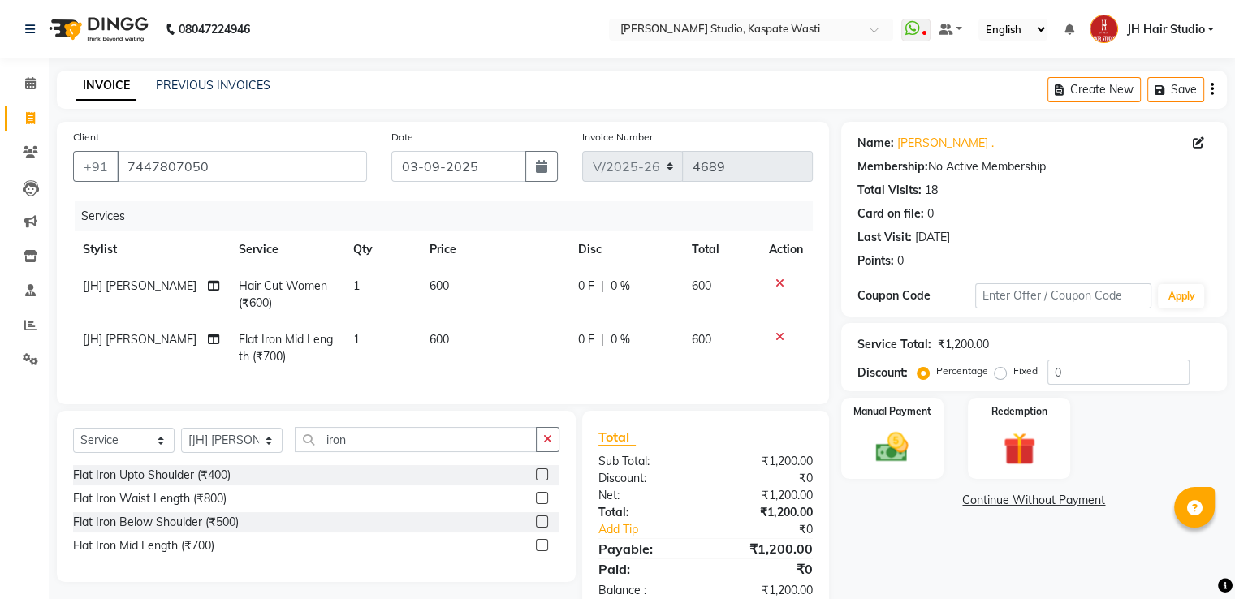
click at [455, 288] on td "600" at bounding box center [494, 295] width 149 height 54
select select "47594"
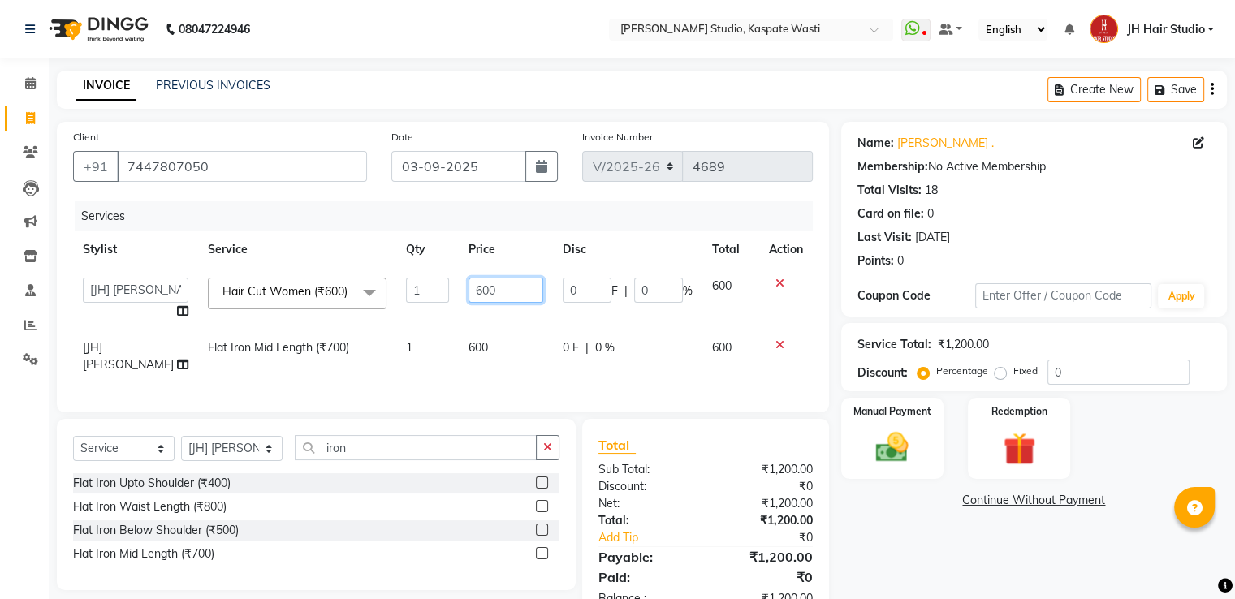
click at [469, 288] on input "600" at bounding box center [506, 290] width 75 height 25
type input "500"
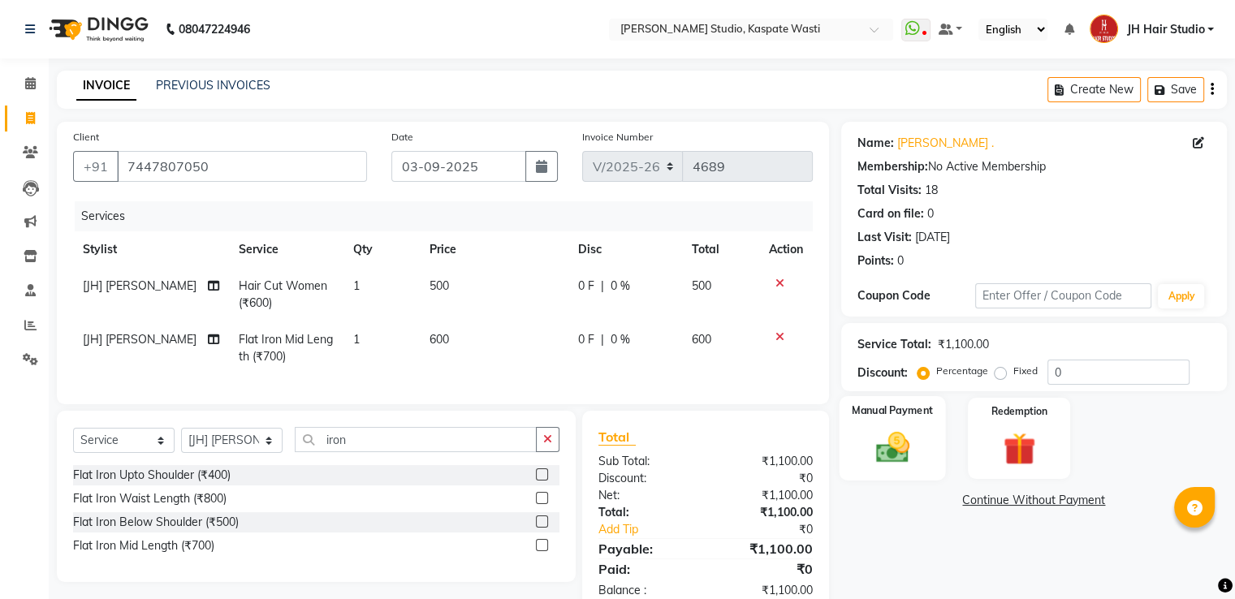
click at [891, 443] on img at bounding box center [892, 448] width 54 height 39
click at [981, 495] on span "GPay" at bounding box center [975, 501] width 33 height 19
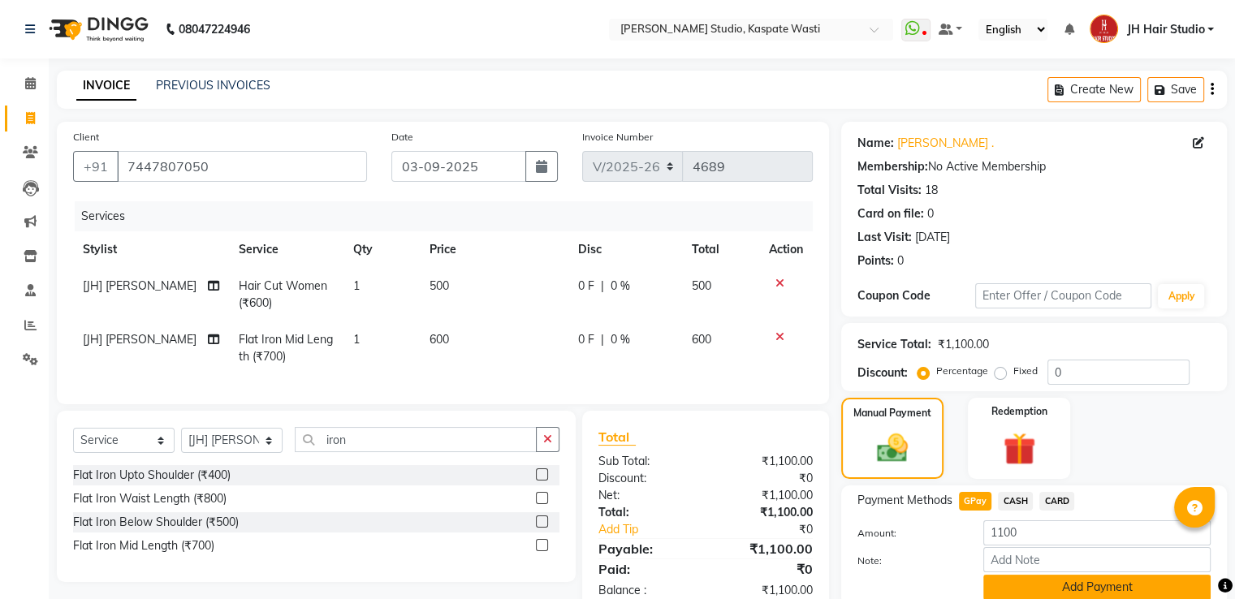
click at [1088, 588] on button "Add Payment" at bounding box center [1097, 587] width 227 height 25
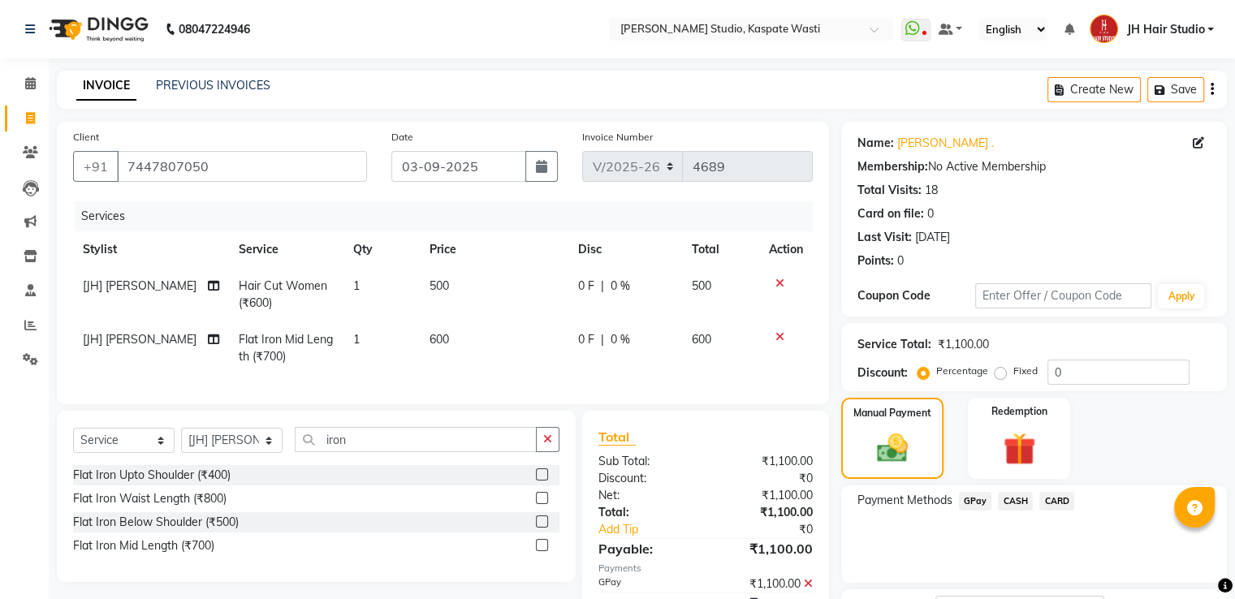
scroll to position [132, 0]
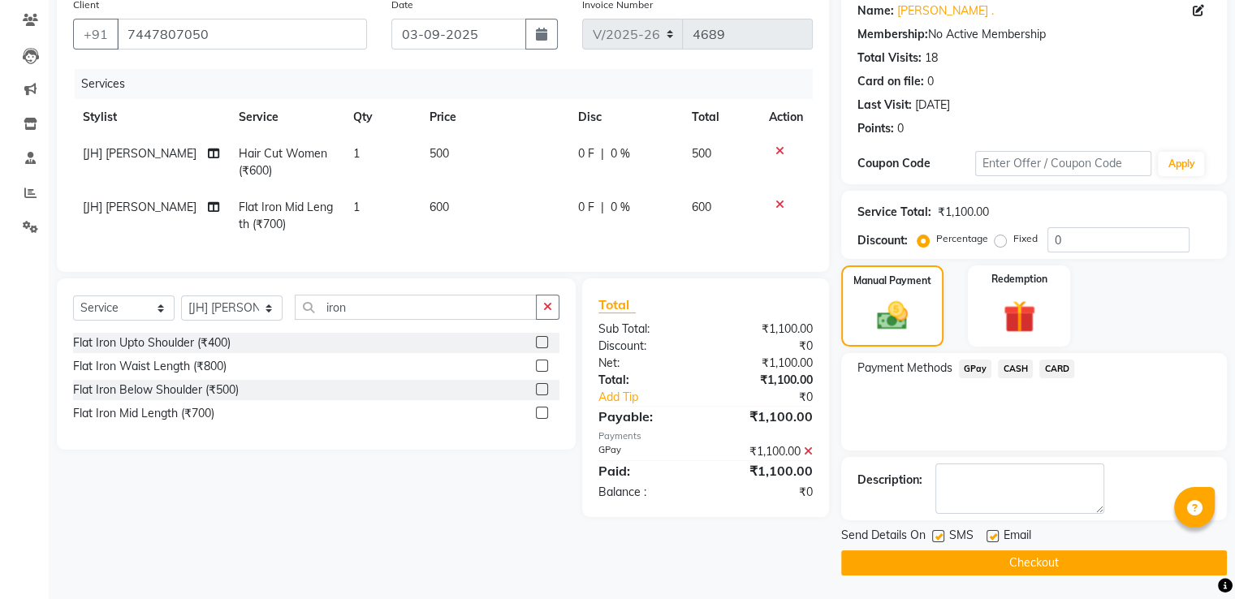
click at [1006, 566] on button "Checkout" at bounding box center [1034, 563] width 386 height 25
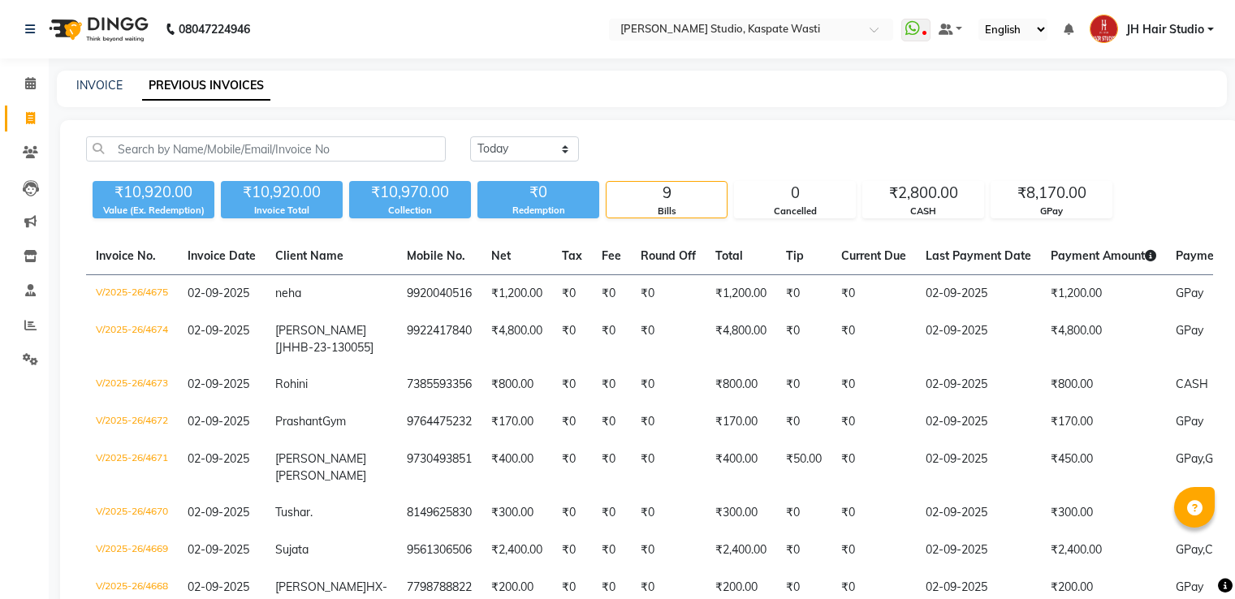
select select "[DATE]"
click at [97, 79] on link "INVOICE" at bounding box center [99, 85] width 46 height 15
select select "service"
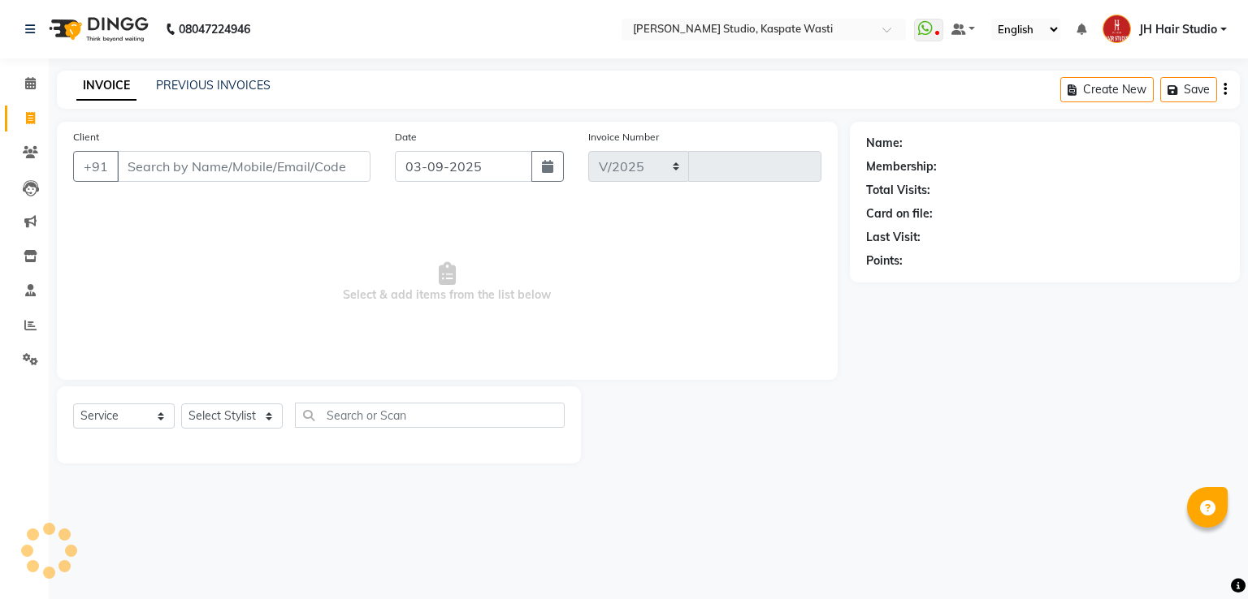
select select "130"
type input "4690"
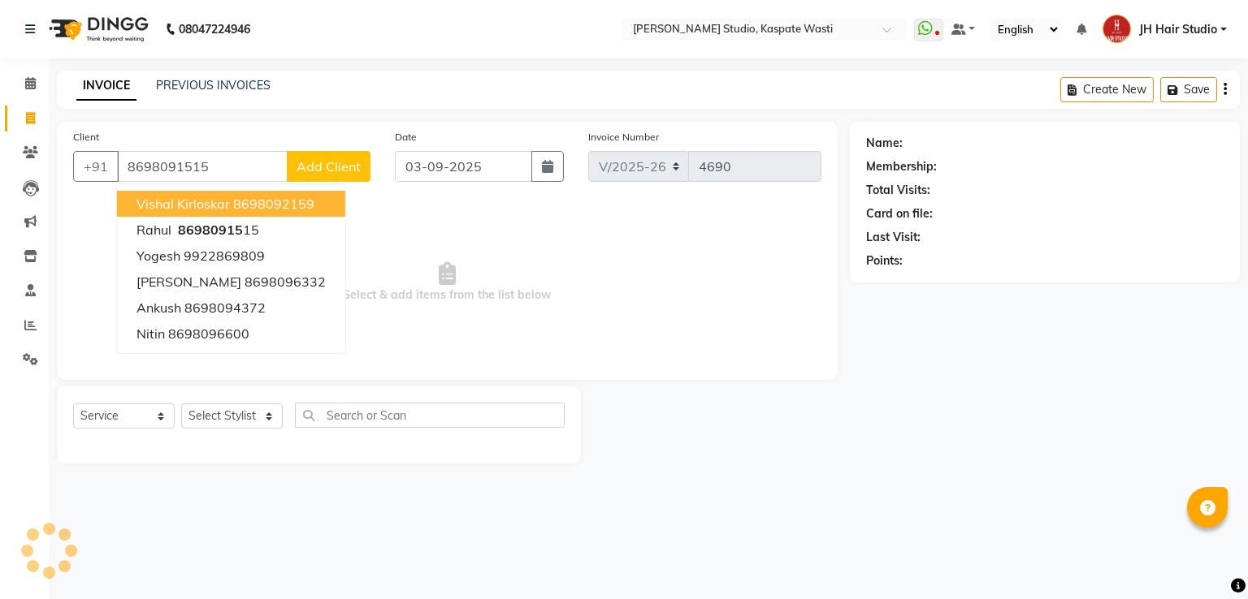
type input "8698091515"
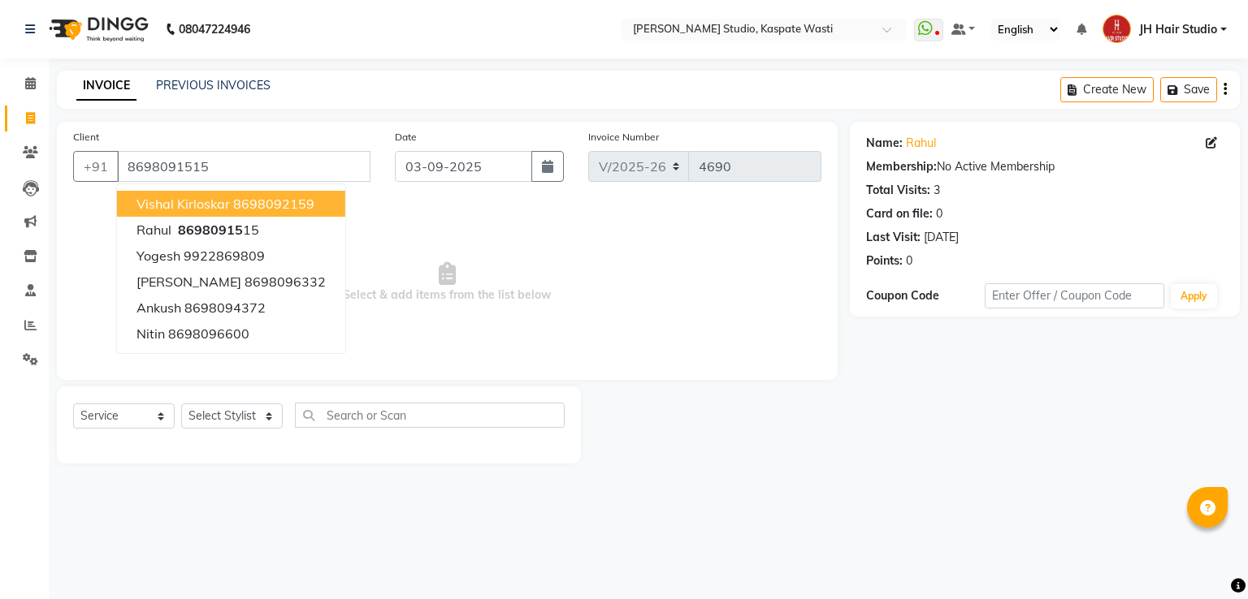
click at [382, 264] on span "Select & add items from the list below" at bounding box center [447, 282] width 748 height 162
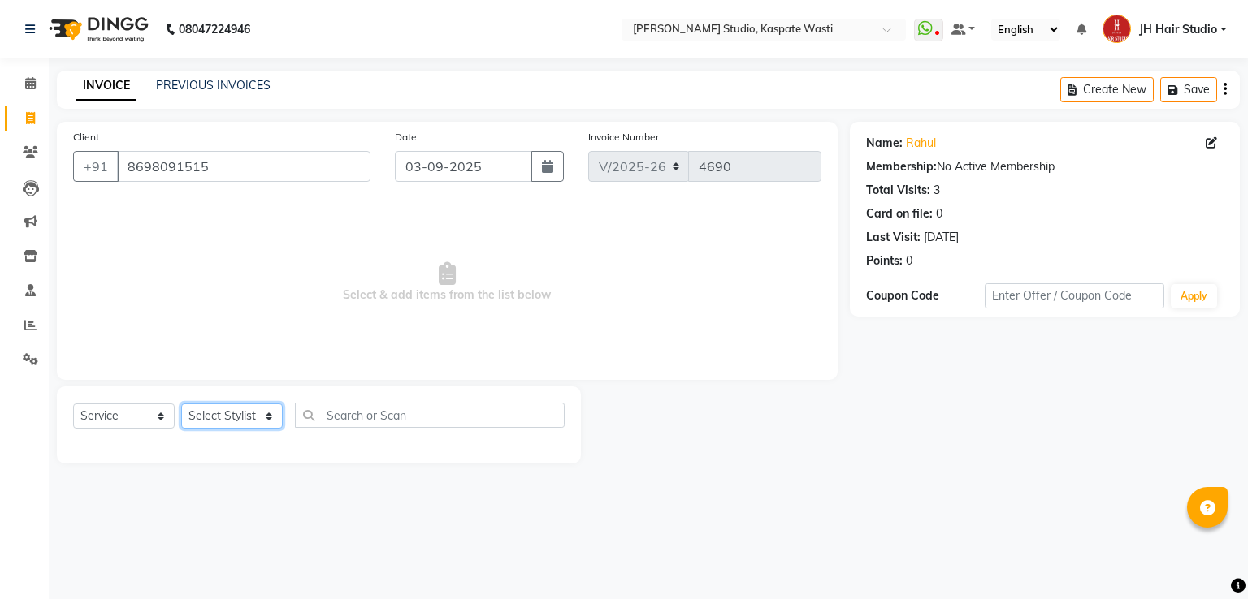
click at [235, 418] on select "Select Stylist [F1] GANESH [F1] Jagdish [ F1] RAM [F1]Sanjay [F1]Siddhu [F1] Su…" at bounding box center [232, 416] width 102 height 25
select select "63820"
click at [181, 404] on select "Select Stylist [F1] GANESH [F1] [PERSON_NAME] [ F1] RAM [F1]Sanjay [F1][PERSON_…" at bounding box center [232, 416] width 102 height 25
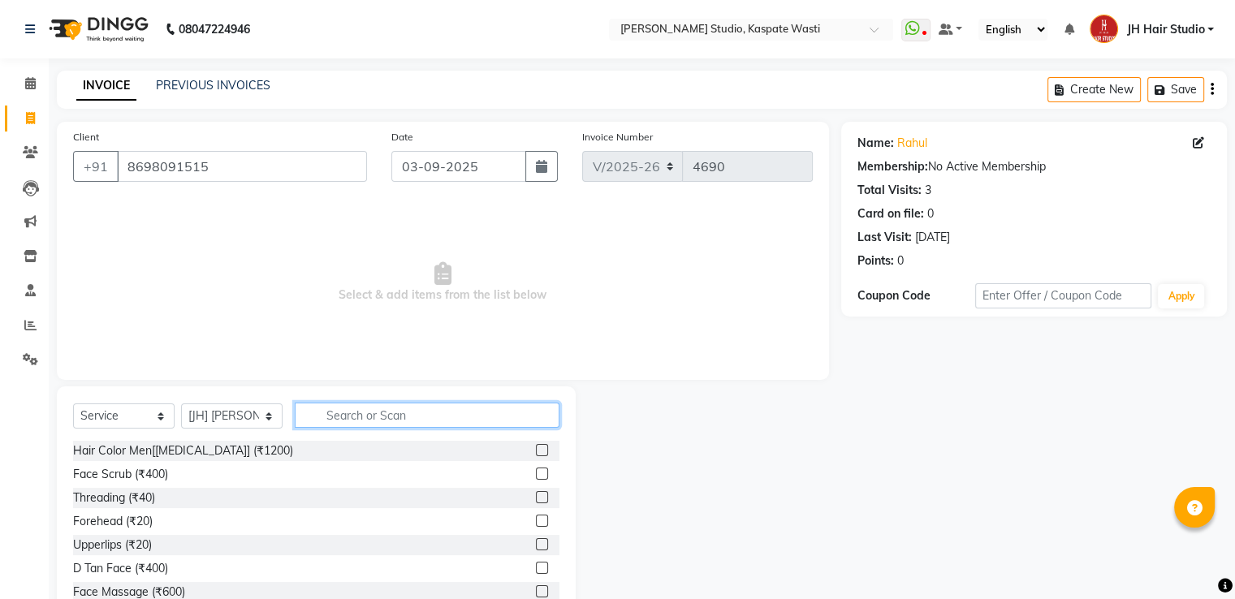
click at [389, 410] on input "text" at bounding box center [427, 415] width 265 height 25
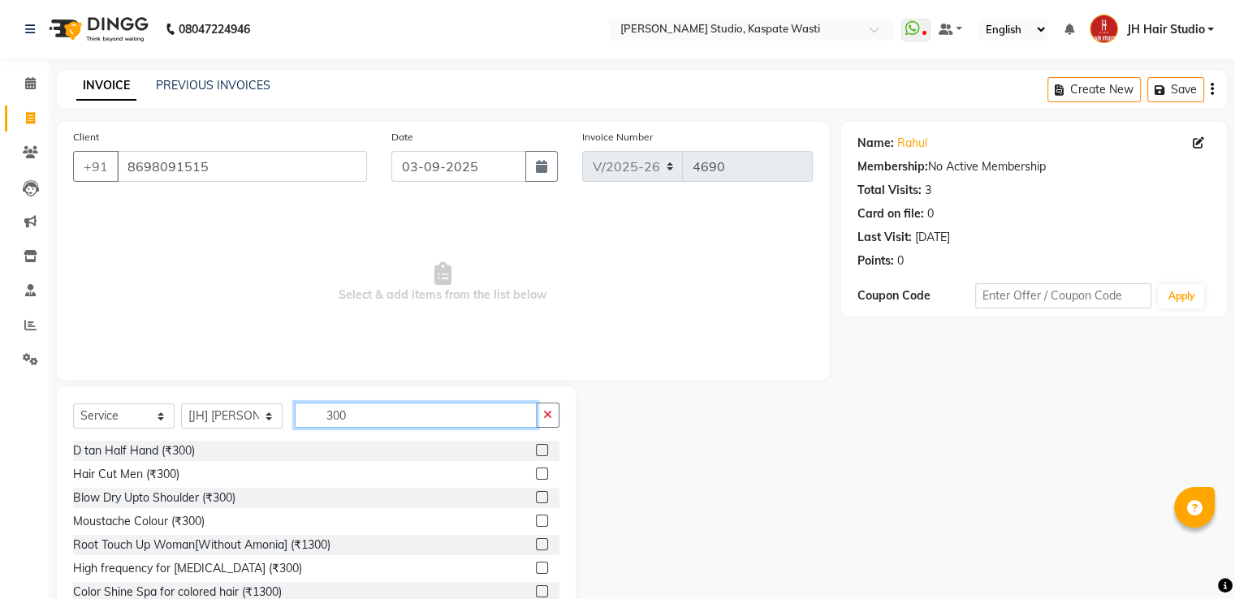
type input "300"
click at [536, 476] on label at bounding box center [542, 474] width 12 height 12
click at [536, 476] on input "checkbox" at bounding box center [541, 474] width 11 height 11
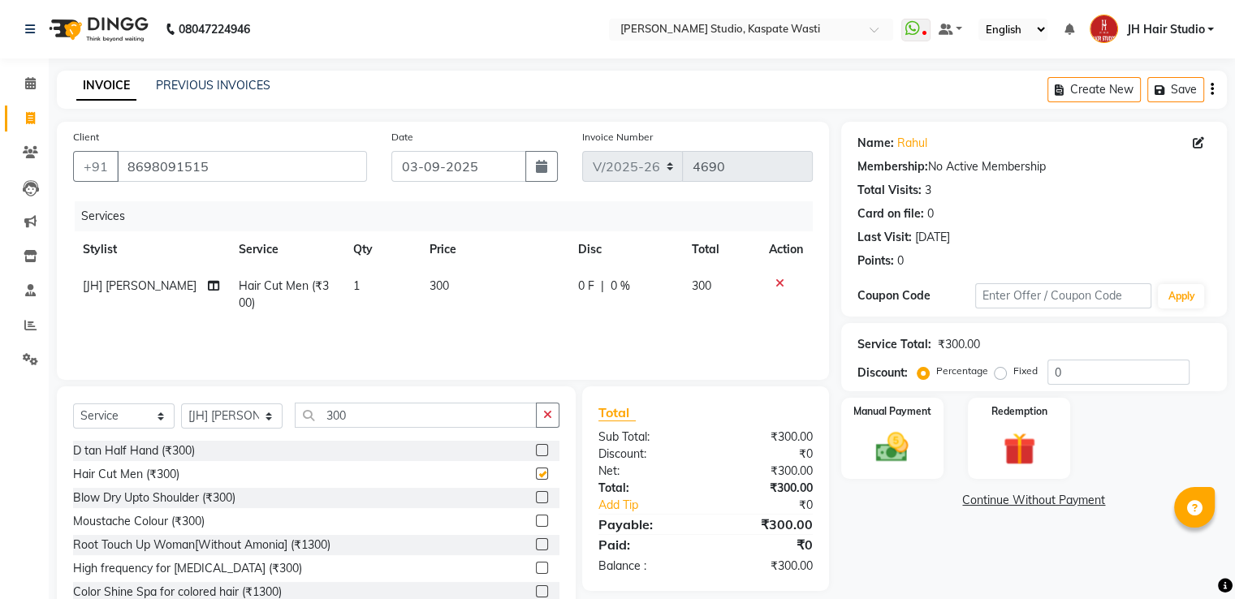
checkbox input "false"
click at [867, 449] on img at bounding box center [892, 448] width 54 height 39
click at [971, 501] on span "GPay" at bounding box center [975, 501] width 33 height 19
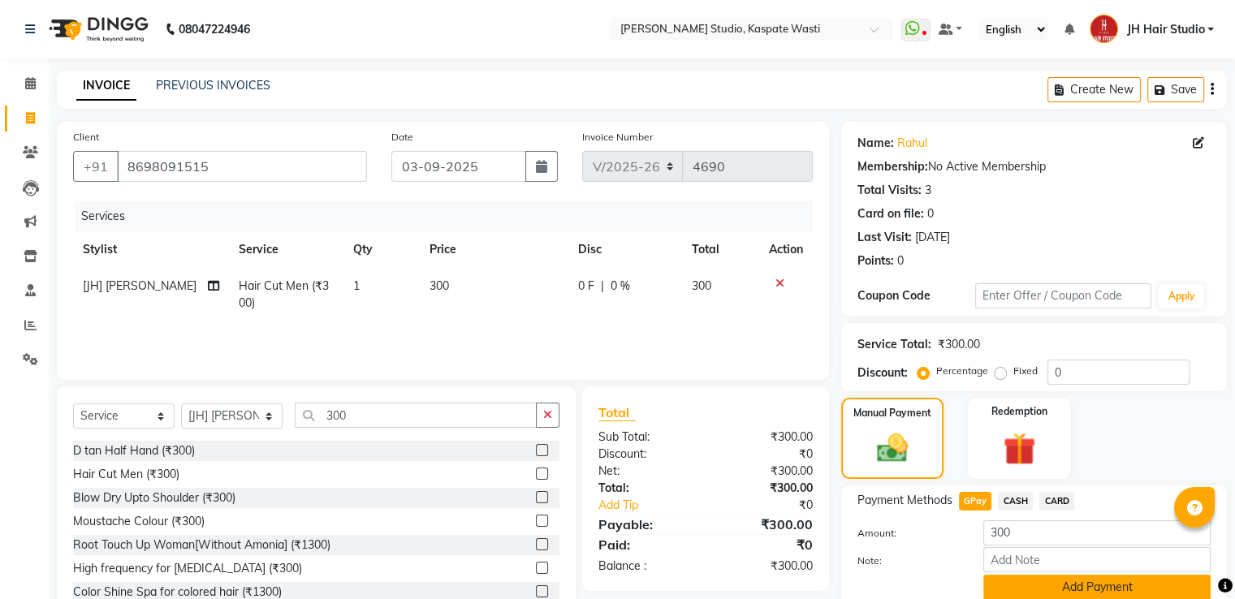
click at [1066, 592] on button "Add Payment" at bounding box center [1097, 587] width 227 height 25
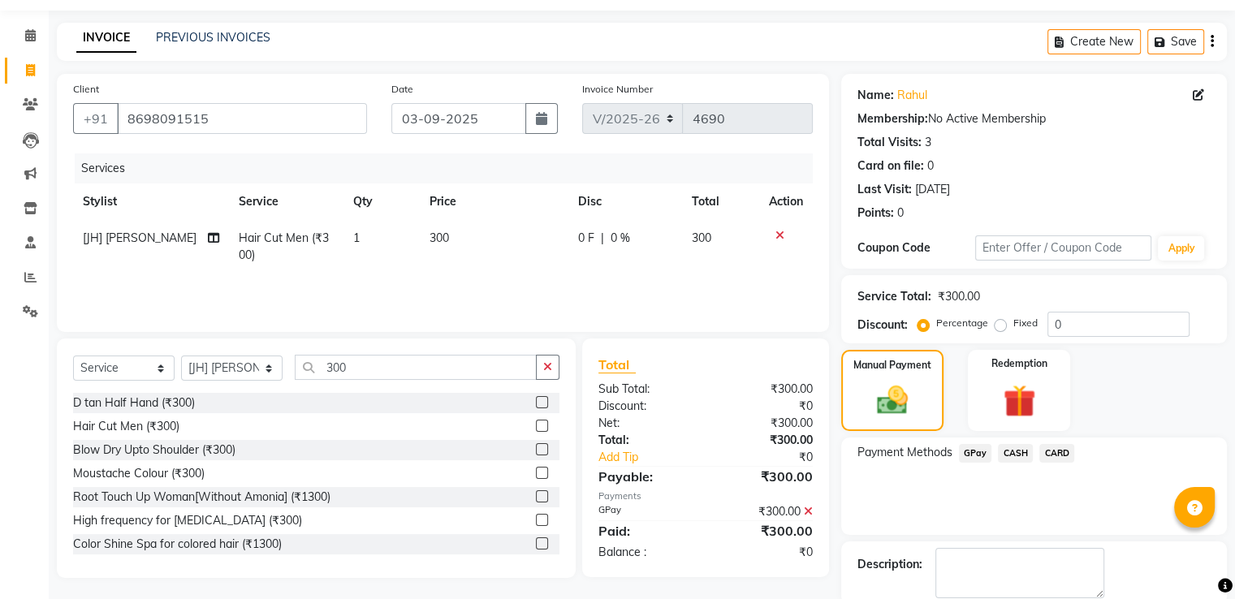
scroll to position [80, 0]
